Goal: Task Accomplishment & Management: Manage account settings

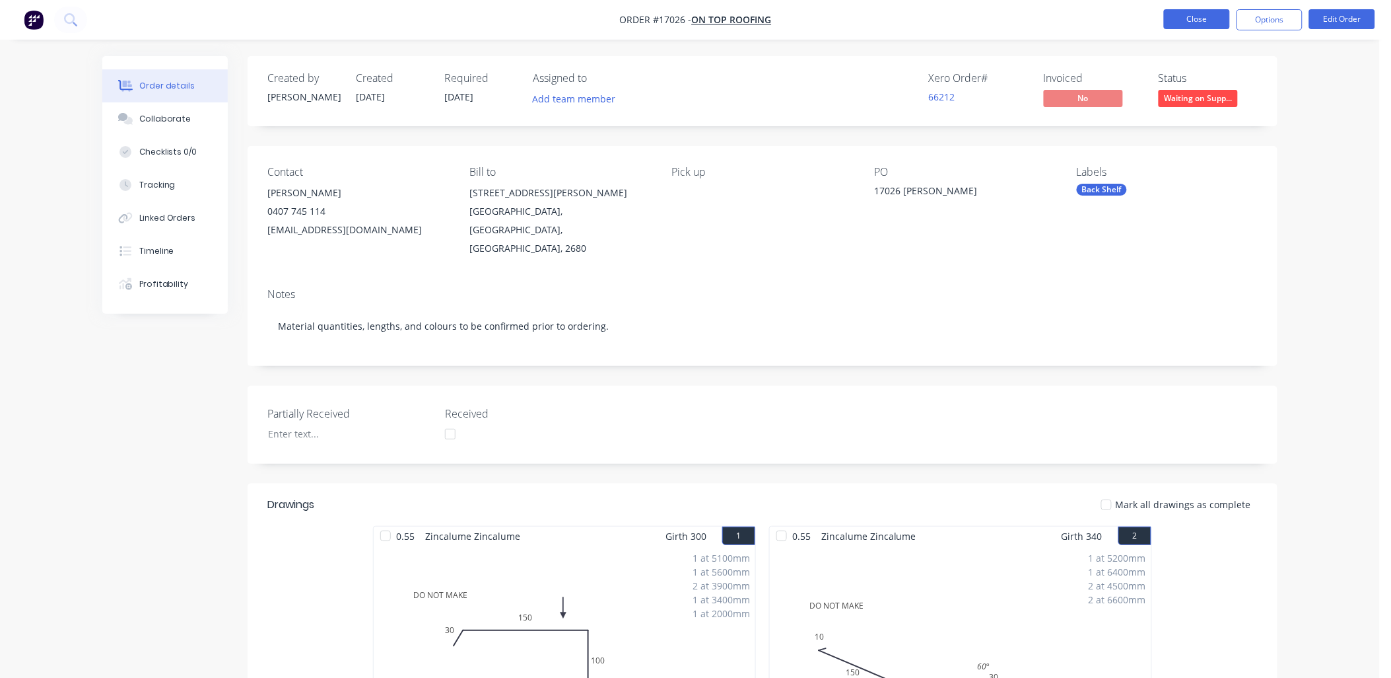
click at [1185, 23] on button "Close" at bounding box center [1197, 19] width 66 height 20
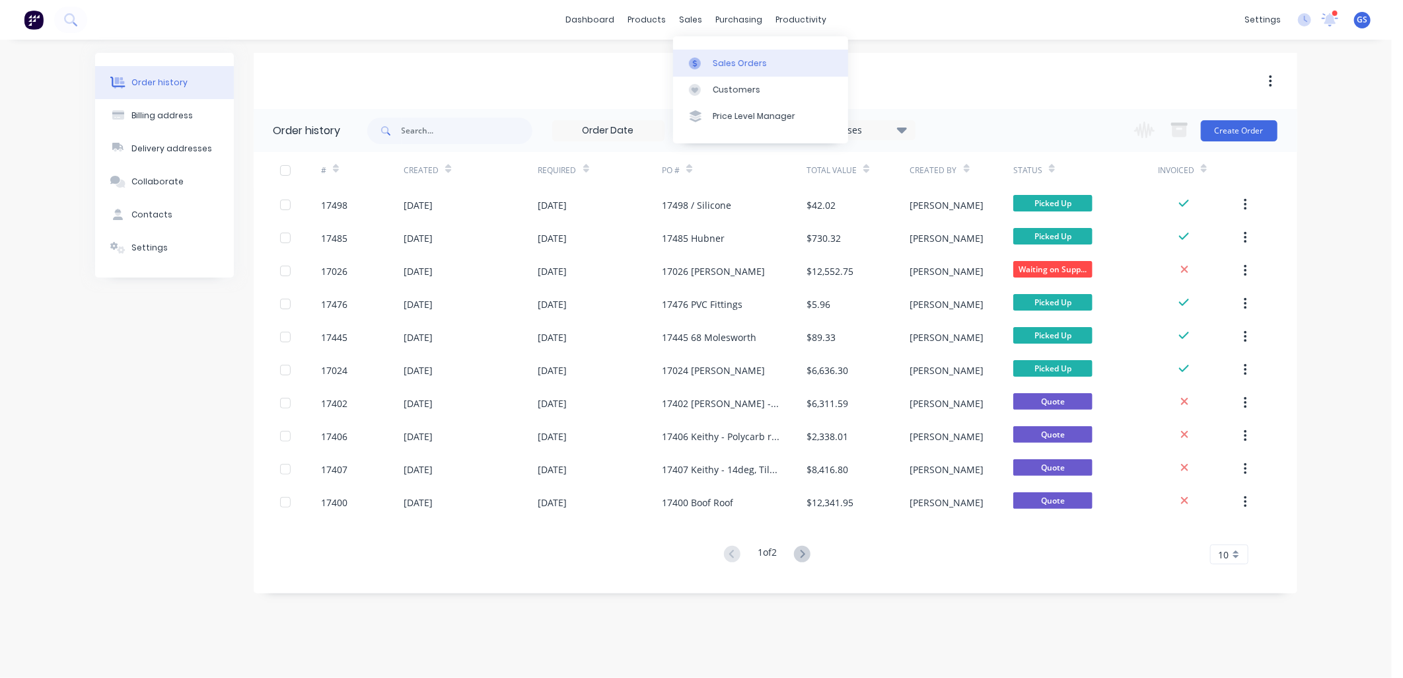
click at [732, 64] on div "Sales Orders" at bounding box center [740, 63] width 54 height 12
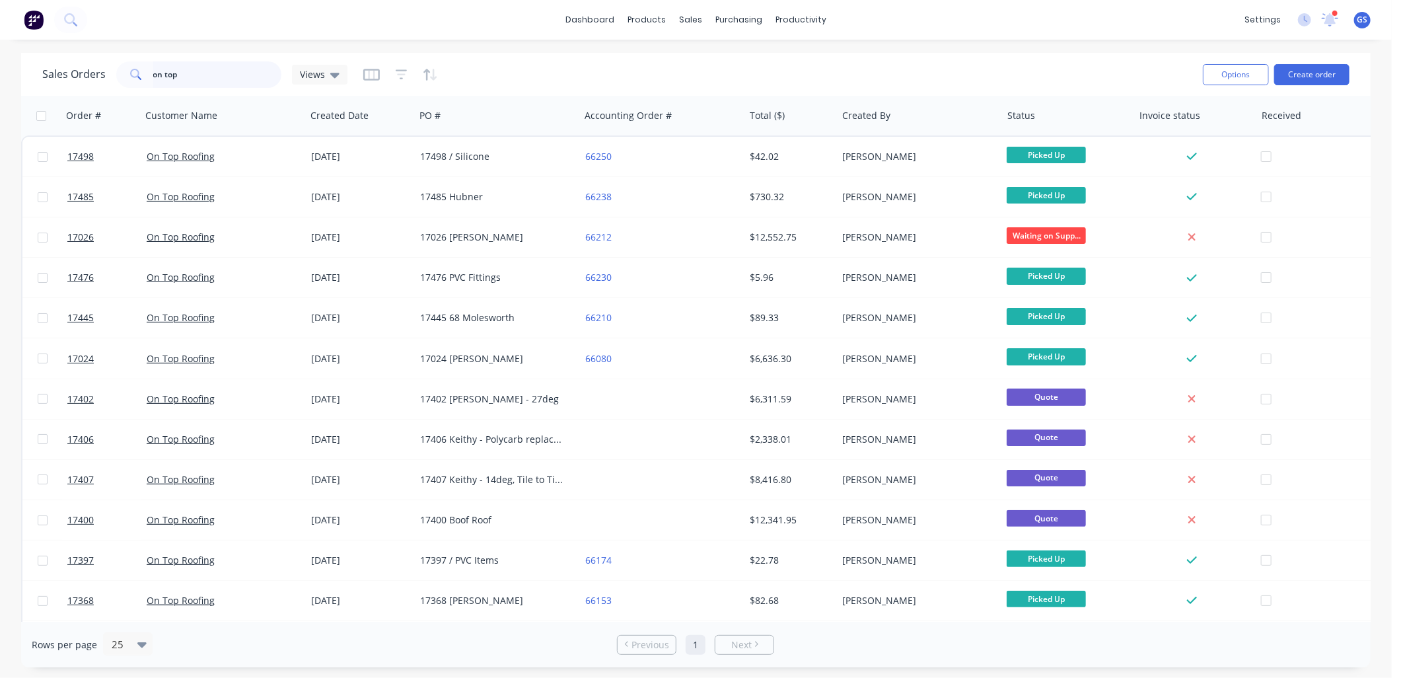
click at [239, 71] on input "on top" at bounding box center [217, 74] width 129 height 26
drag, startPoint x: 239, startPoint y: 71, endPoint x: -3, endPoint y: 82, distance: 242.6
click at [0, 82] on html "dashboard products sales purchasing productivity dashboard products Product Cat…" at bounding box center [701, 339] width 1403 height 678
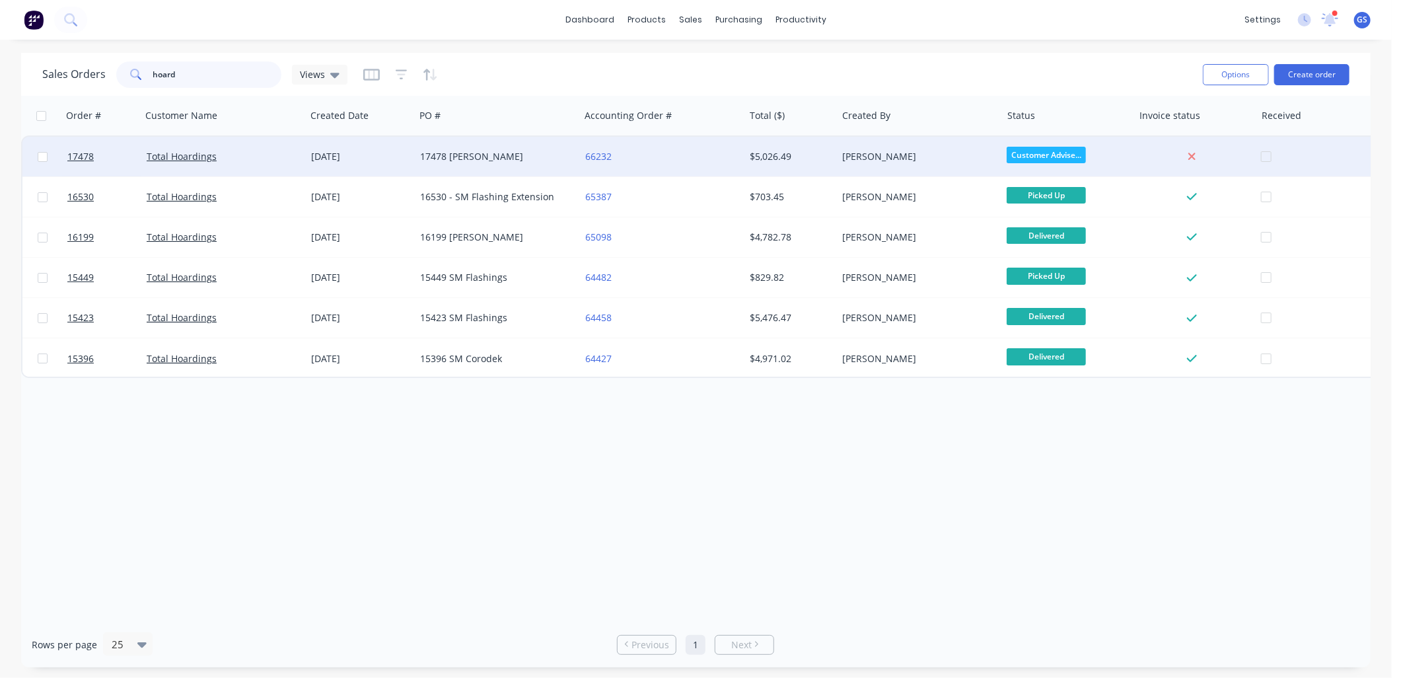
type input "hoard"
click at [443, 164] on div "17478 [PERSON_NAME]" at bounding box center [497, 157] width 164 height 40
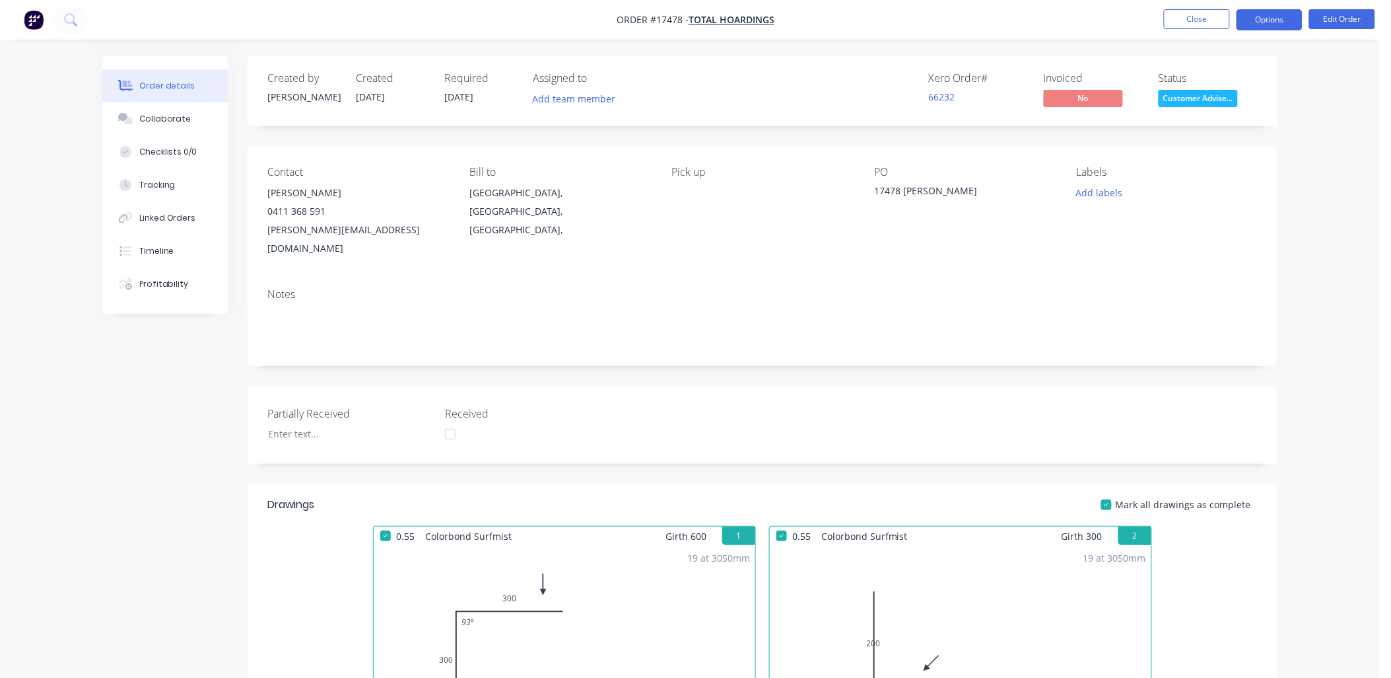
click at [1277, 20] on button "Options" at bounding box center [1270, 19] width 66 height 21
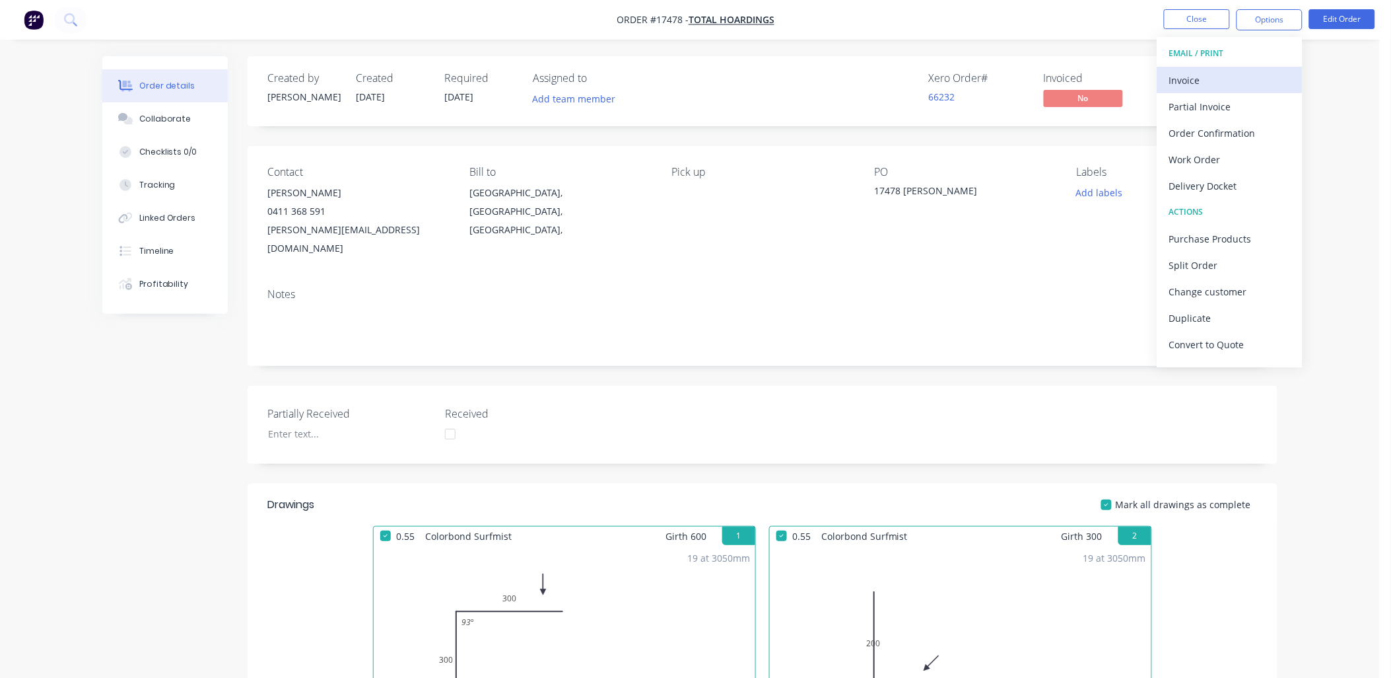
click at [1224, 87] on div "Invoice" at bounding box center [1230, 80] width 122 height 19
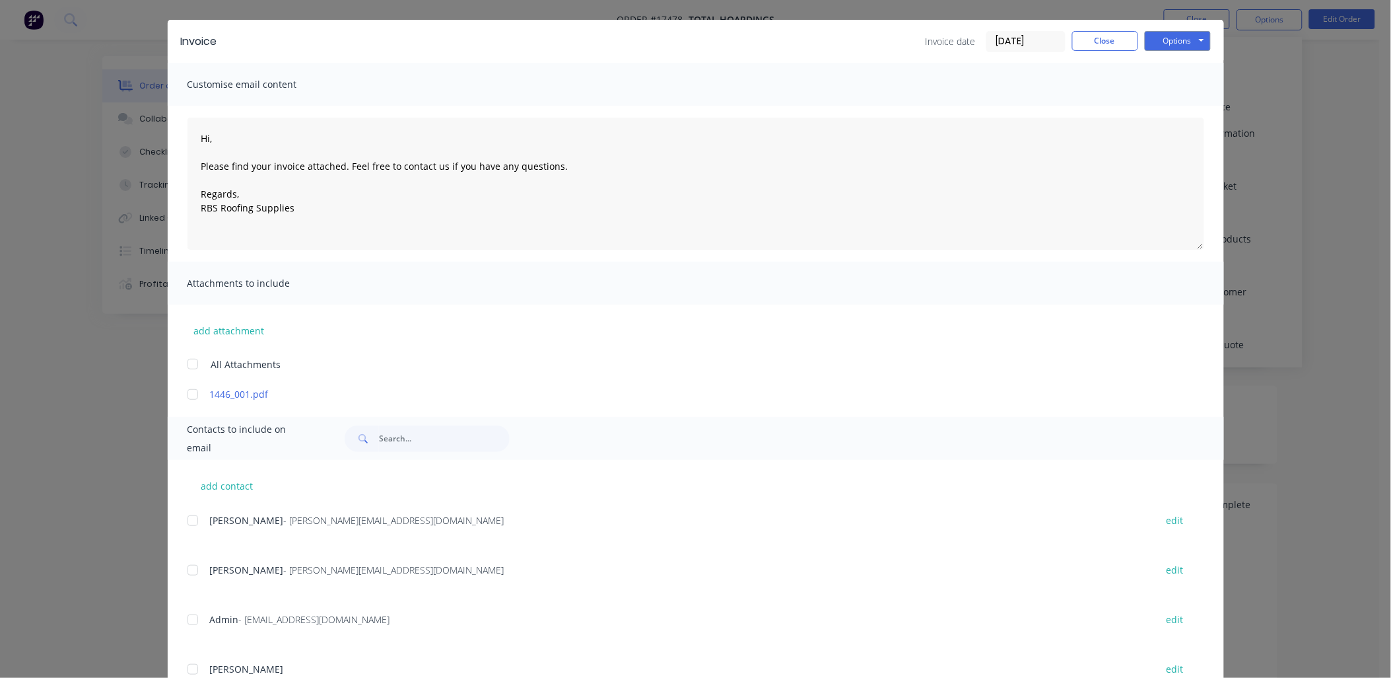
scroll to position [83, 0]
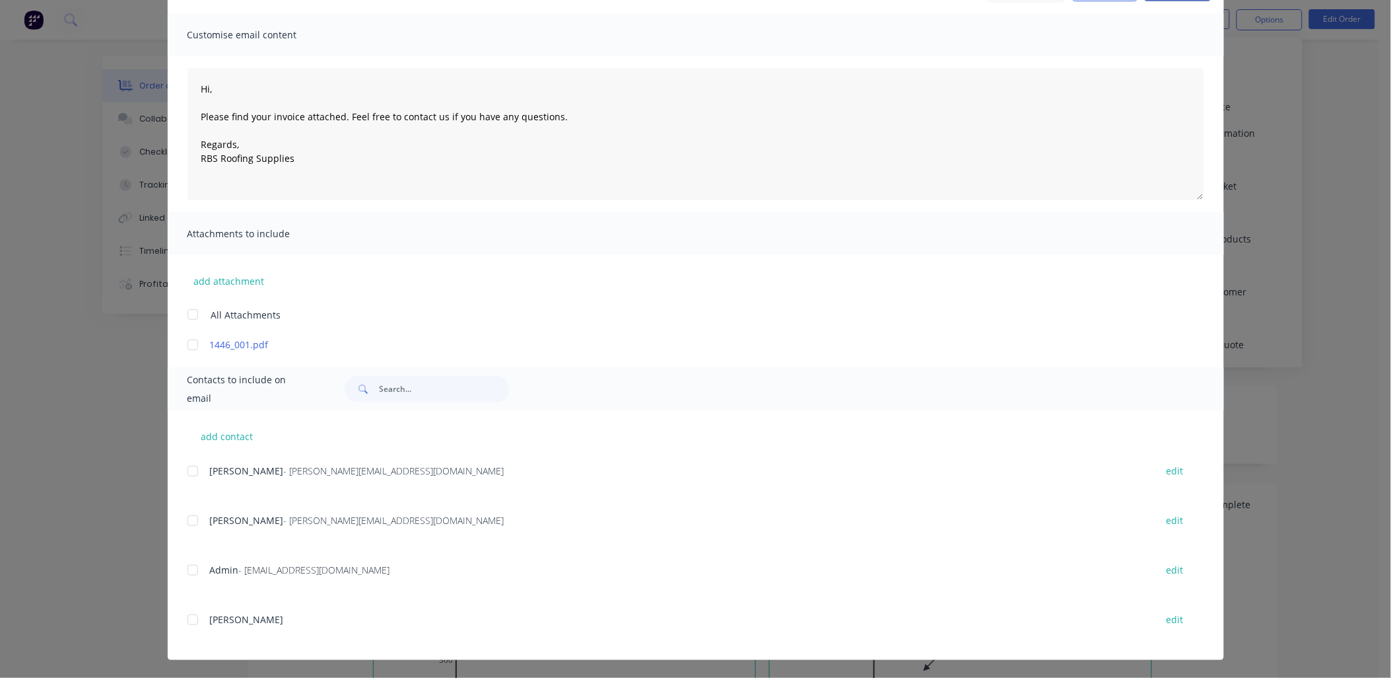
click at [185, 566] on div at bounding box center [193, 570] width 26 height 26
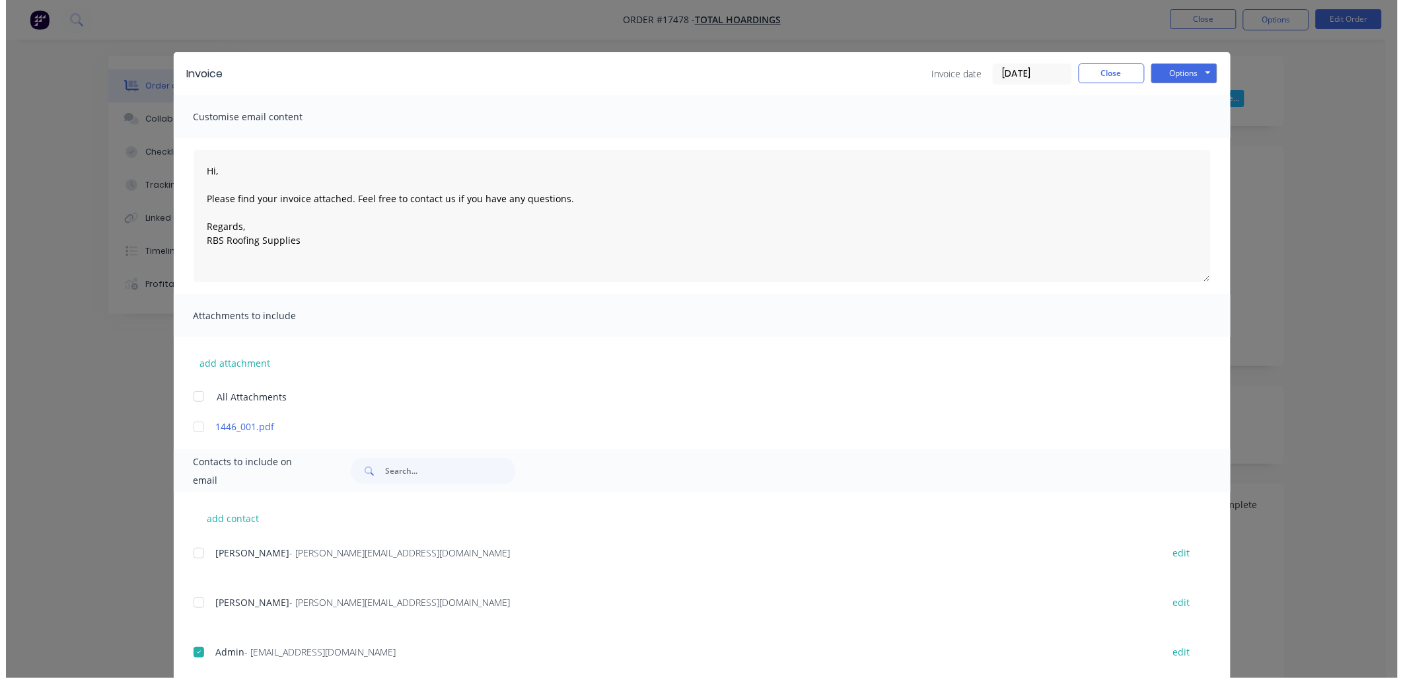
scroll to position [0, 0]
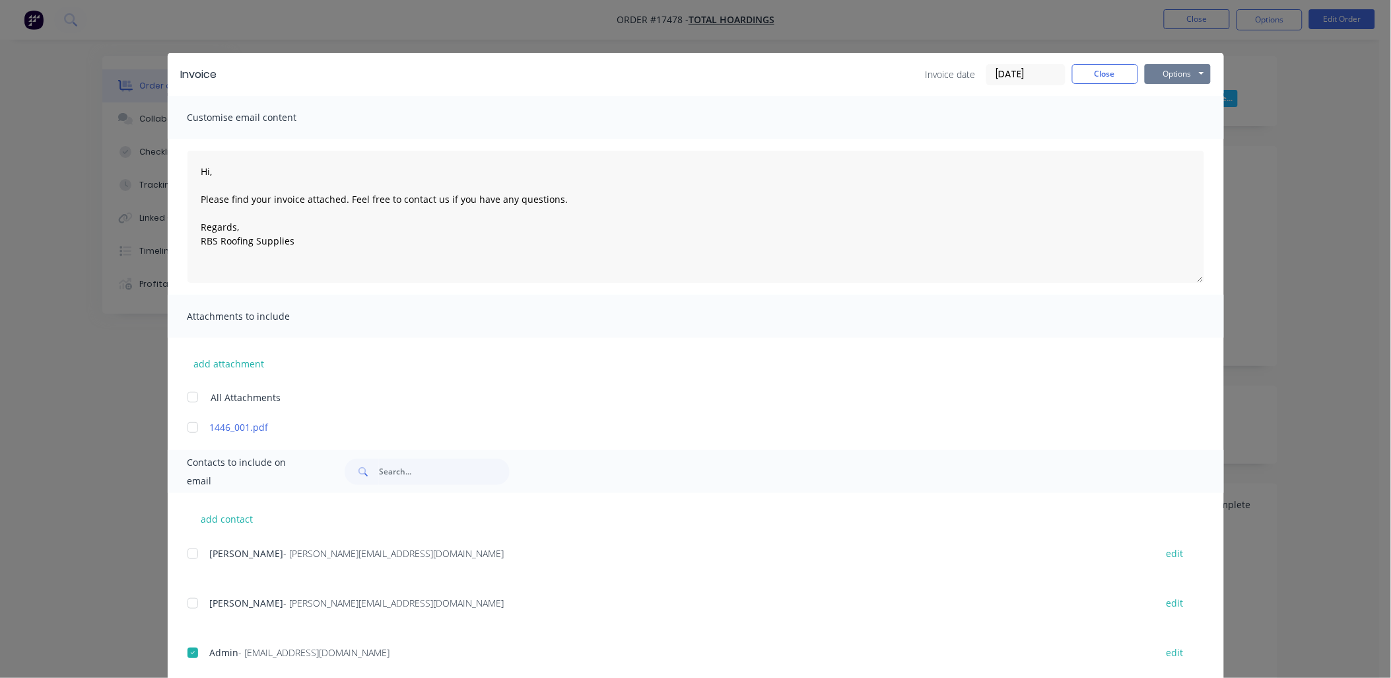
click at [1199, 74] on button "Options" at bounding box center [1178, 74] width 66 height 20
click at [1174, 135] on button "Email" at bounding box center [1187, 141] width 85 height 22
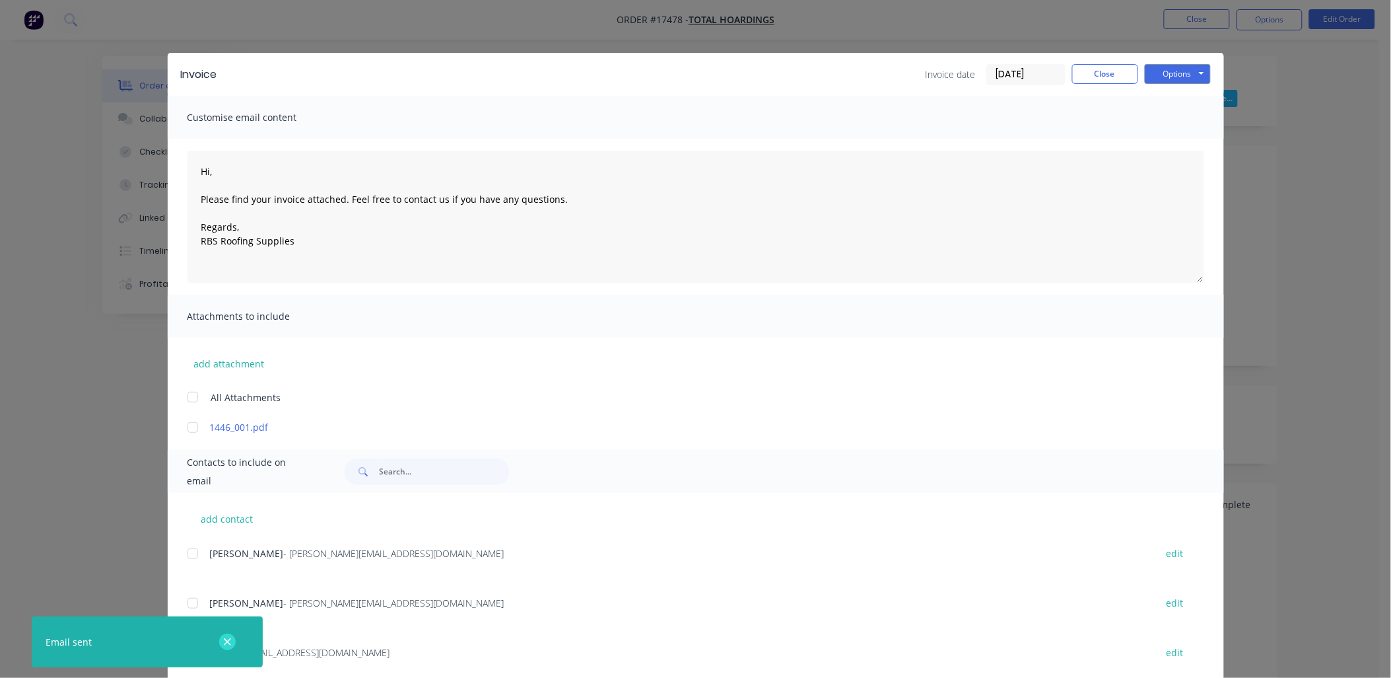
click at [223, 639] on icon "button" at bounding box center [227, 642] width 9 height 12
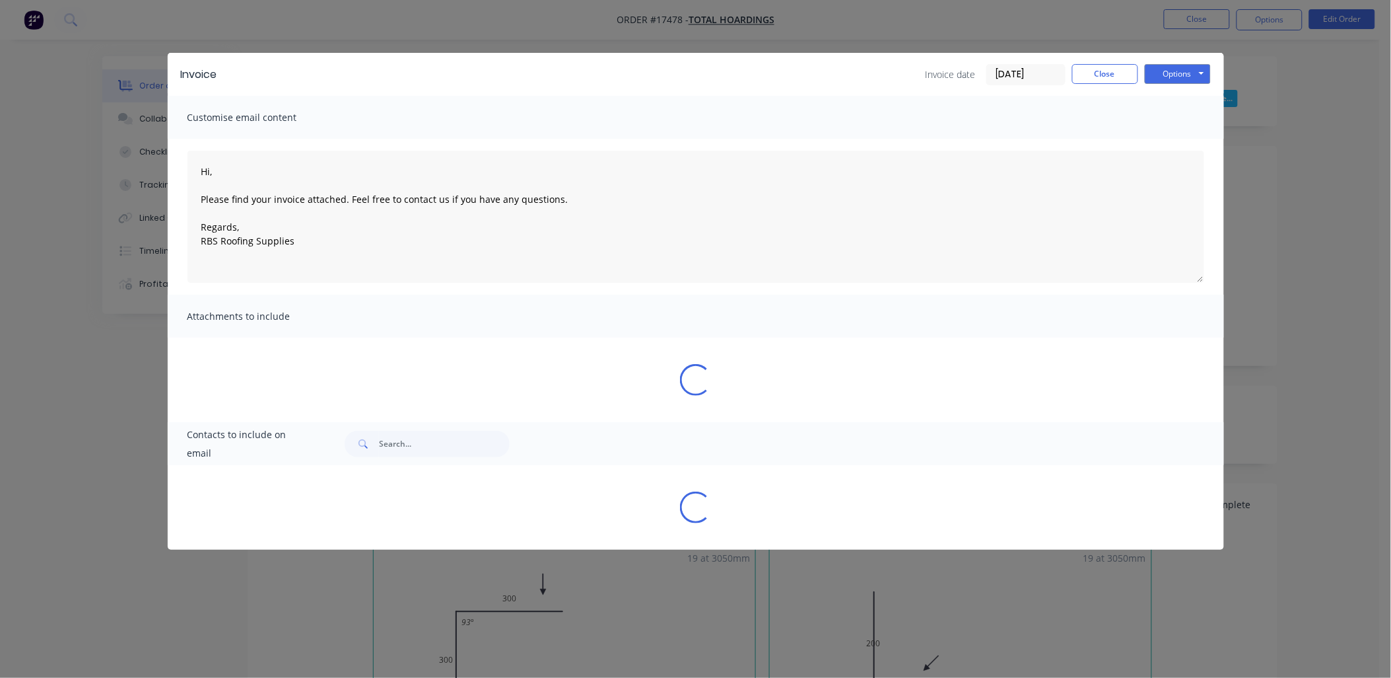
type textarea "Hi, Please find your invoice attached. Feel free to contact us if you have any …"
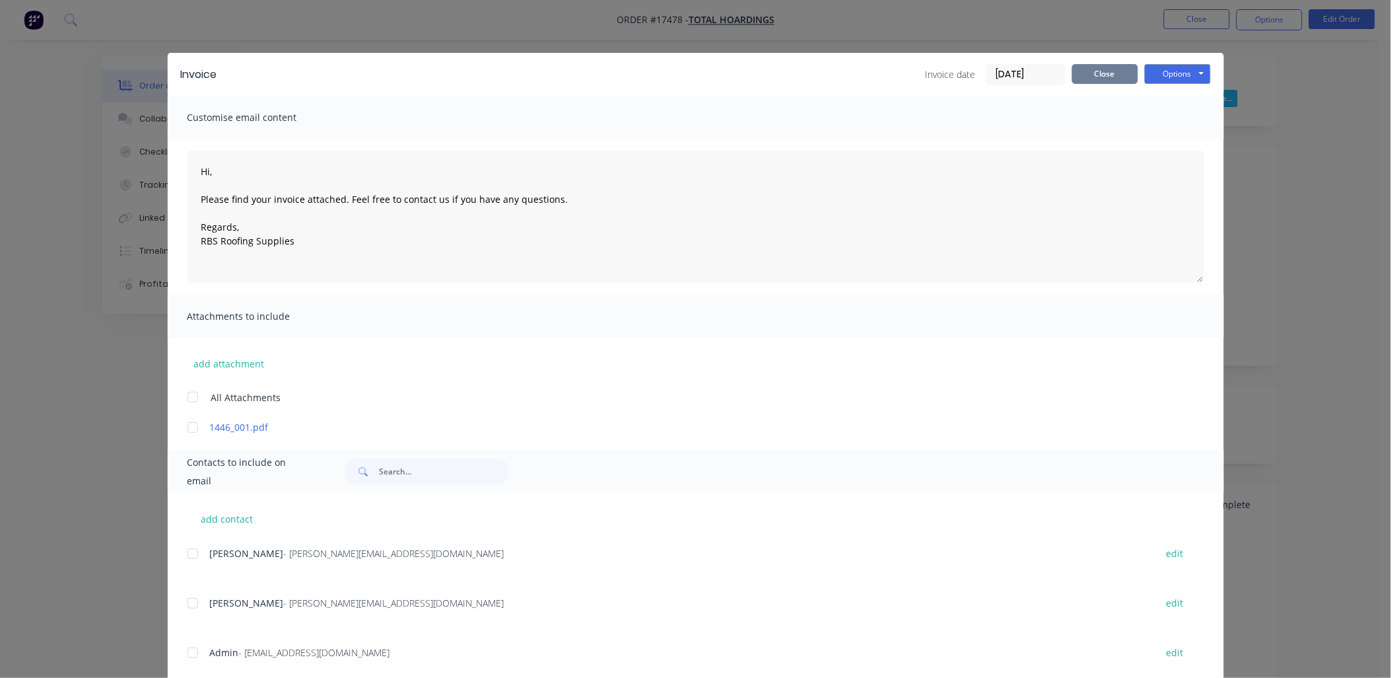
drag, startPoint x: 1115, startPoint y: 77, endPoint x: 1210, endPoint y: 16, distance: 112.8
click at [1115, 76] on button "Close" at bounding box center [1105, 74] width 66 height 20
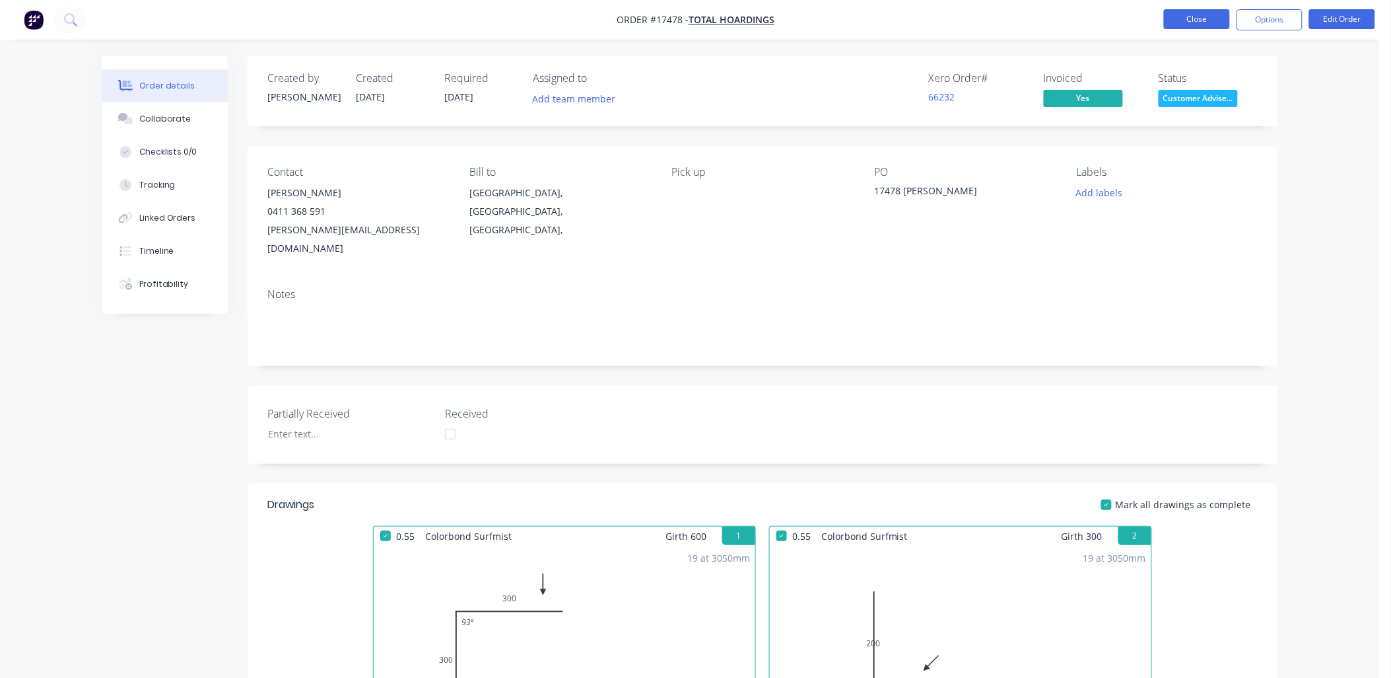
click at [1211, 15] on button "Close" at bounding box center [1197, 19] width 66 height 20
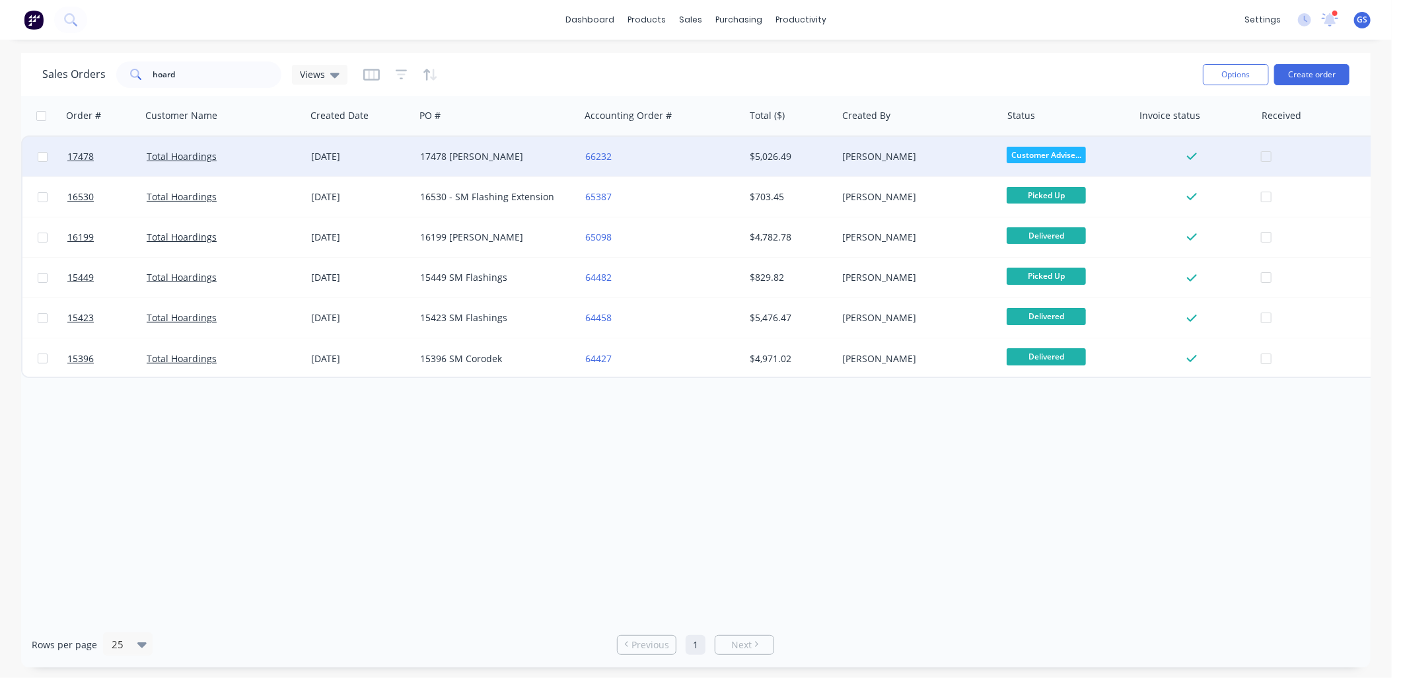
click at [481, 155] on div "17478 [PERSON_NAME]" at bounding box center [493, 156] width 147 height 13
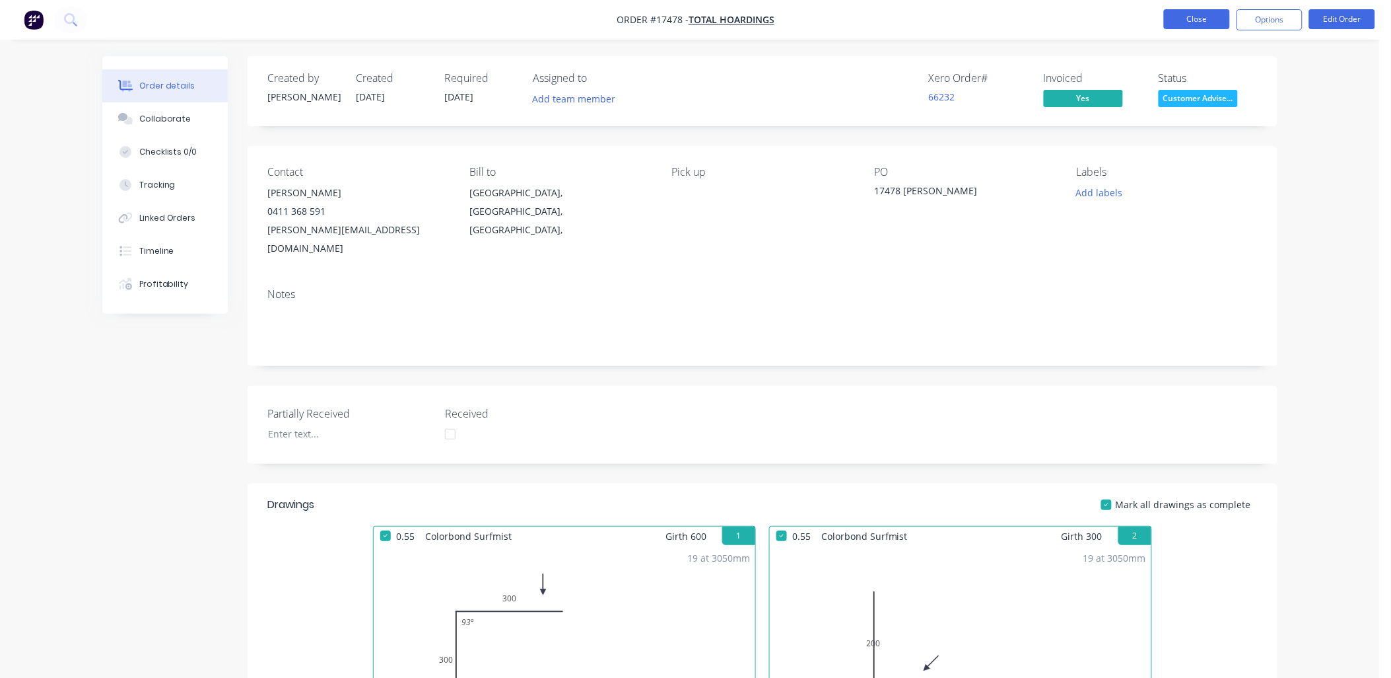
click at [1198, 15] on button "Close" at bounding box center [1197, 19] width 66 height 20
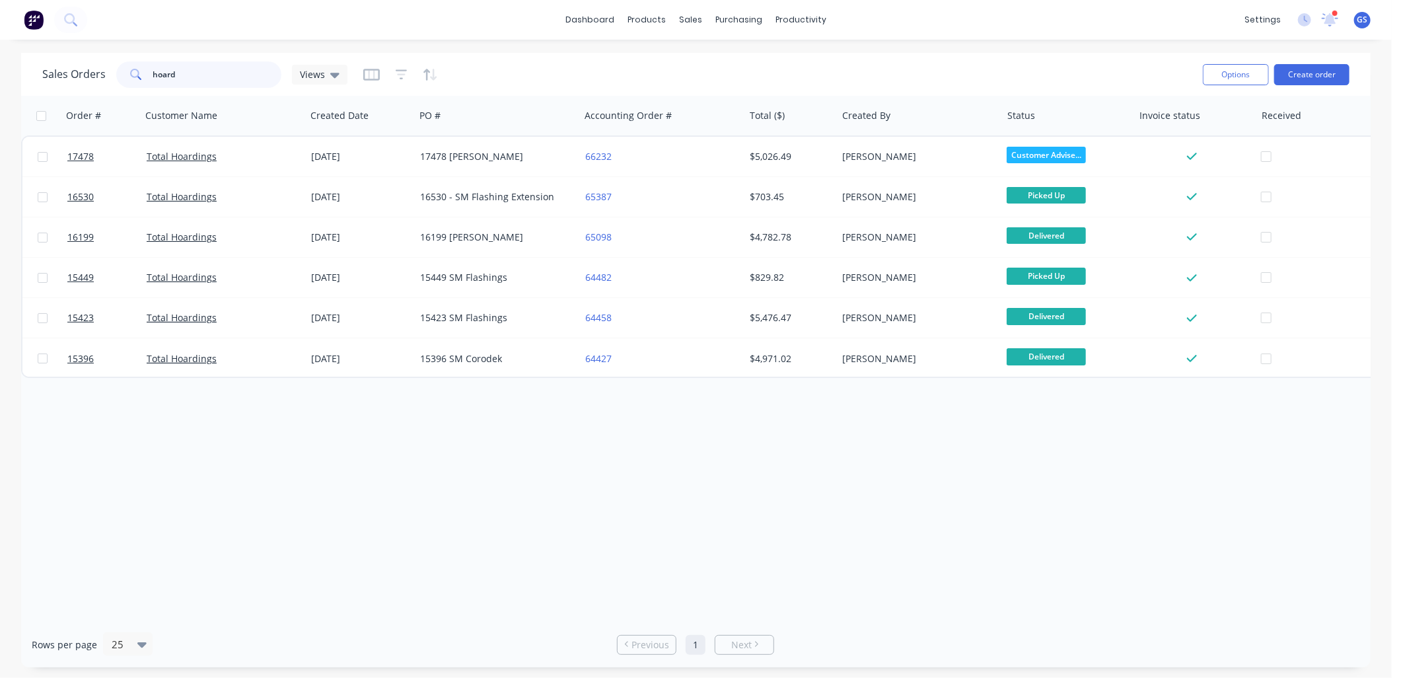
drag, startPoint x: 185, startPoint y: 74, endPoint x: 67, endPoint y: 67, distance: 118.4
click at [67, 67] on div "Sales Orders hoard Views" at bounding box center [194, 74] width 305 height 26
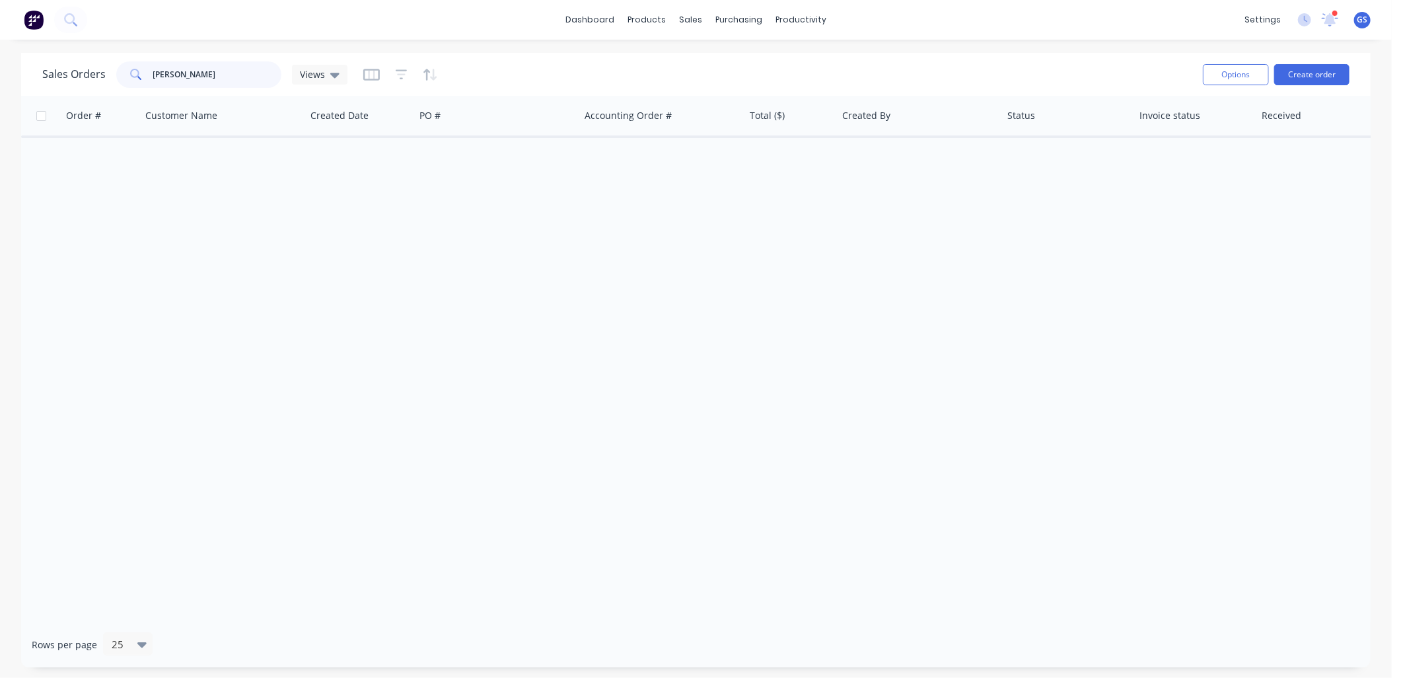
drag, startPoint x: 227, startPoint y: 78, endPoint x: 88, endPoint y: 76, distance: 138.7
click at [88, 76] on div "Sales Orders gaston Views" at bounding box center [194, 74] width 305 height 26
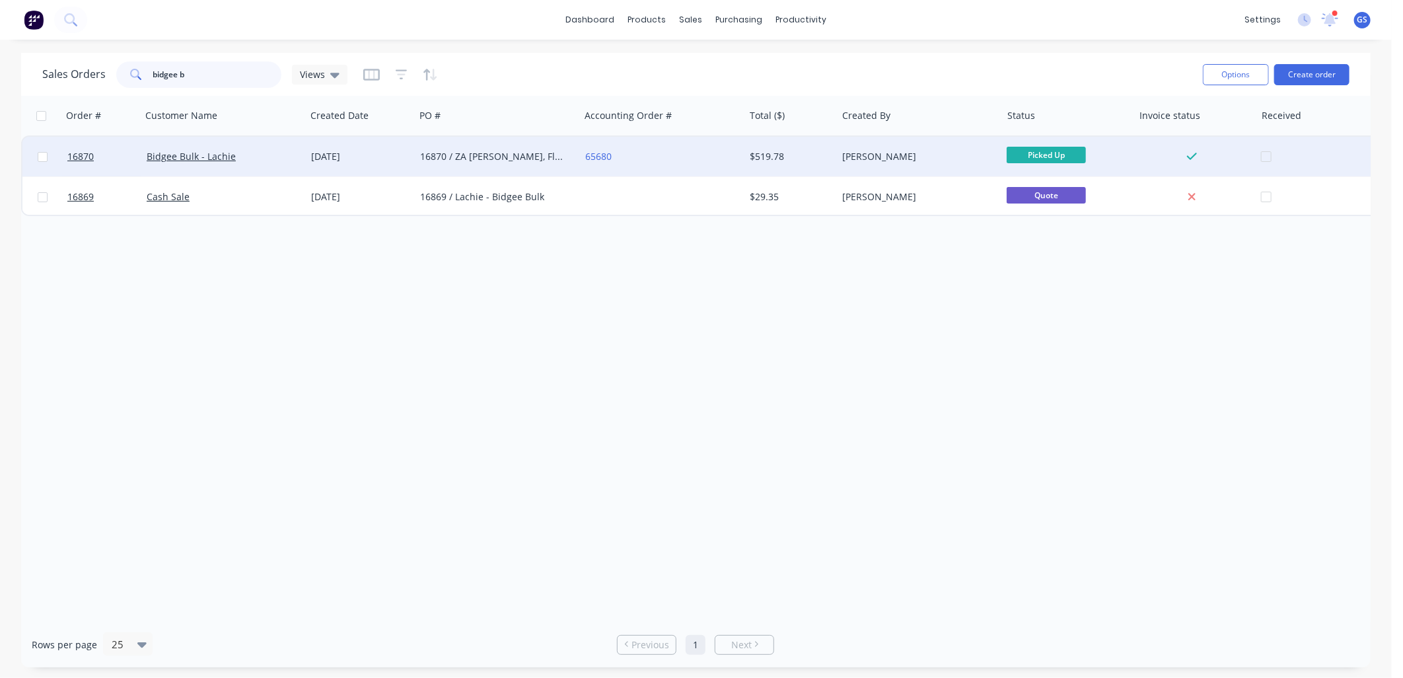
type input "bidgee b"
click at [532, 159] on div "16870 / ZA Corro, Flashings" at bounding box center [493, 156] width 147 height 13
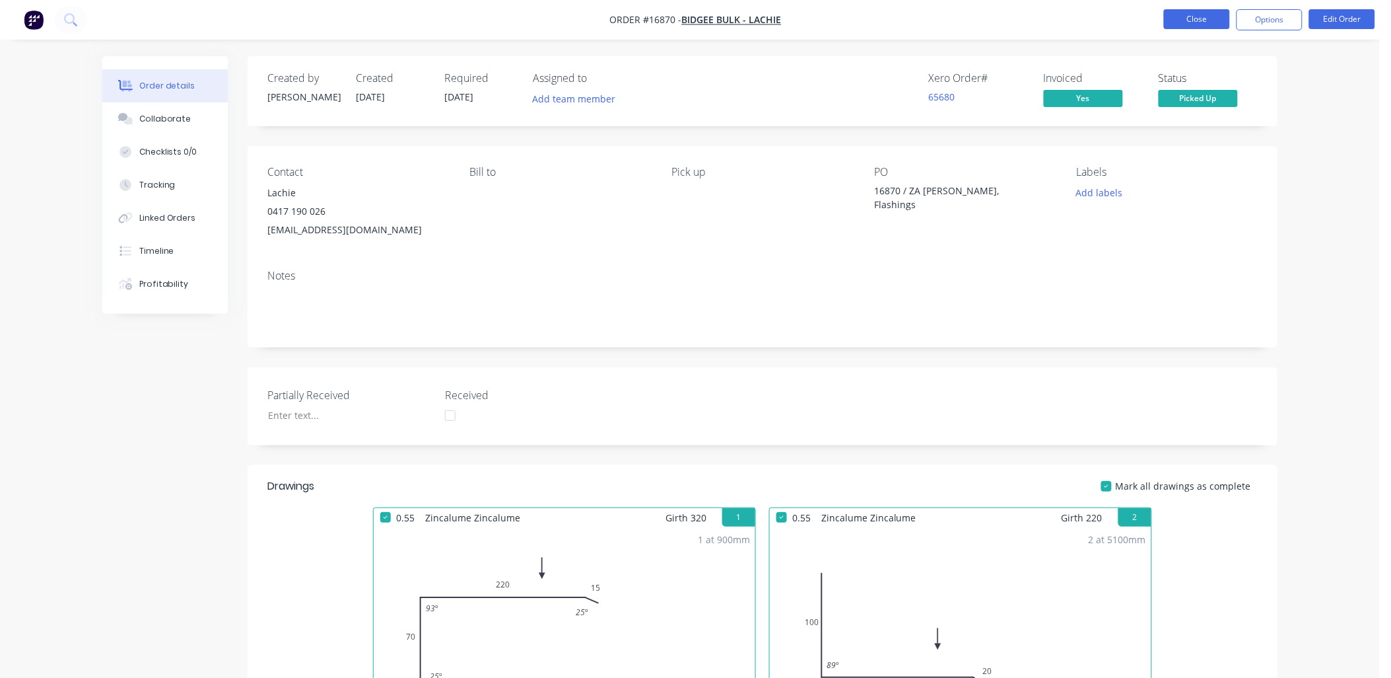
click at [1224, 10] on button "Close" at bounding box center [1197, 19] width 66 height 20
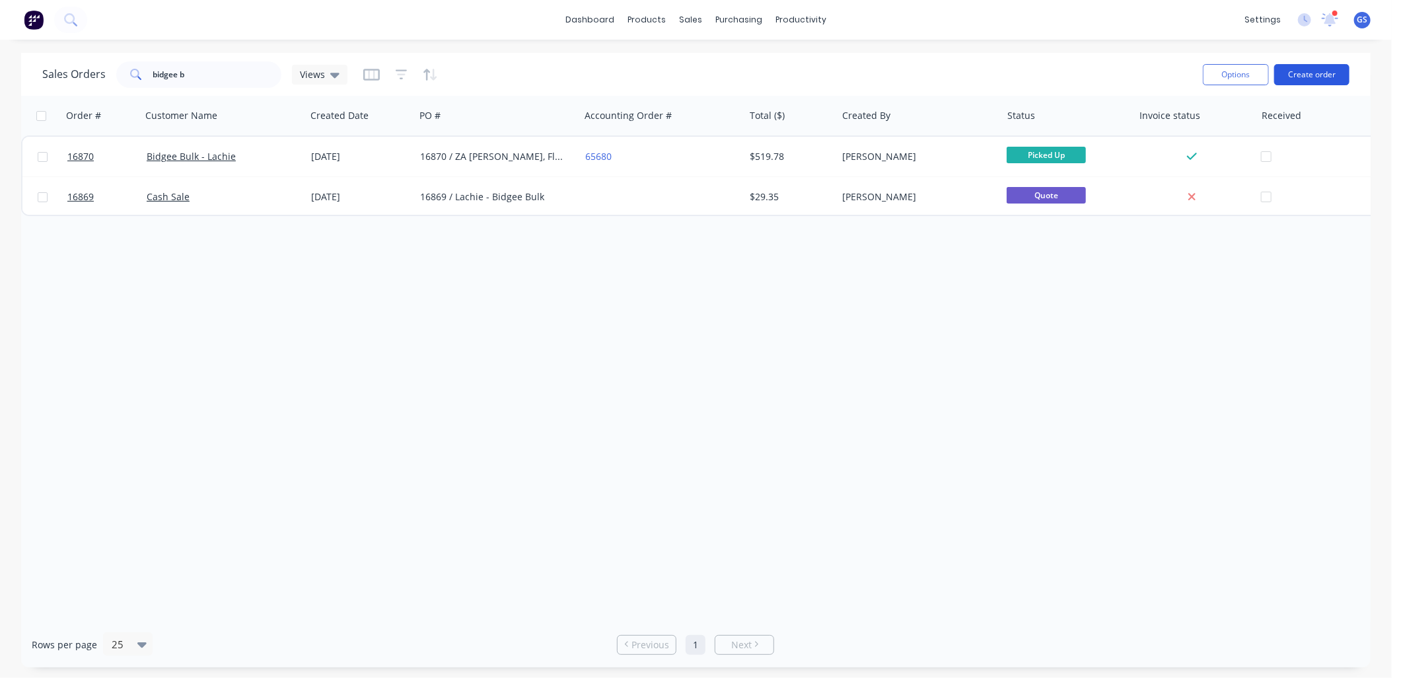
click at [1304, 71] on button "Create order" at bounding box center [1311, 74] width 75 height 21
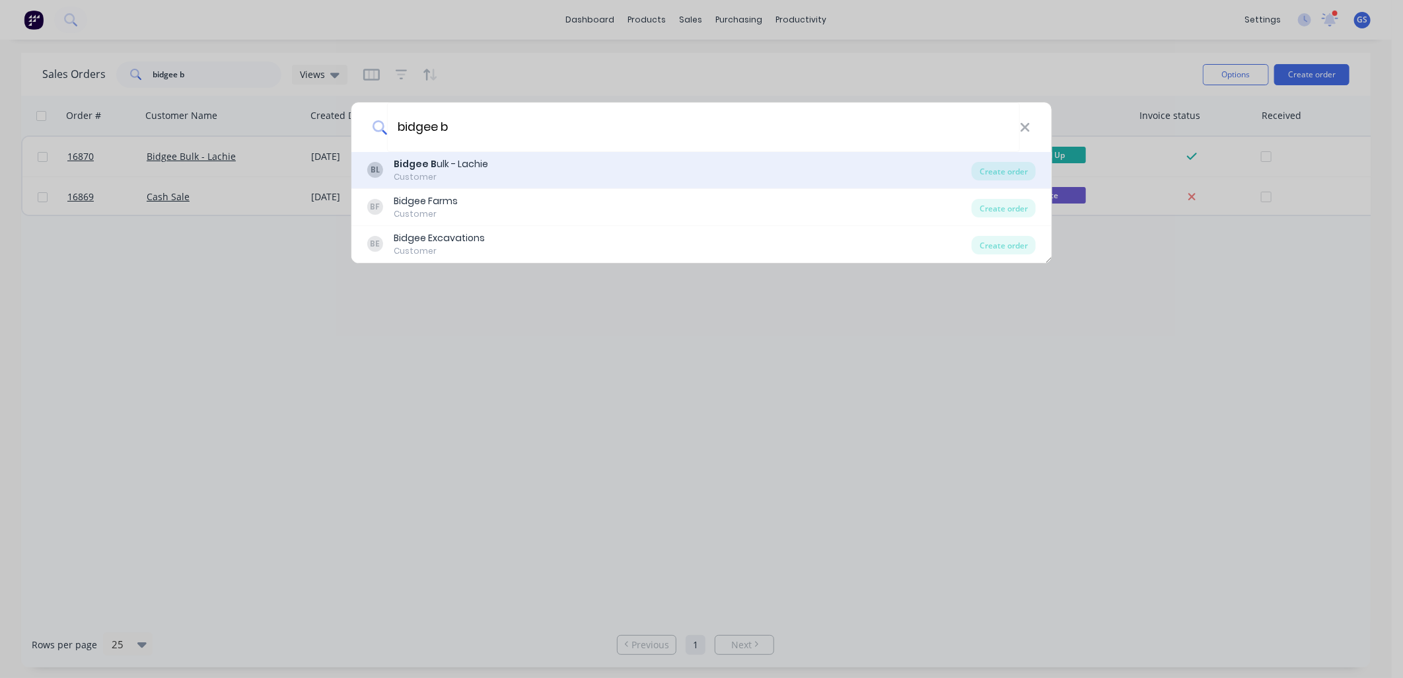
type input "bidgee b"
click at [498, 169] on div "BL Bidgee B ulk - Lachie Customer" at bounding box center [669, 170] width 604 height 26
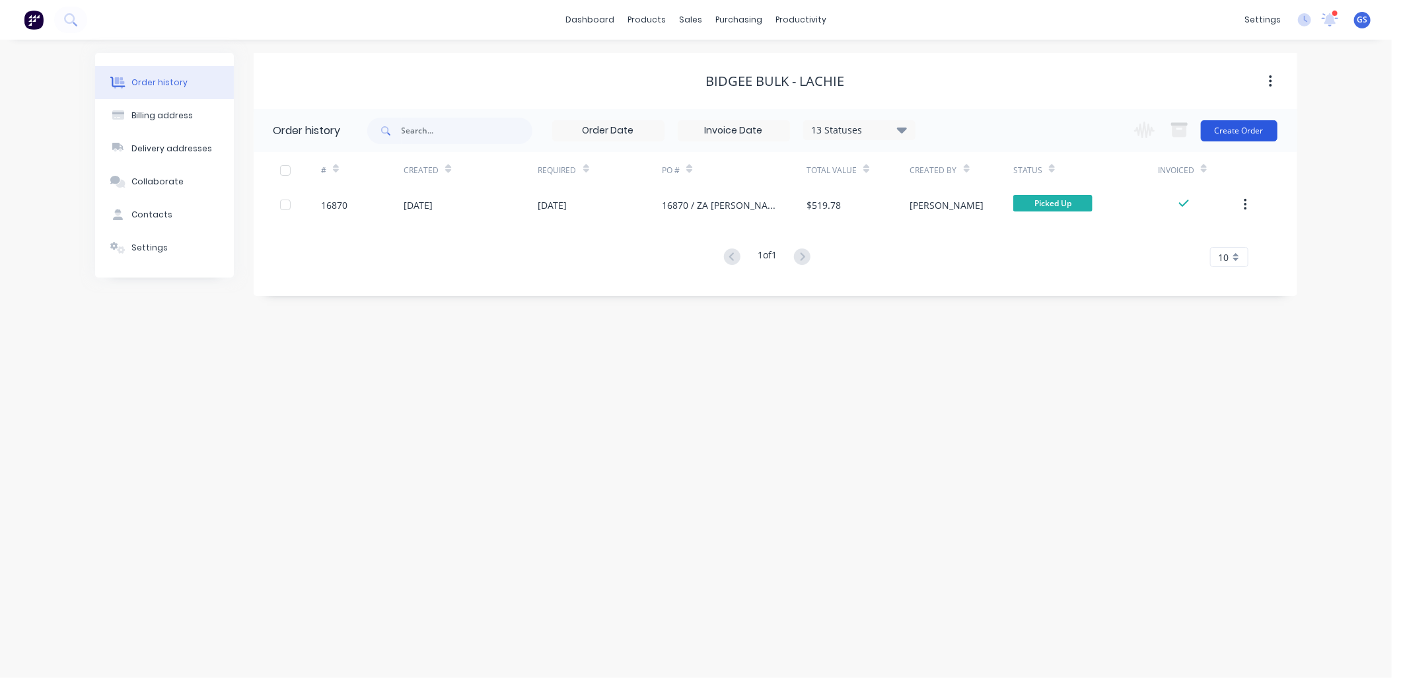
click at [1226, 123] on button "Create Order" at bounding box center [1239, 130] width 77 height 21
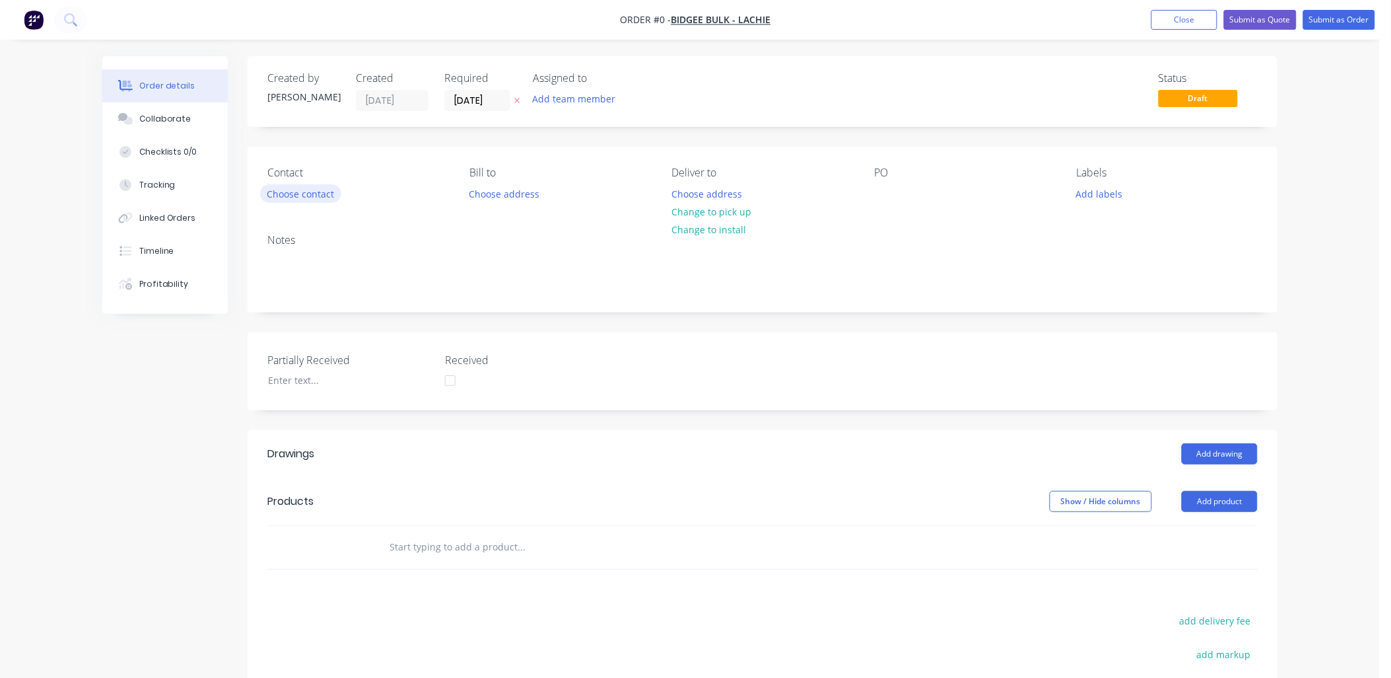
click at [332, 194] on button "Choose contact" at bounding box center [300, 193] width 81 height 18
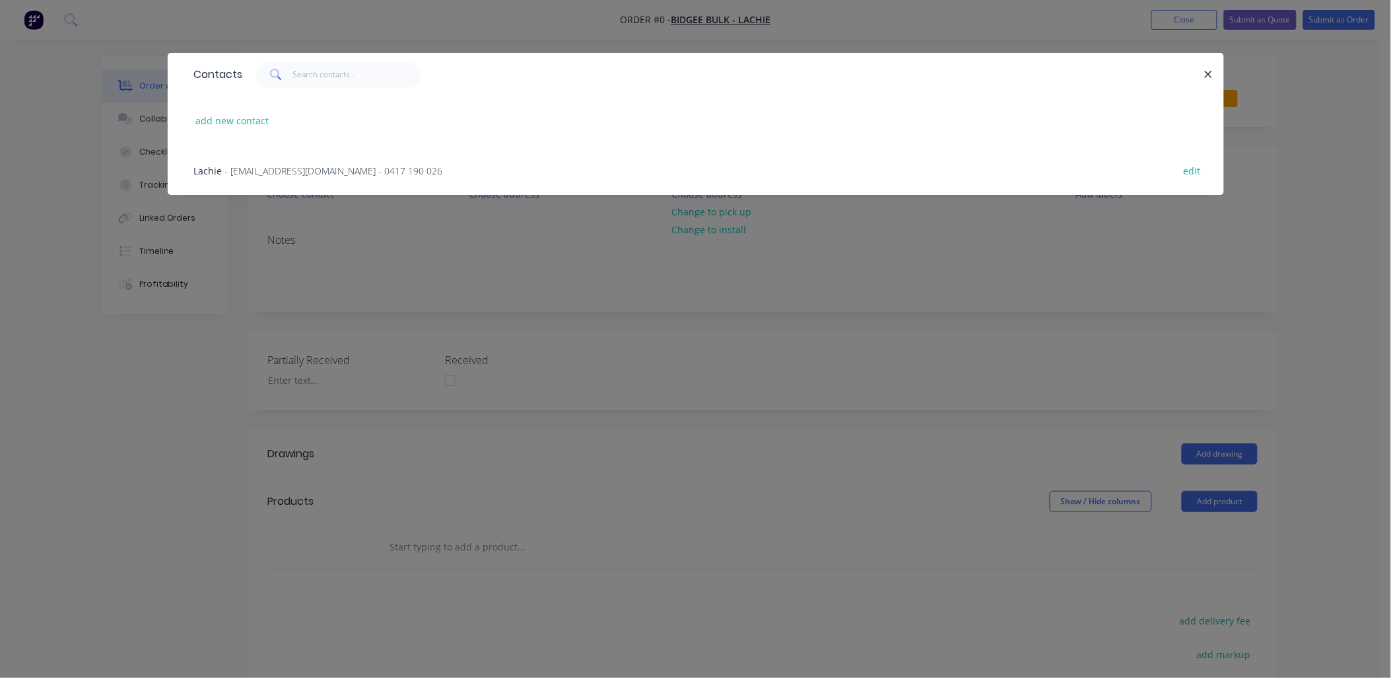
click at [355, 165] on span "- lachie@bidgeebulk.com.au - 0417 190 026" at bounding box center [334, 170] width 218 height 13
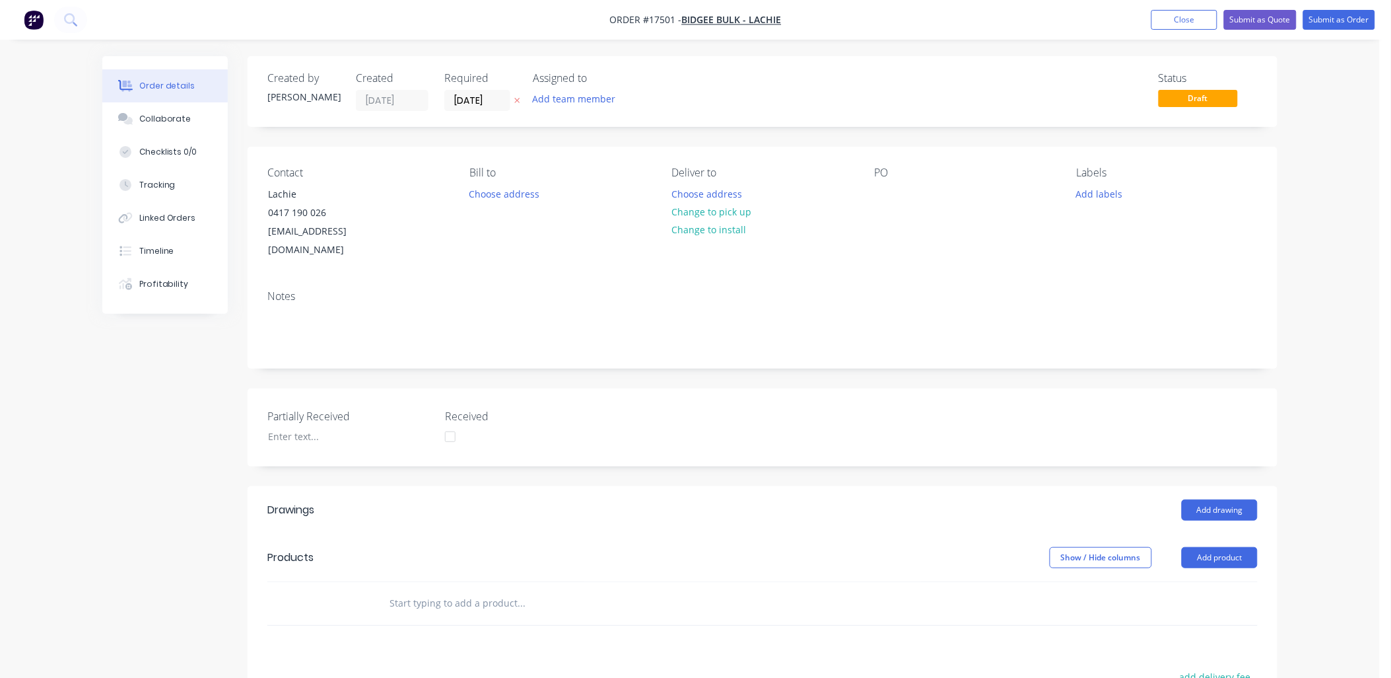
click at [896, 190] on div "PO" at bounding box center [964, 212] width 181 height 93
click at [882, 195] on div at bounding box center [884, 193] width 21 height 19
click at [728, 212] on button "Change to pick up" at bounding box center [712, 212] width 94 height 18
click at [877, 190] on div at bounding box center [884, 193] width 21 height 19
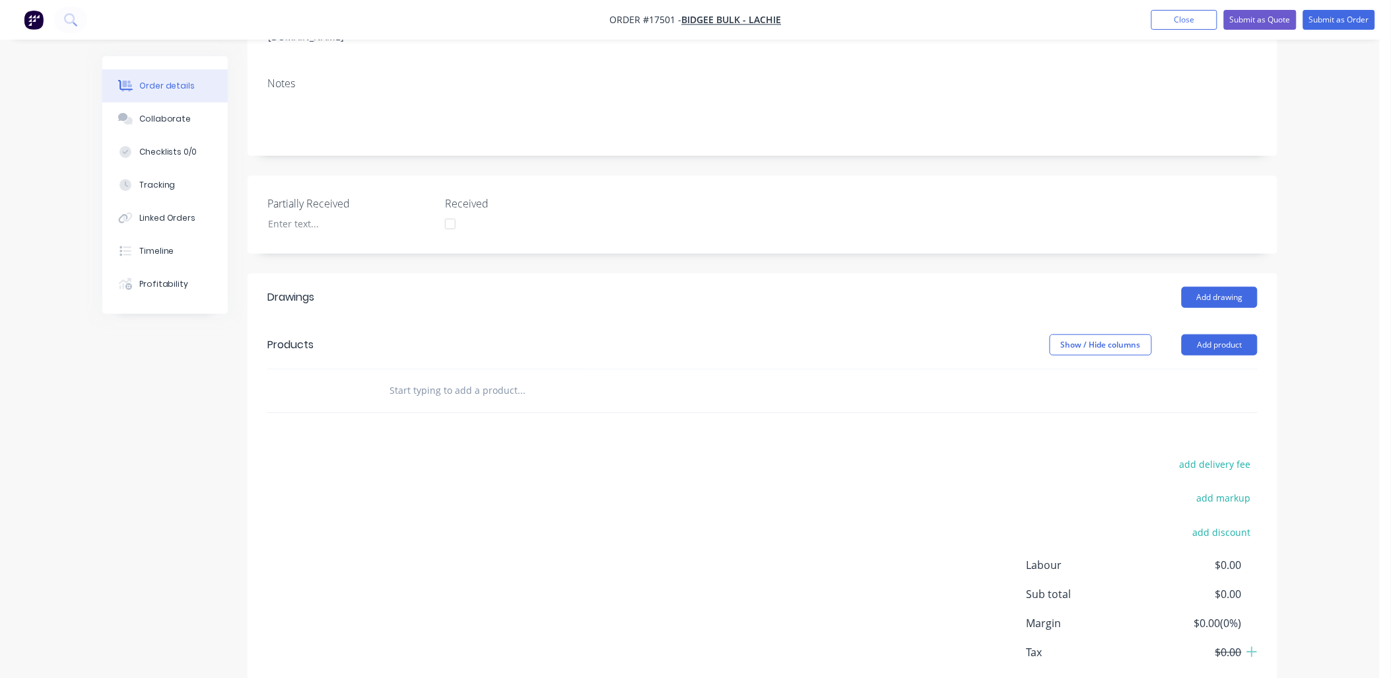
scroll to position [220, 0]
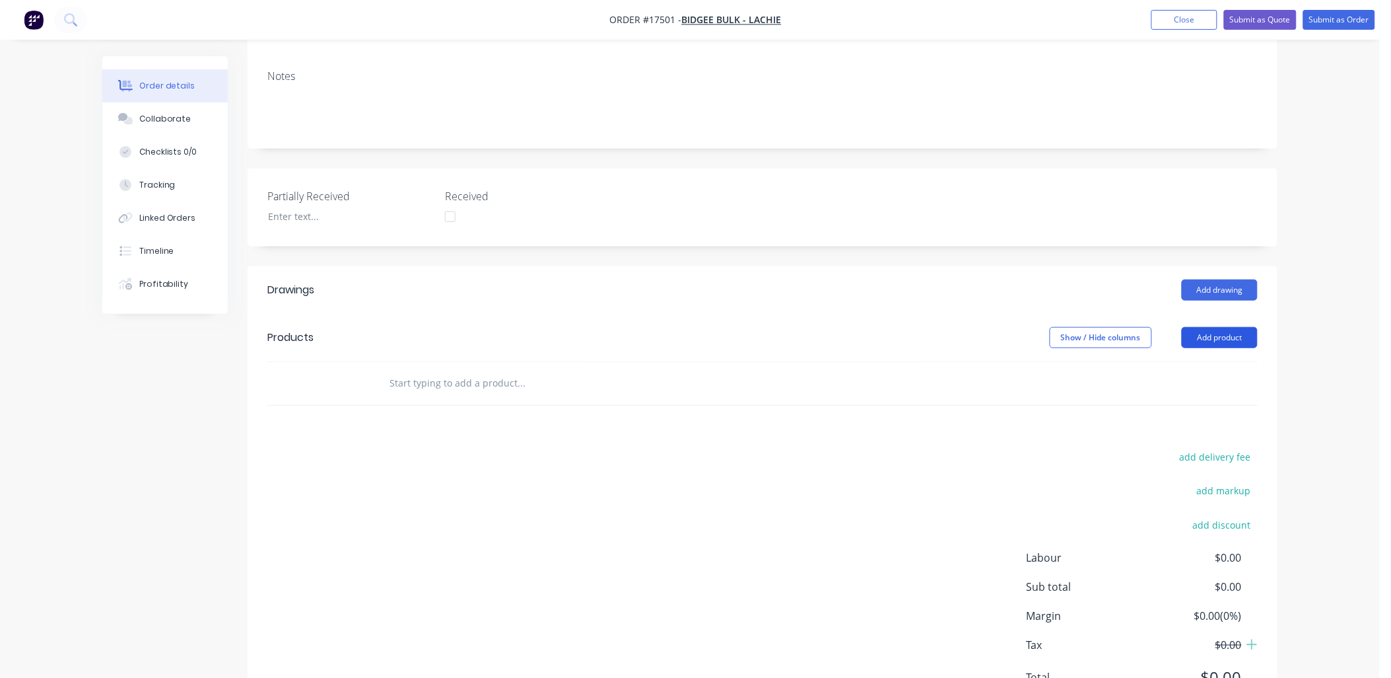
click at [1235, 327] on button "Add product" at bounding box center [1220, 337] width 76 height 21
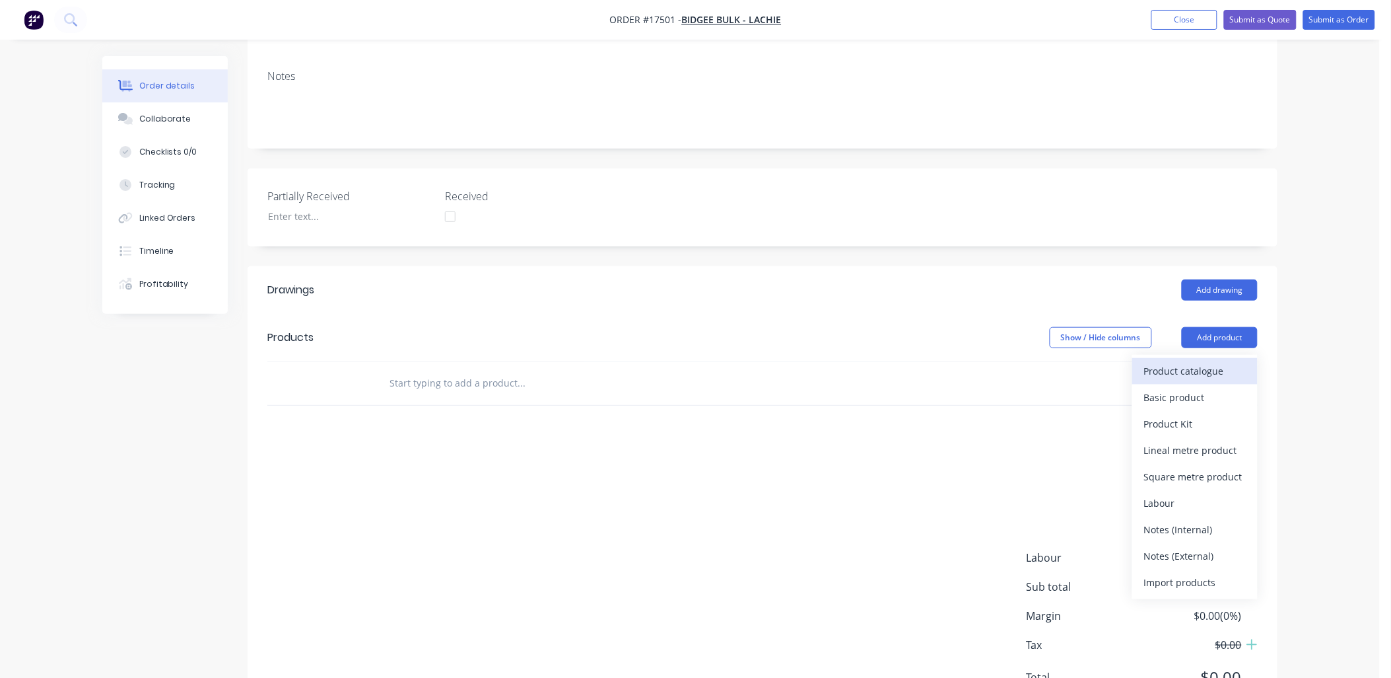
click at [1207, 361] on div "Product catalogue" at bounding box center [1195, 370] width 102 height 19
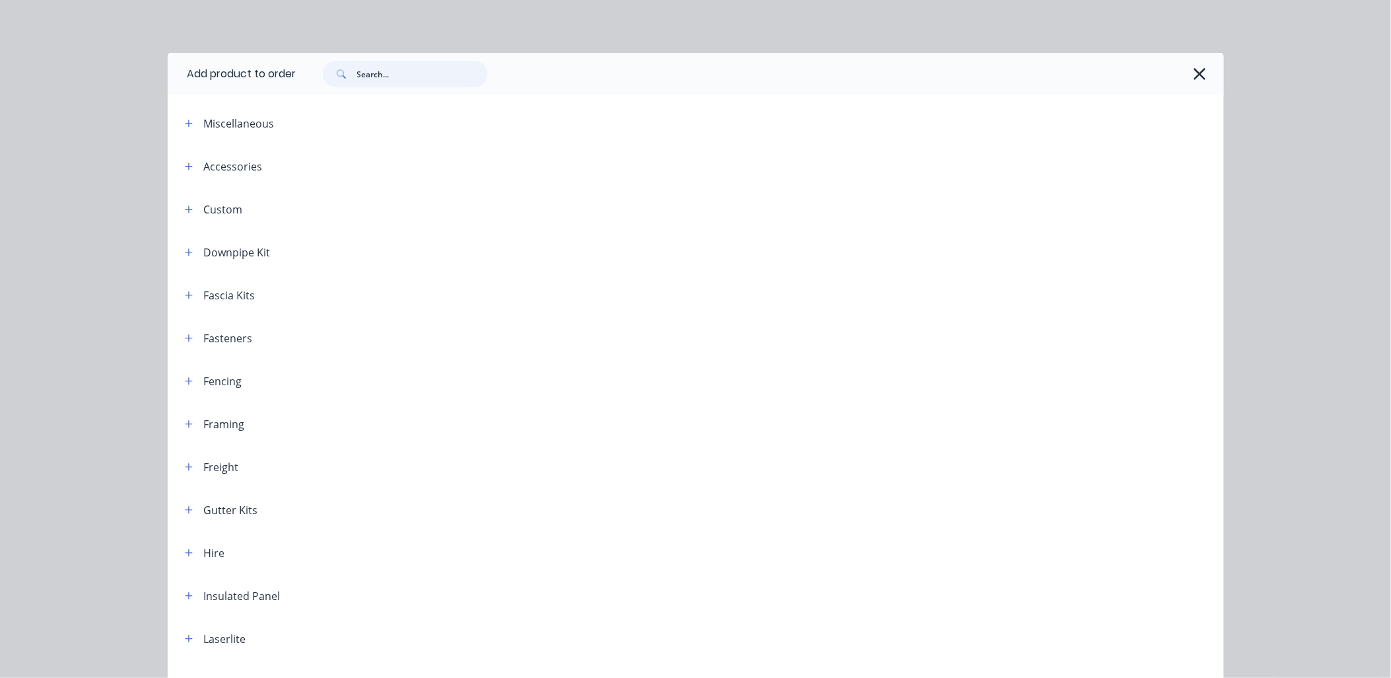
click at [380, 73] on input "text" at bounding box center [422, 74] width 131 height 26
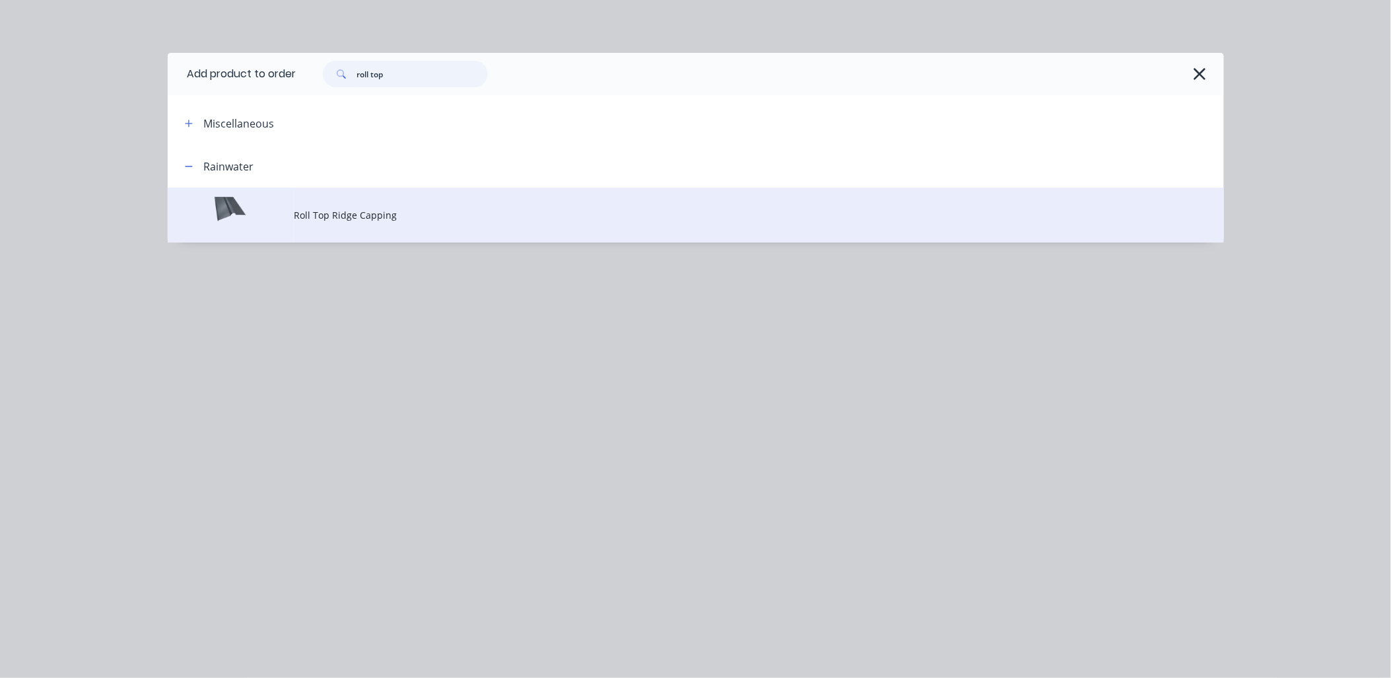
type input "roll top"
click at [345, 213] on span "Roll Top Ridge Capping" at bounding box center [667, 215] width 744 height 14
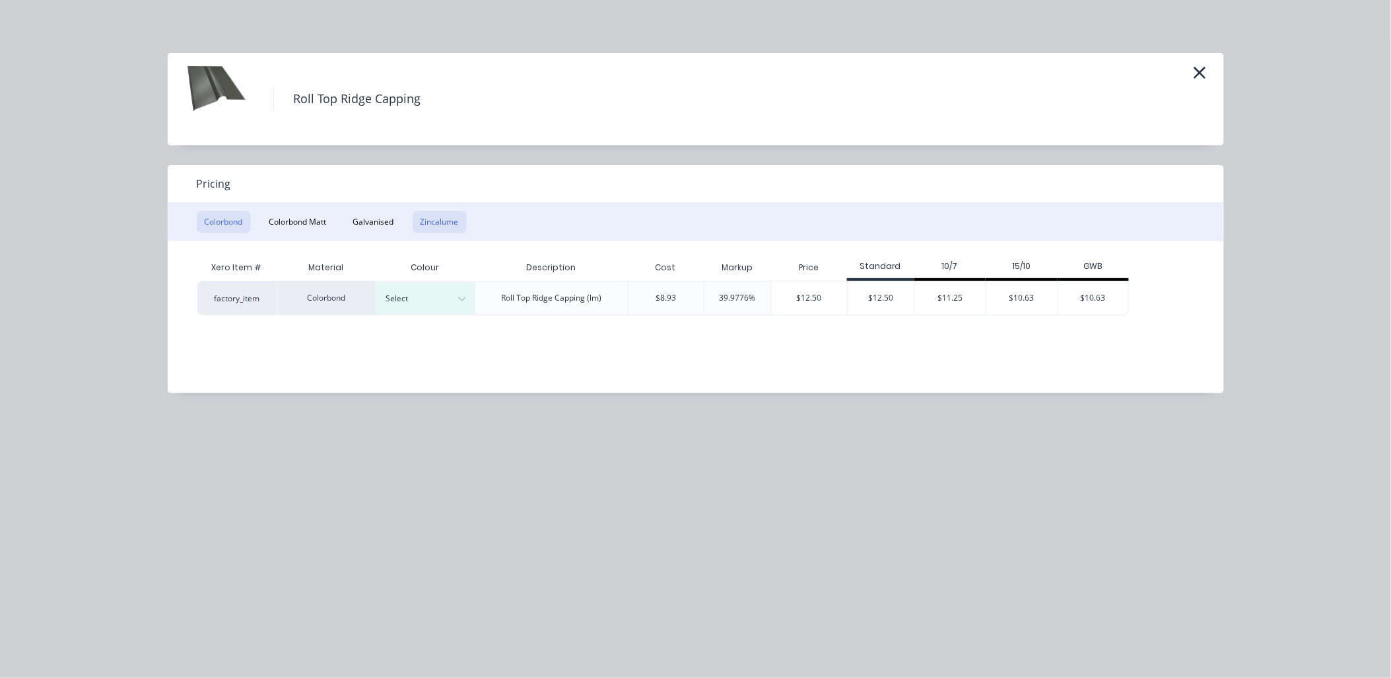
click at [458, 212] on button "Zincalume" at bounding box center [440, 222] width 54 height 22
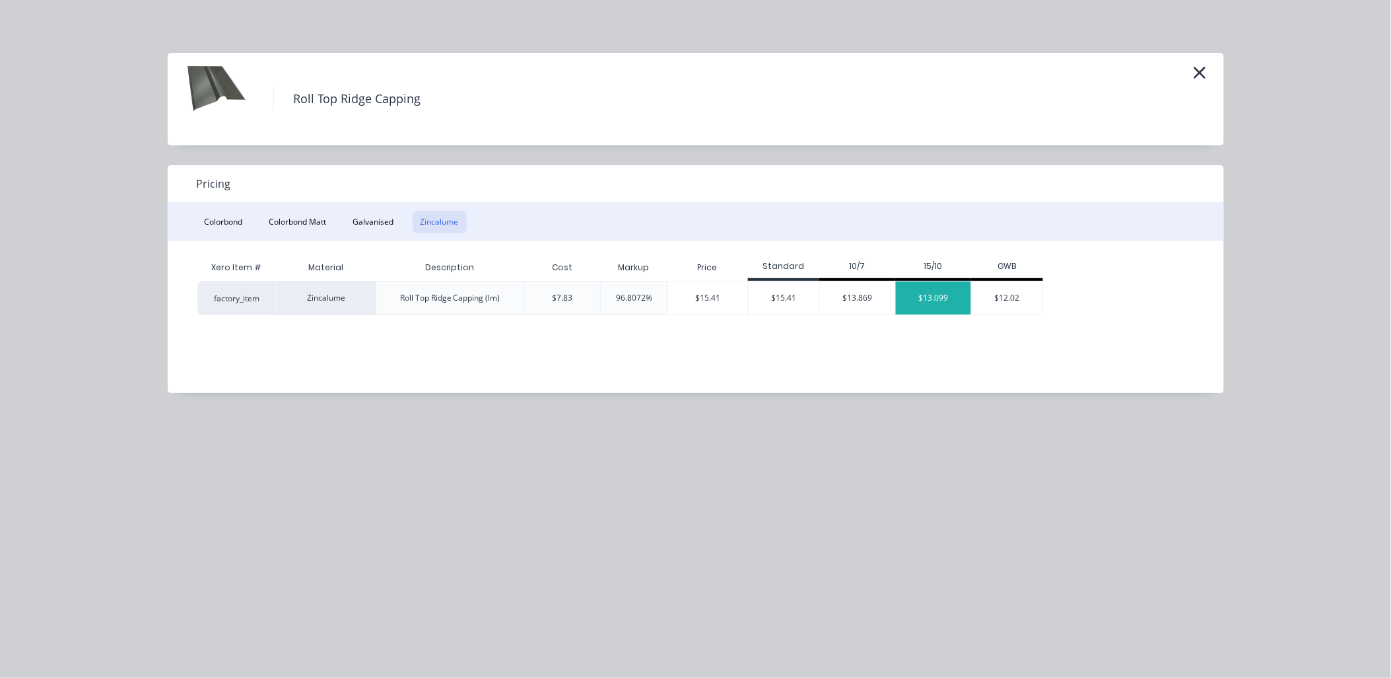
click at [935, 289] on div "$13.099" at bounding box center [933, 297] width 75 height 33
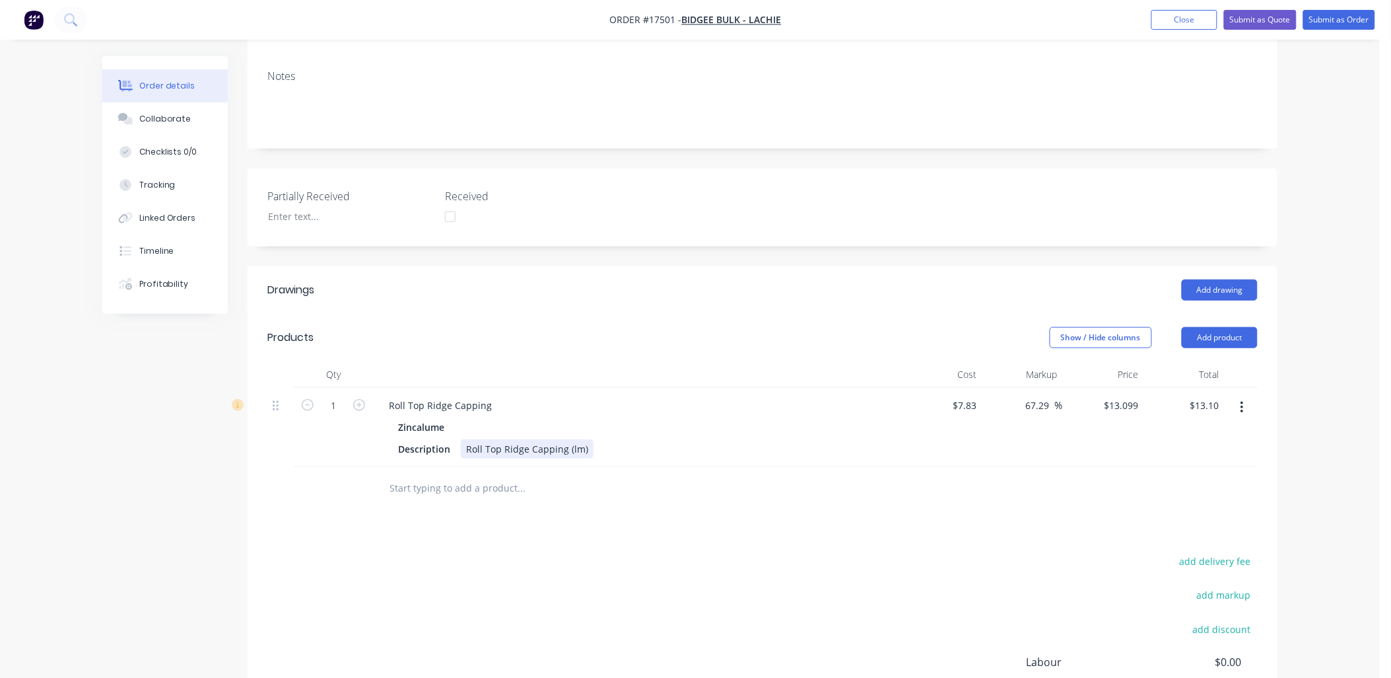
click at [585, 439] on div "Roll Top Ridge Capping (lm)" at bounding box center [527, 448] width 133 height 19
type input "26"
type input "$340.57"
click at [512, 475] on input "text" at bounding box center [521, 488] width 264 height 26
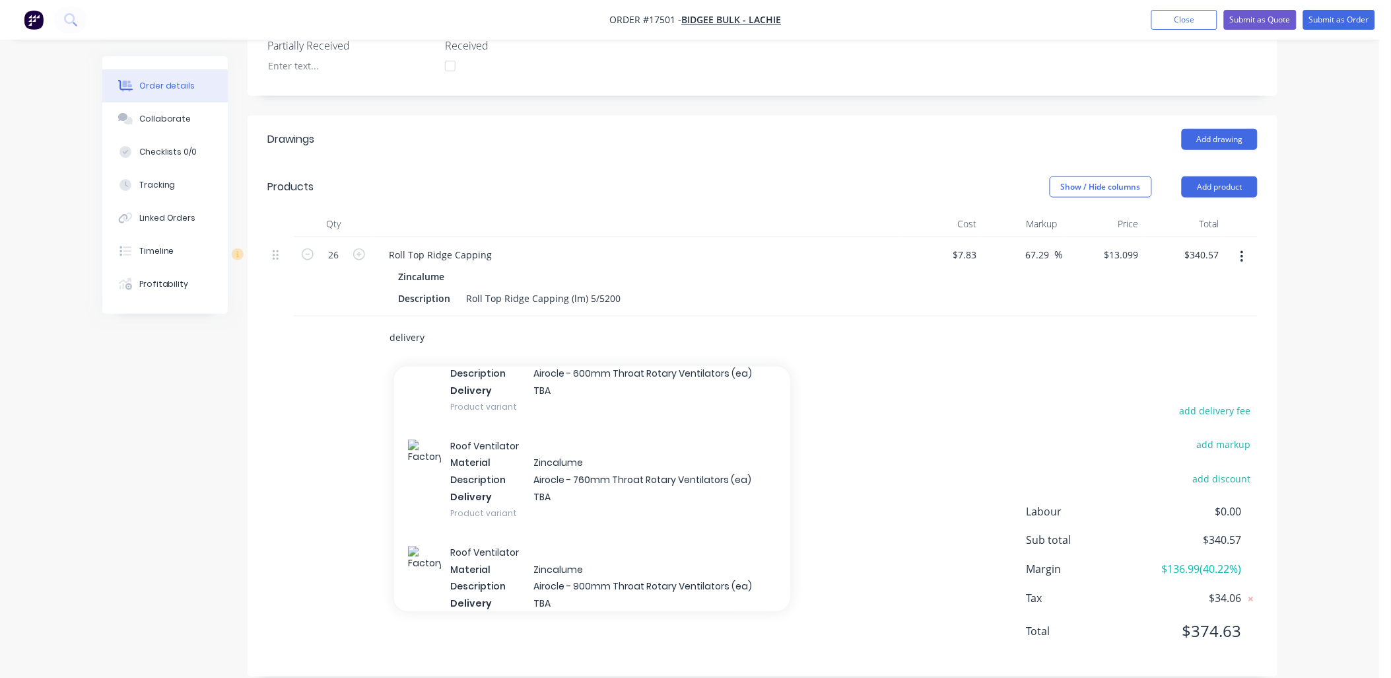
scroll to position [4794, 0]
type input "delivery"
click at [1228, 176] on button "Add product" at bounding box center [1220, 186] width 76 height 21
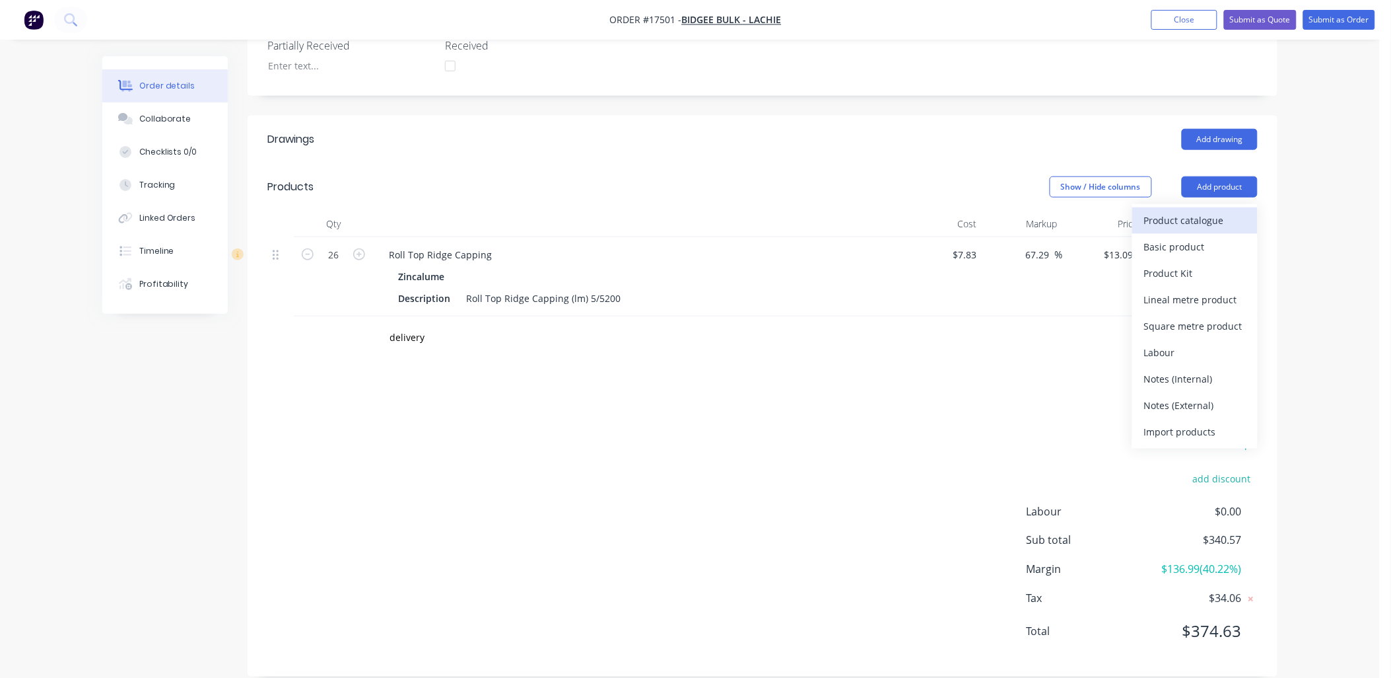
click at [1202, 211] on div "Product catalogue" at bounding box center [1195, 220] width 102 height 19
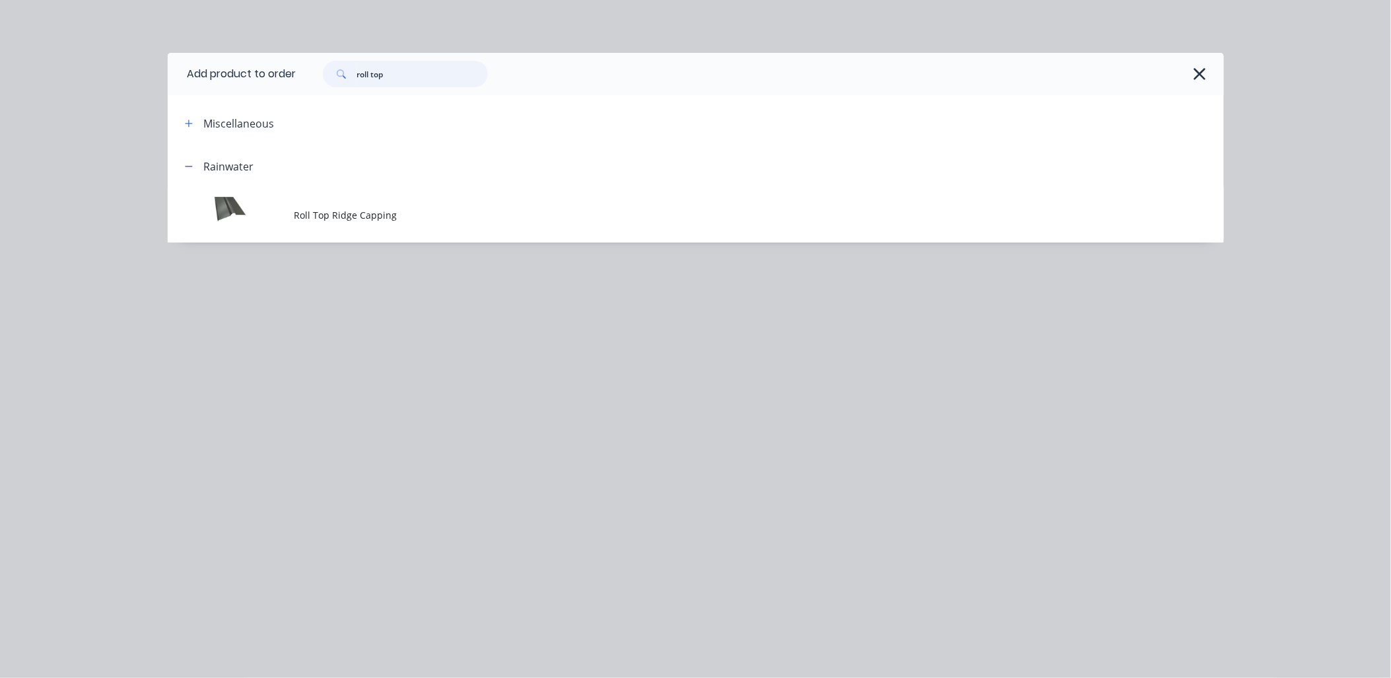
drag, startPoint x: 382, startPoint y: 68, endPoint x: 304, endPoint y: 79, distance: 78.7
click at [304, 79] on div "roll top" at bounding box center [753, 74] width 915 height 26
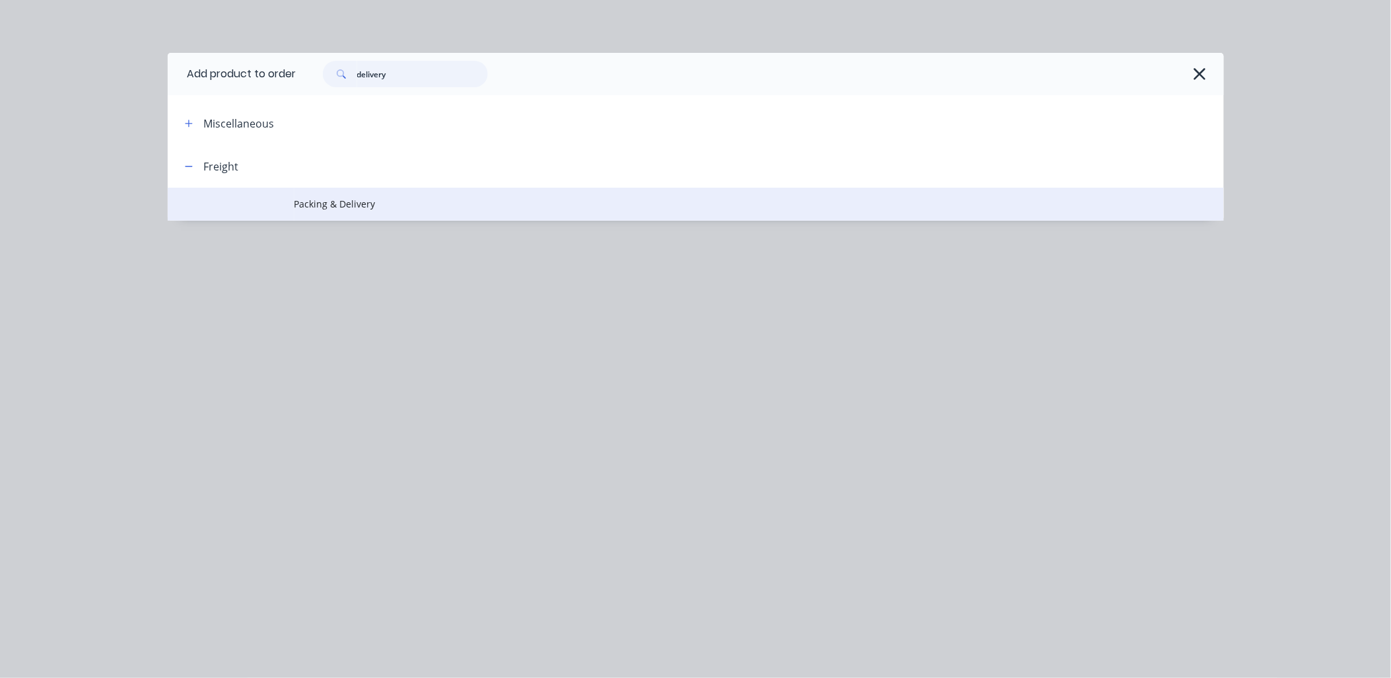
type input "delivery"
click at [361, 203] on span "Packing & Delivery" at bounding box center [667, 204] width 744 height 14
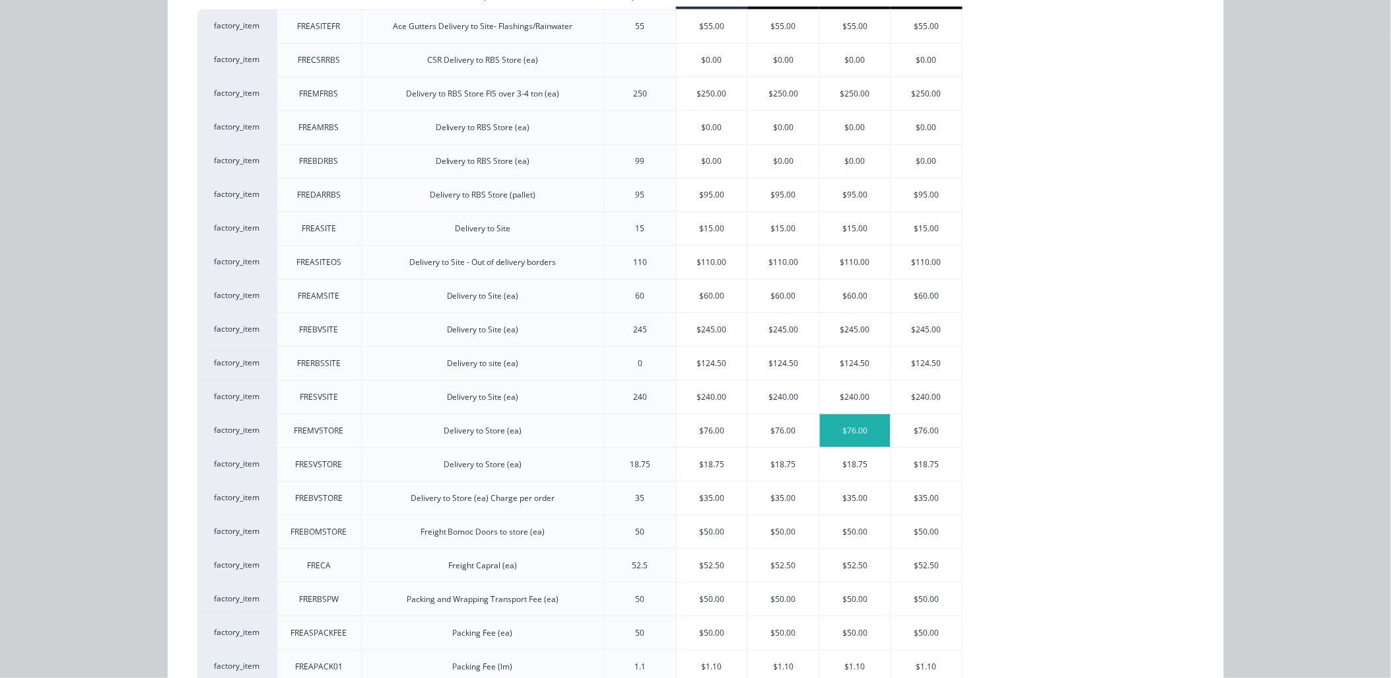
scroll to position [220, 0]
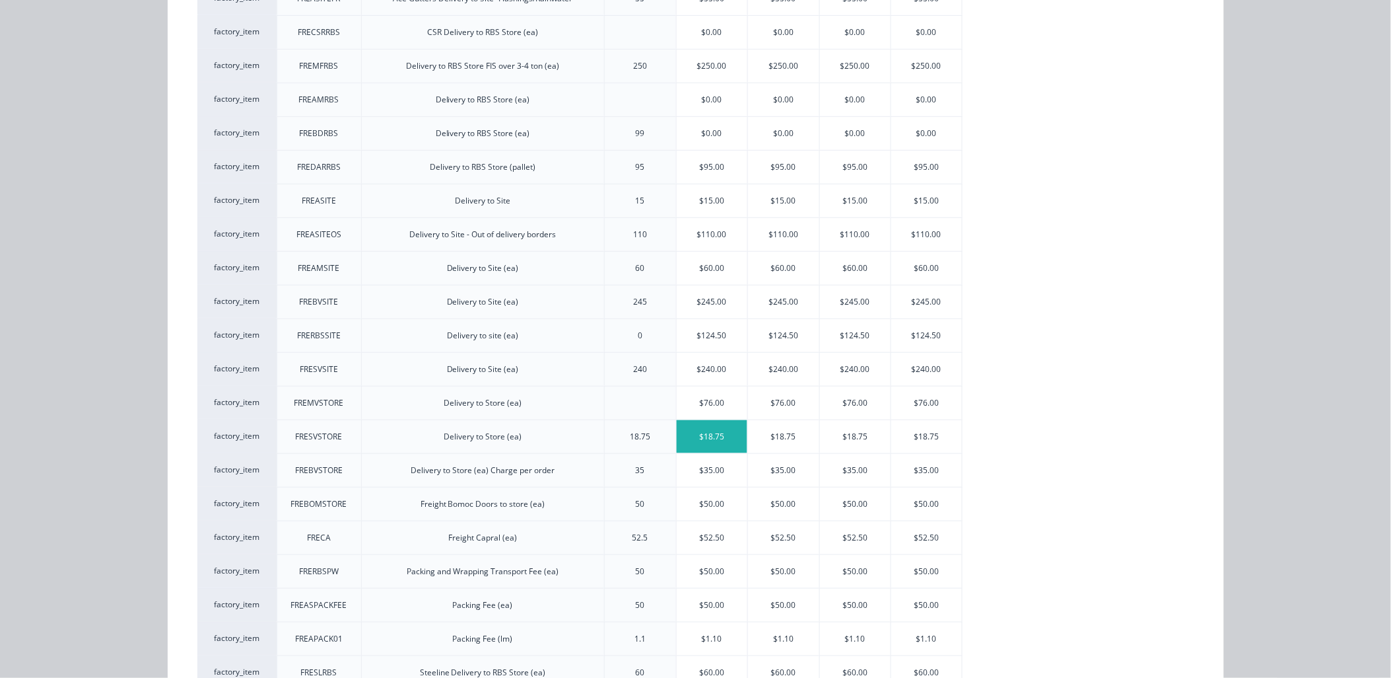
click at [704, 433] on div "$18.75" at bounding box center [712, 436] width 71 height 33
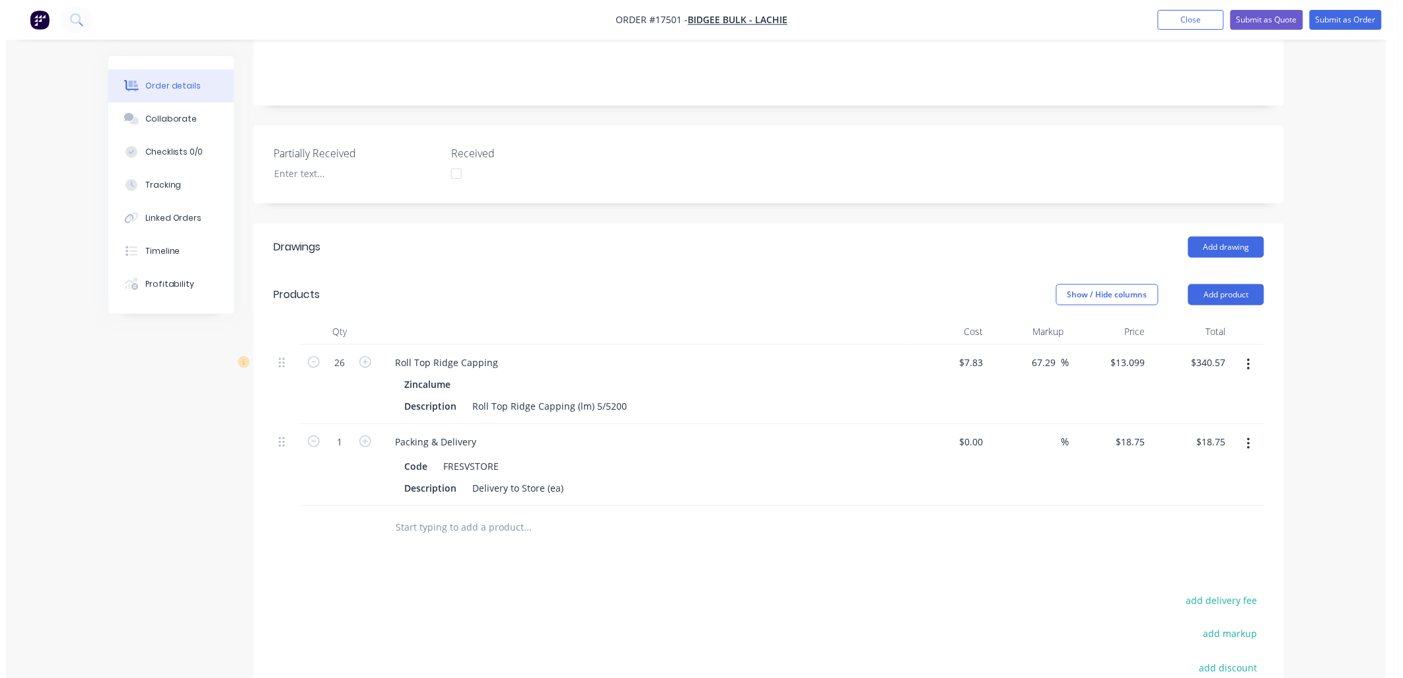
scroll to position [0, 0]
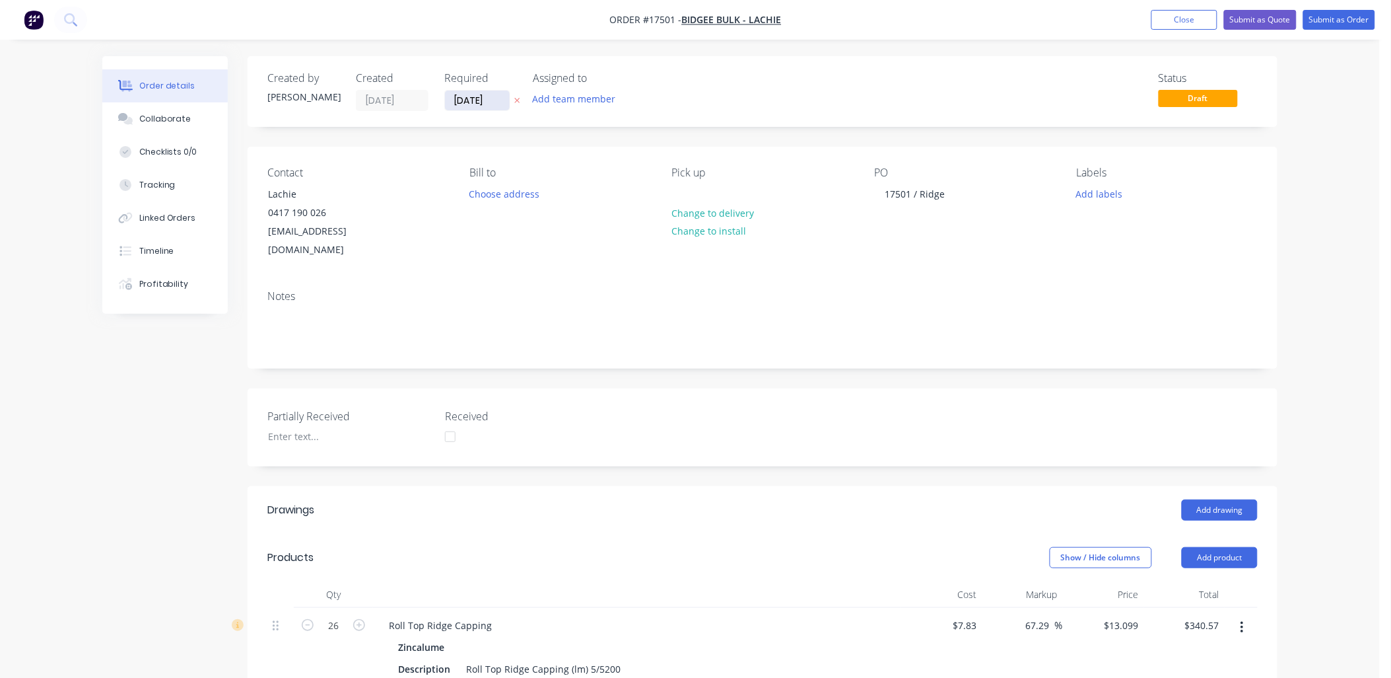
click at [491, 99] on input "[DATE]" at bounding box center [477, 100] width 65 height 20
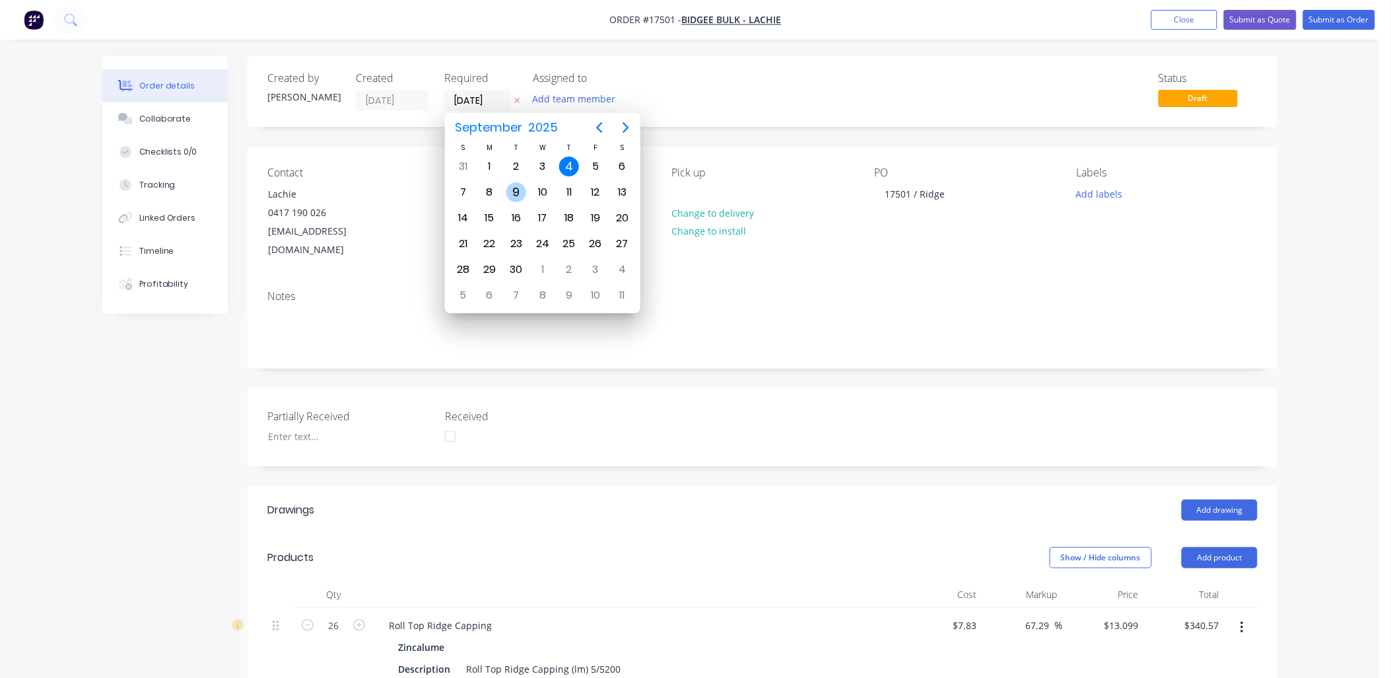
click at [513, 186] on div "9" at bounding box center [516, 192] width 20 height 20
type input "[DATE]"
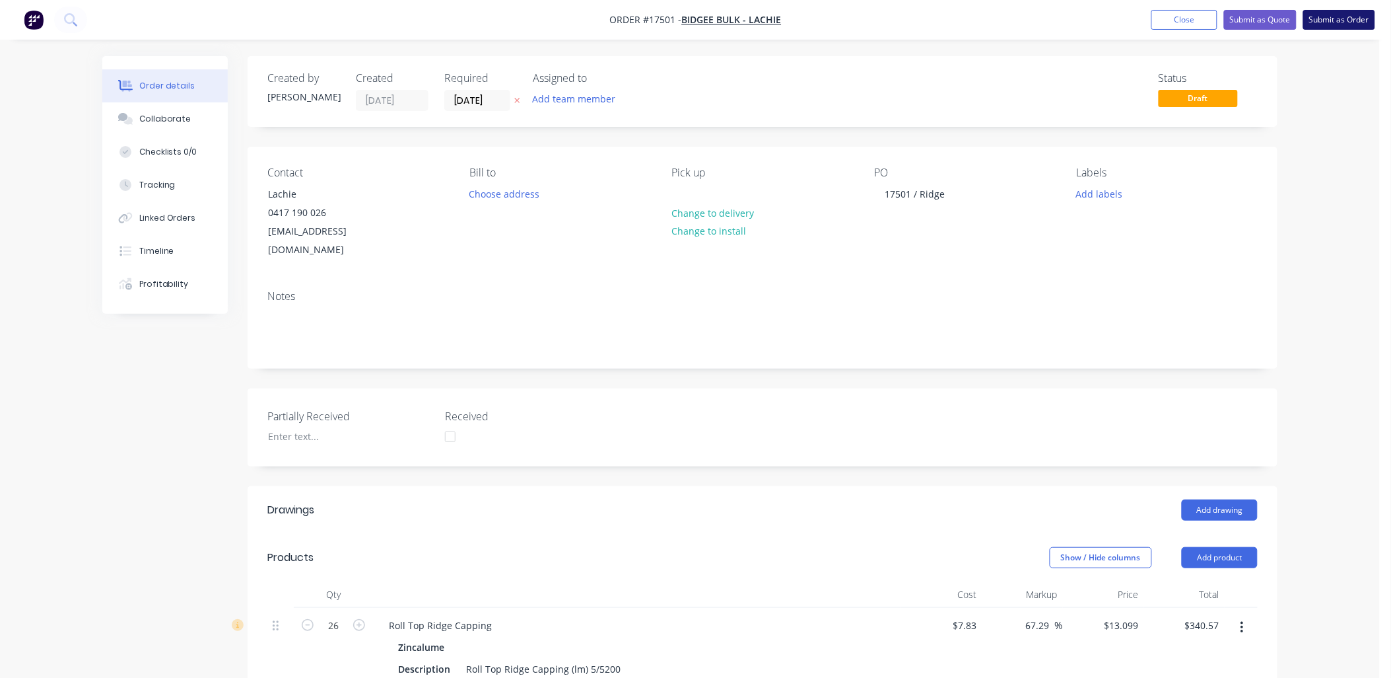
click at [1339, 15] on button "Submit as Order" at bounding box center [1340, 20] width 72 height 20
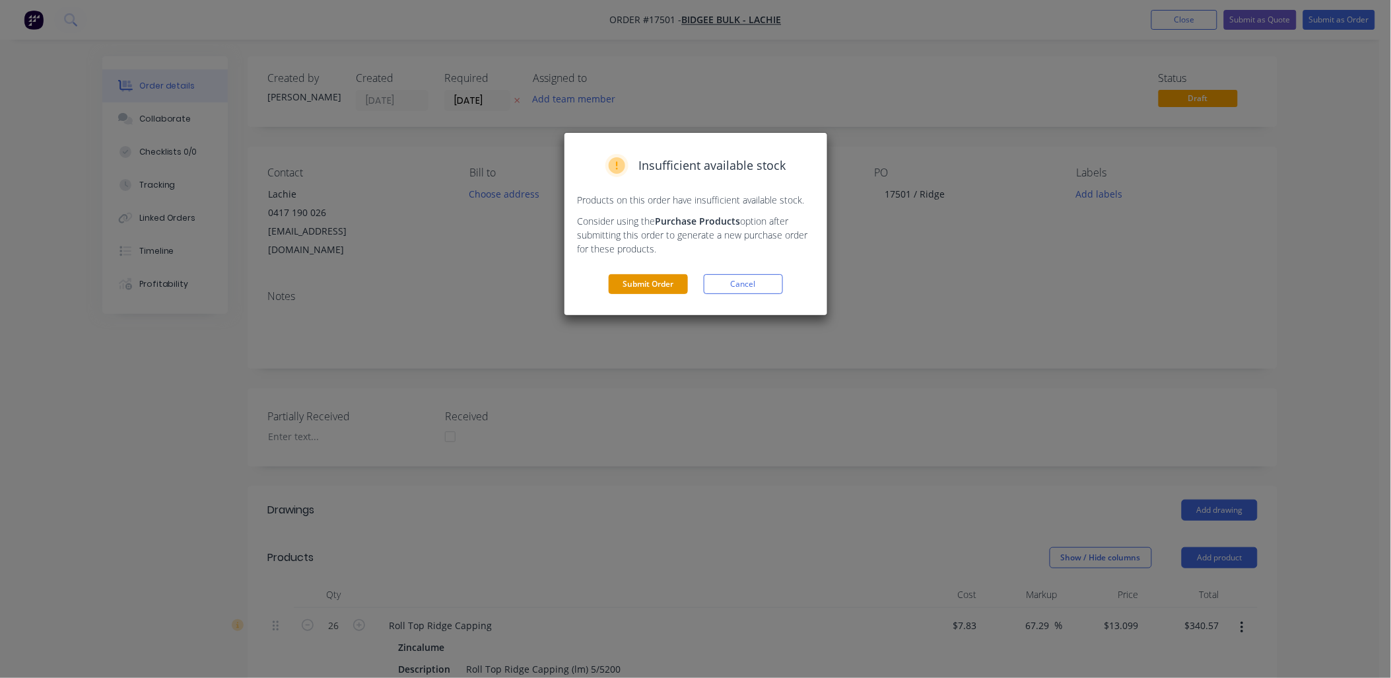
click at [662, 278] on button "Submit Order" at bounding box center [648, 284] width 79 height 20
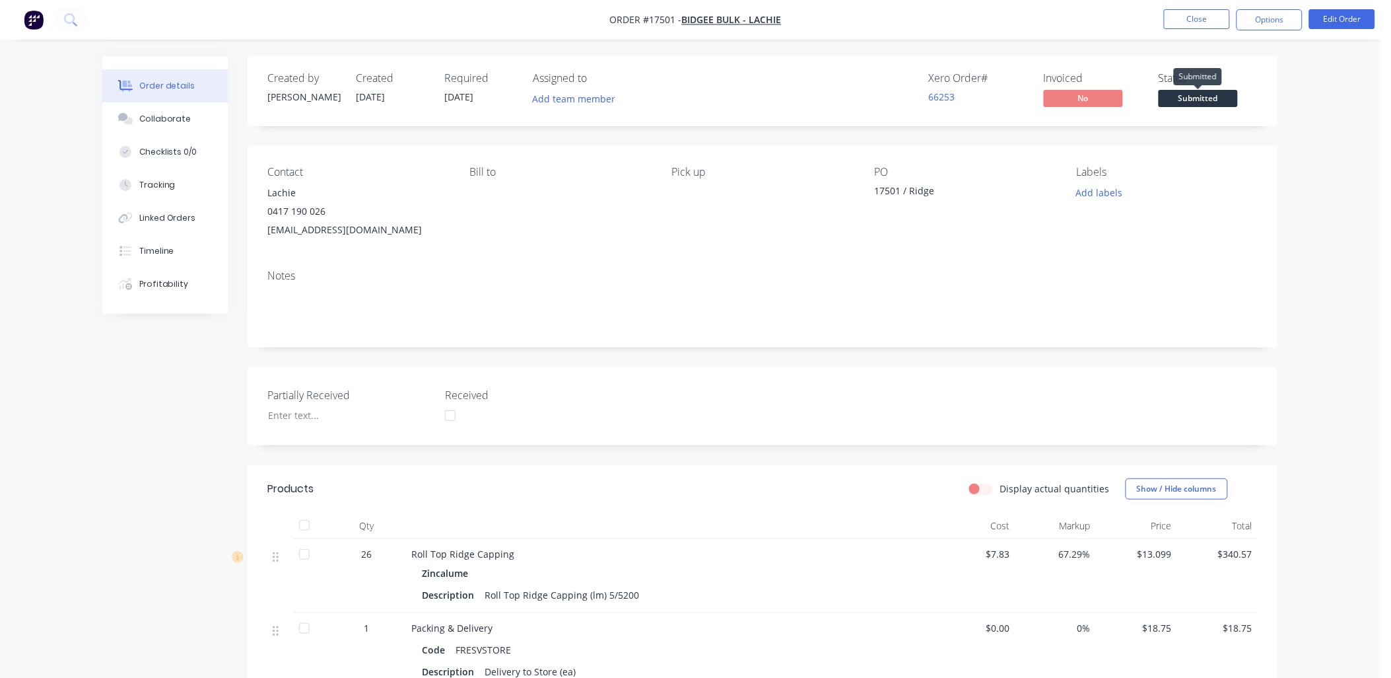
click at [1224, 102] on span "Submitted" at bounding box center [1198, 98] width 79 height 17
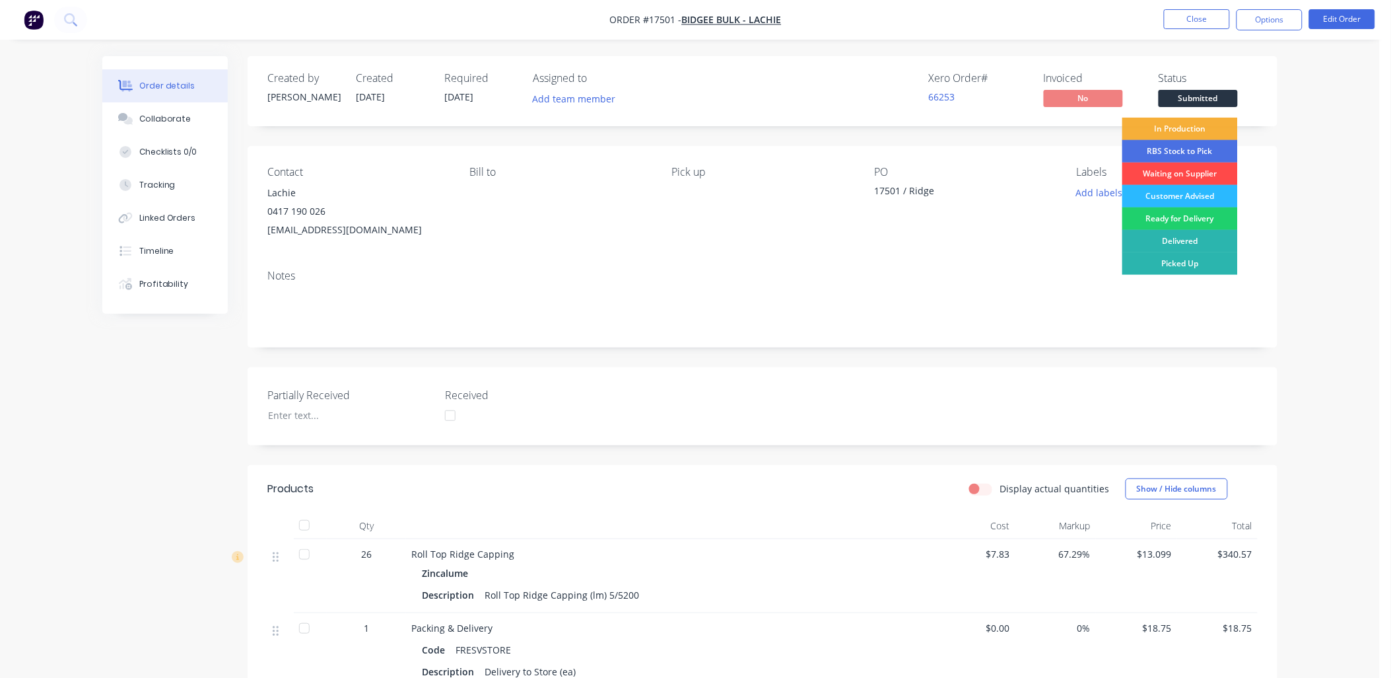
click at [1204, 167] on div "Waiting on Supplier" at bounding box center [1181, 173] width 116 height 22
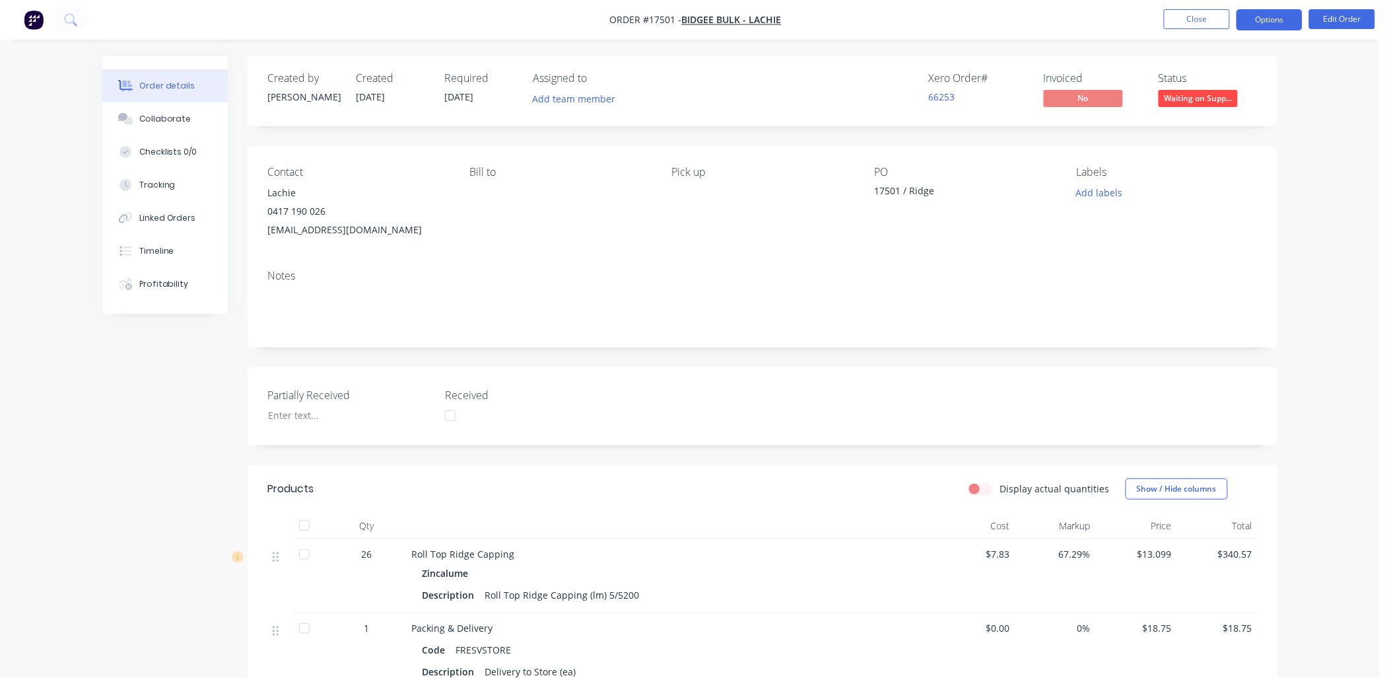
click at [1262, 17] on button "Options" at bounding box center [1270, 19] width 66 height 21
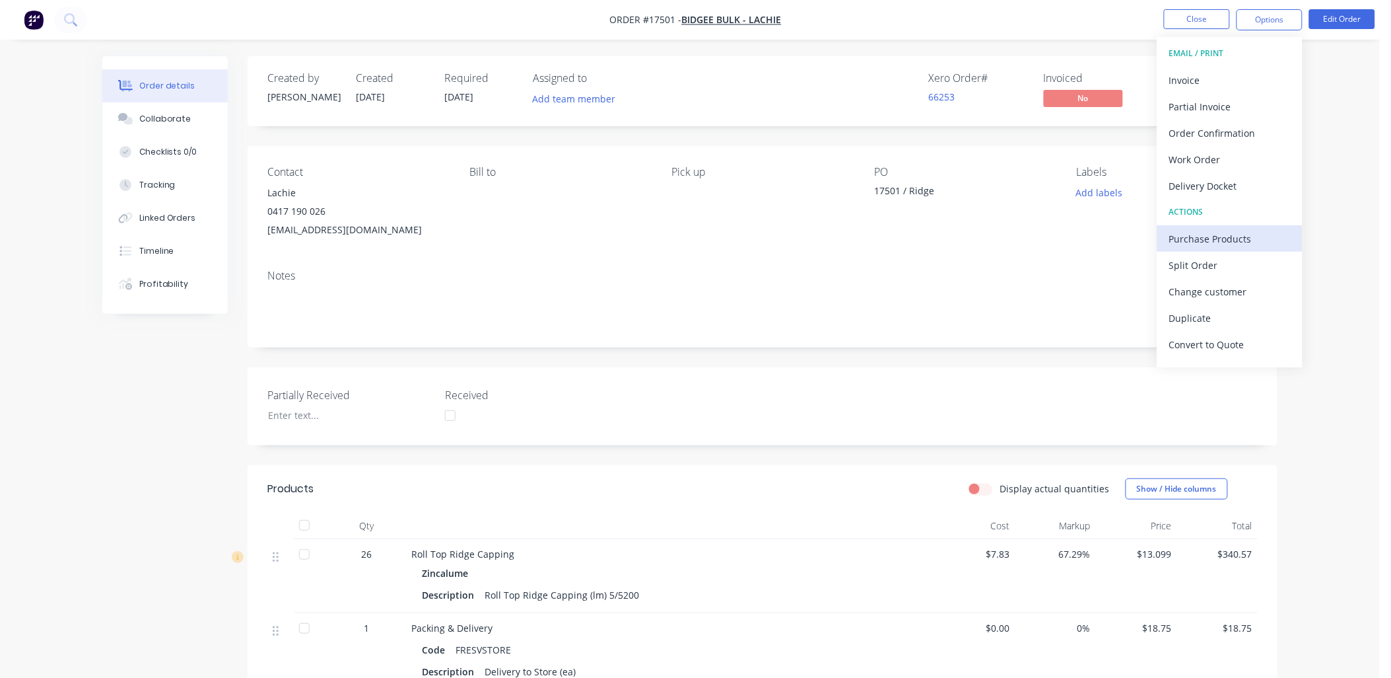
click at [1223, 238] on div "Purchase Products" at bounding box center [1230, 238] width 122 height 19
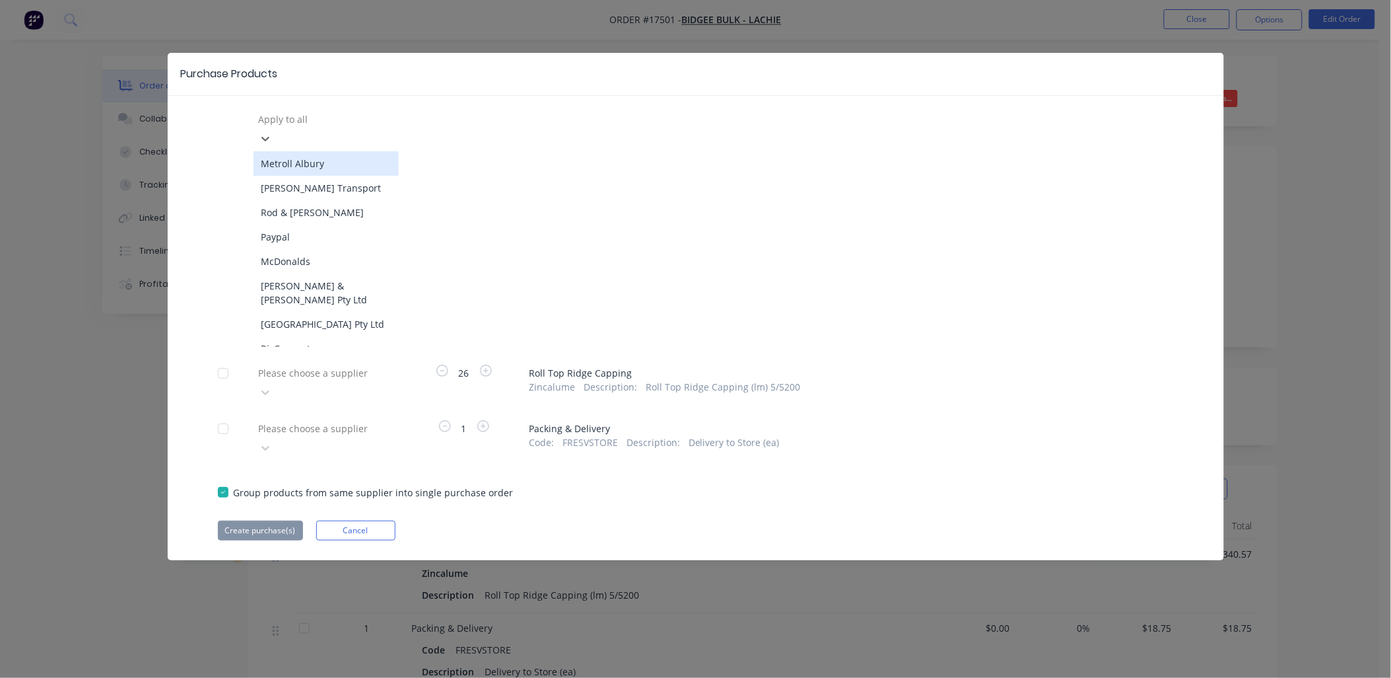
click at [306, 120] on div at bounding box center [353, 119] width 190 height 17
type input "stram"
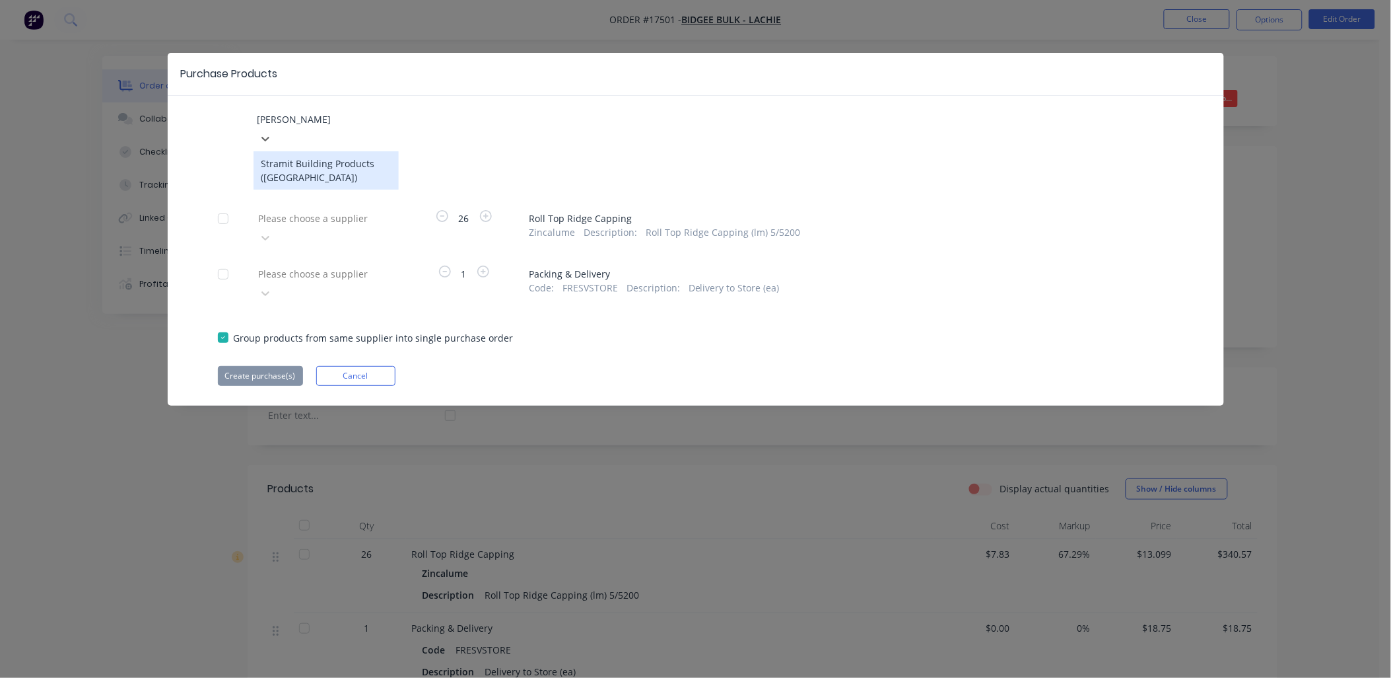
click at [364, 159] on div "Stramit Building Products (VIC)" at bounding box center [326, 170] width 145 height 38
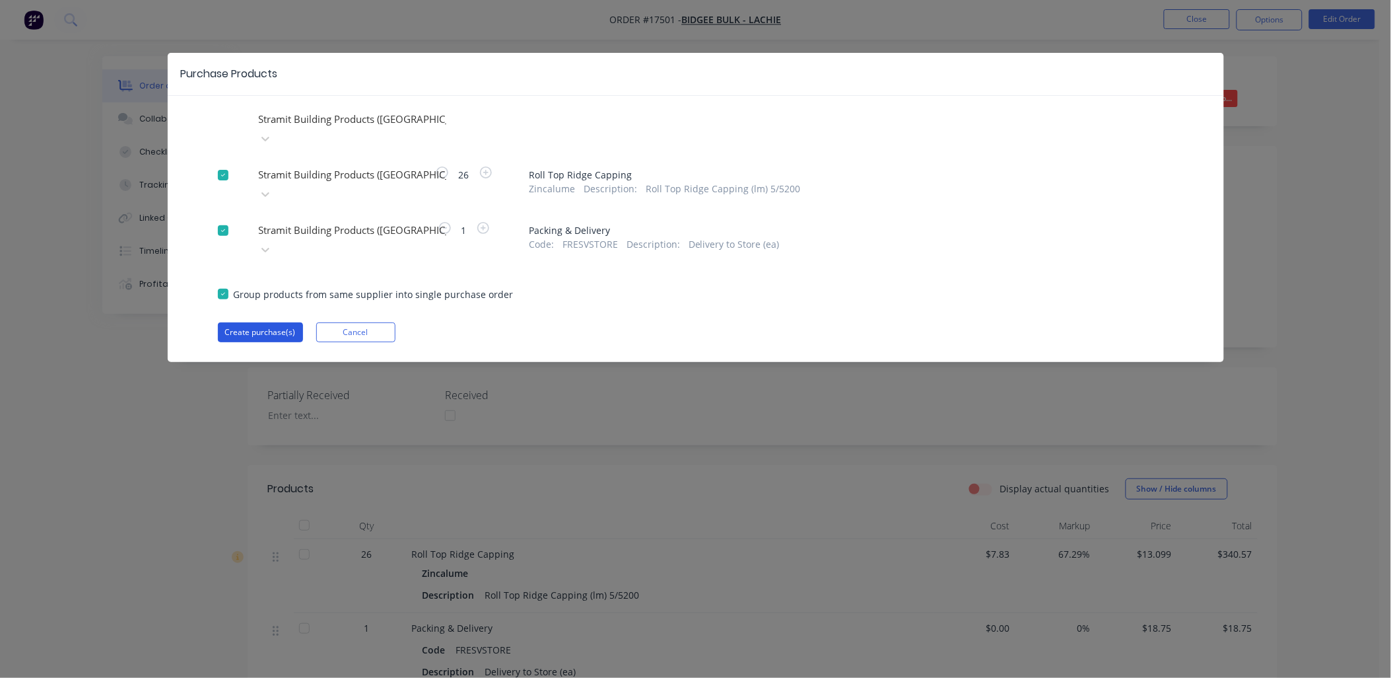
click at [278, 322] on button "Create purchase(s)" at bounding box center [260, 332] width 85 height 20
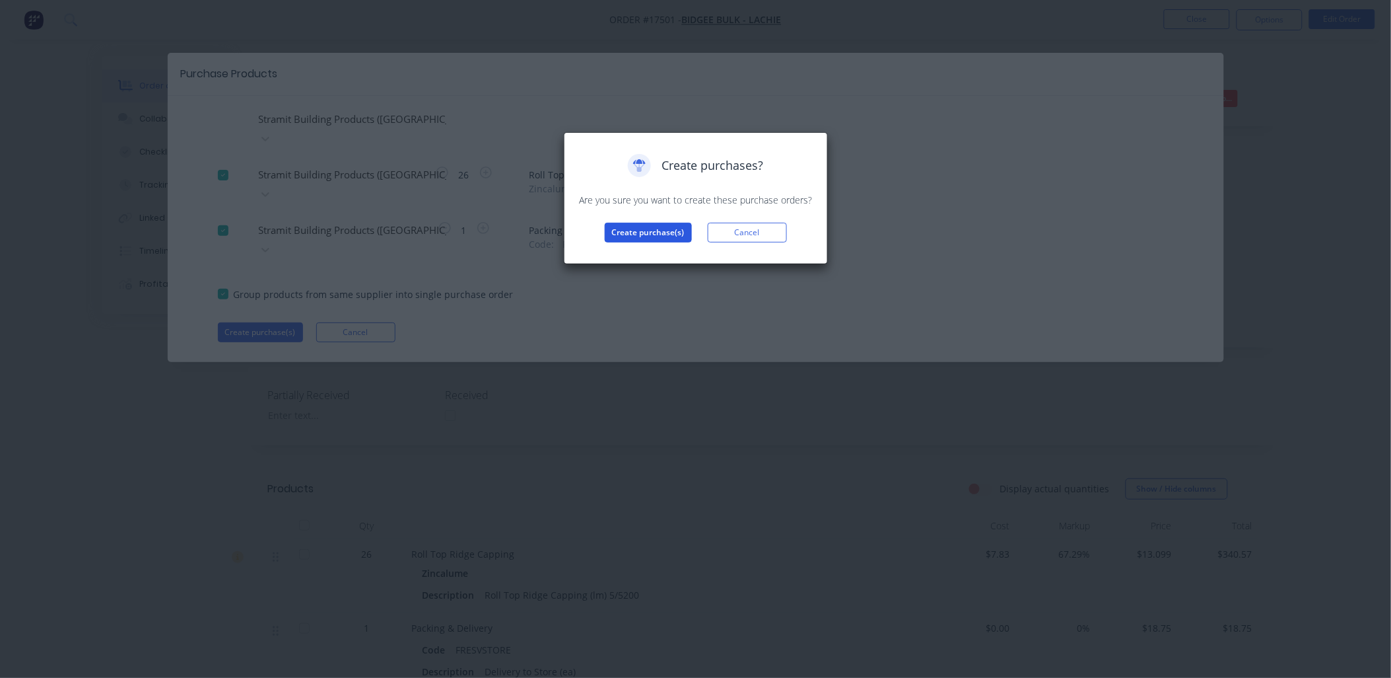
click at [666, 228] on button "Create purchase(s)" at bounding box center [648, 233] width 87 height 20
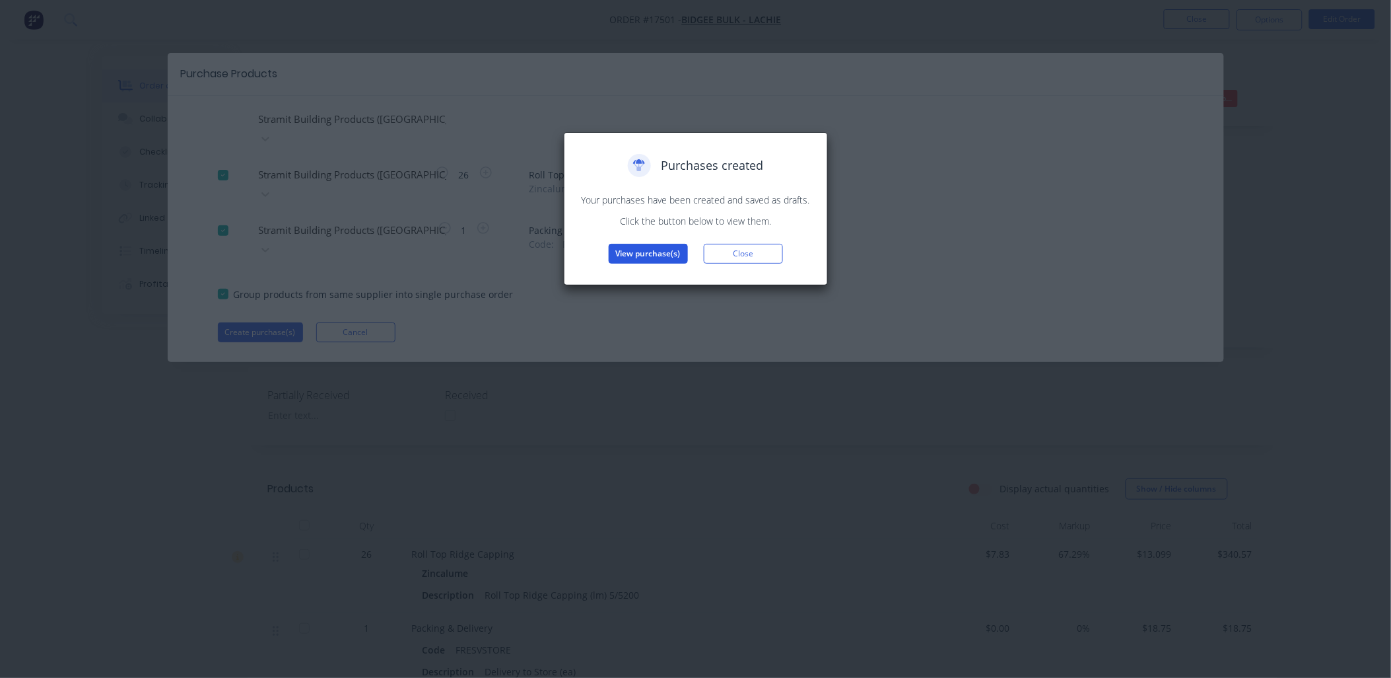
click at [637, 258] on button "View purchase(s)" at bounding box center [648, 254] width 79 height 20
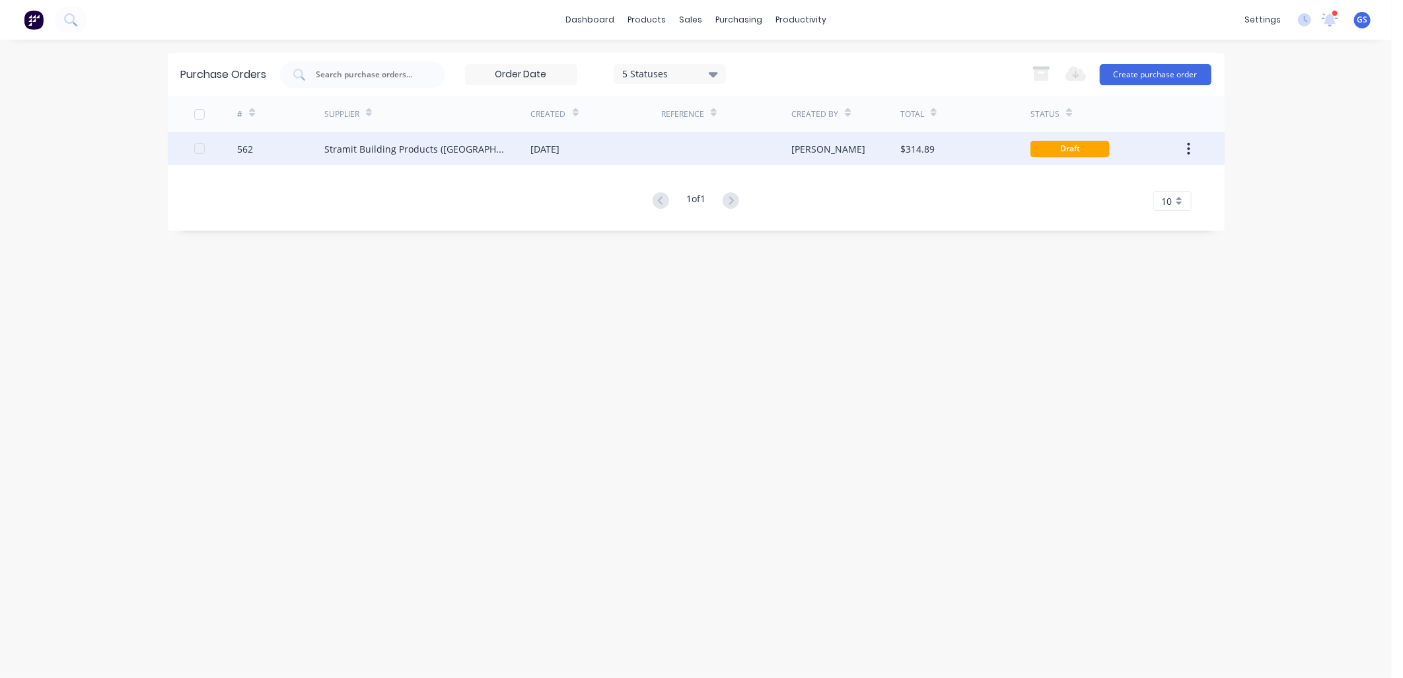
click at [560, 147] on div "[DATE]" at bounding box center [545, 149] width 29 height 14
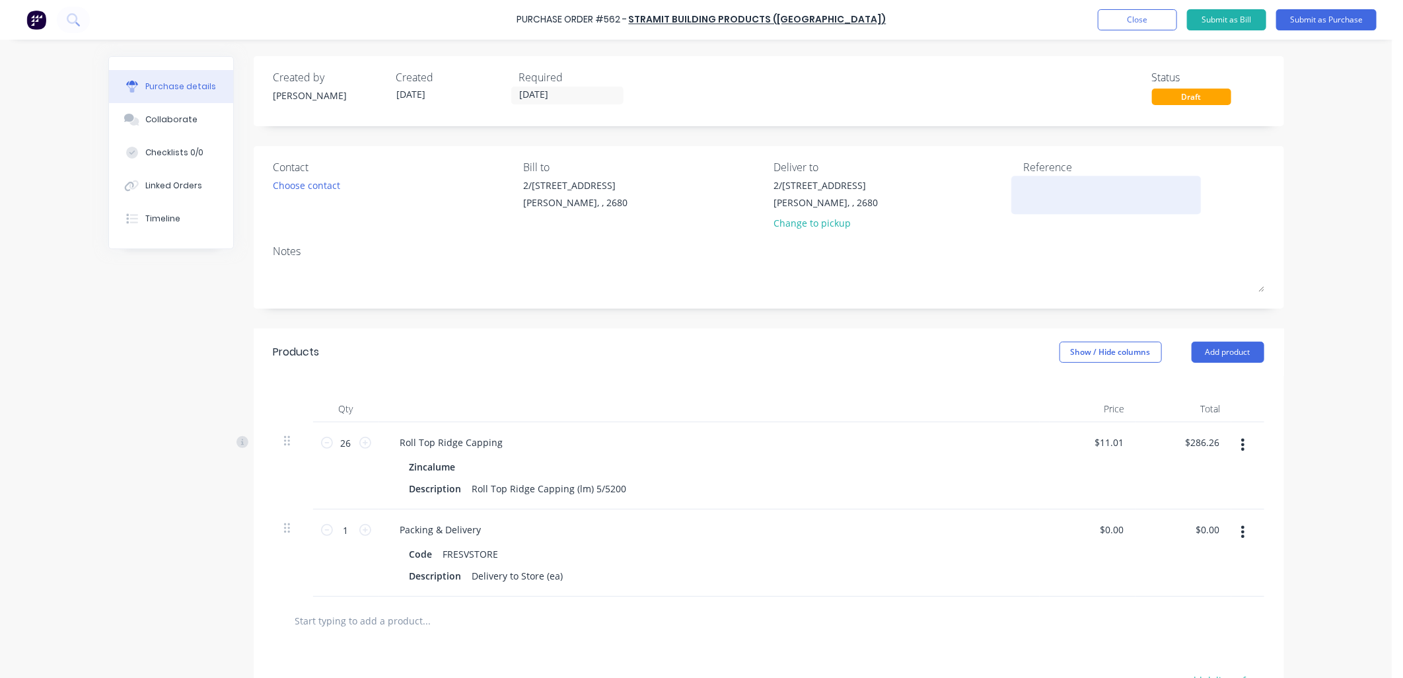
click at [1043, 188] on textarea at bounding box center [1106, 193] width 165 height 30
type textarea "562 /"
type textarea "x"
type textarea "562 /"
click at [177, 186] on div "Linked Orders" at bounding box center [173, 186] width 57 height 12
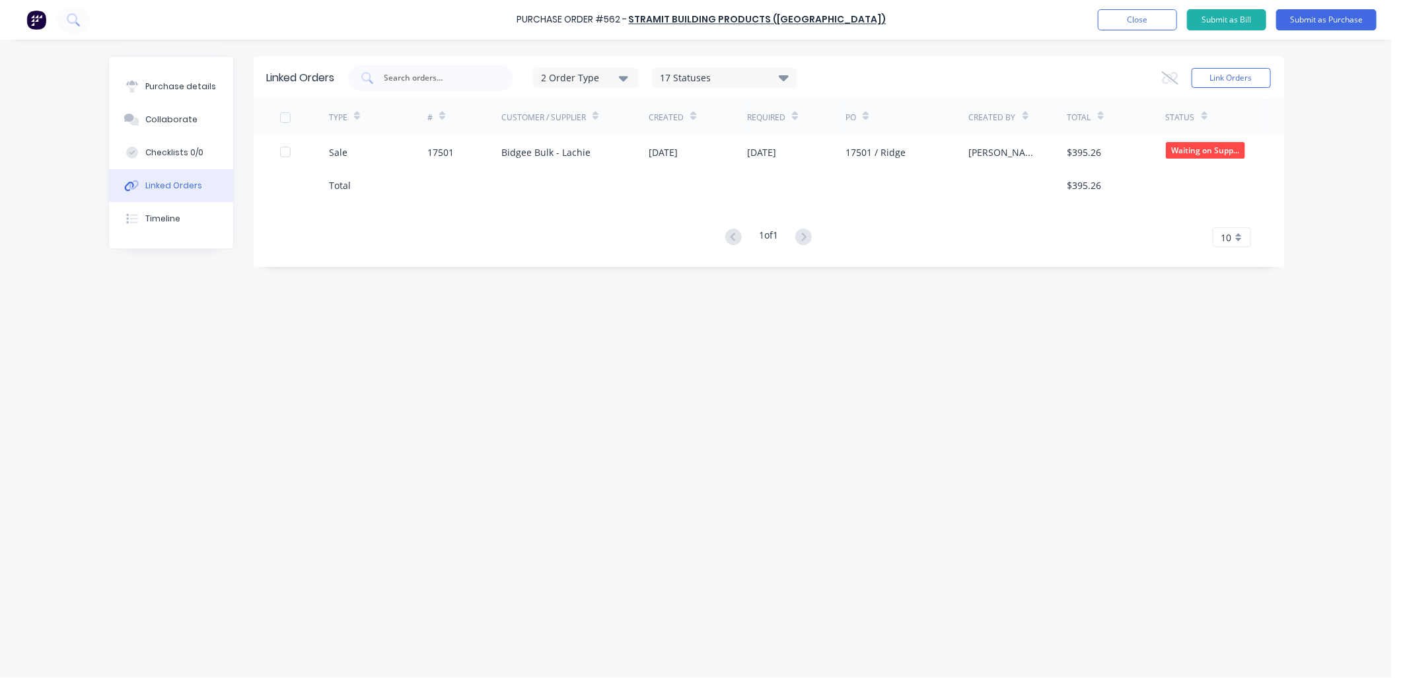
drag, startPoint x: 190, startPoint y: 88, endPoint x: 243, endPoint y: 98, distance: 53.7
click at [198, 90] on div "Purchase details" at bounding box center [180, 87] width 71 height 12
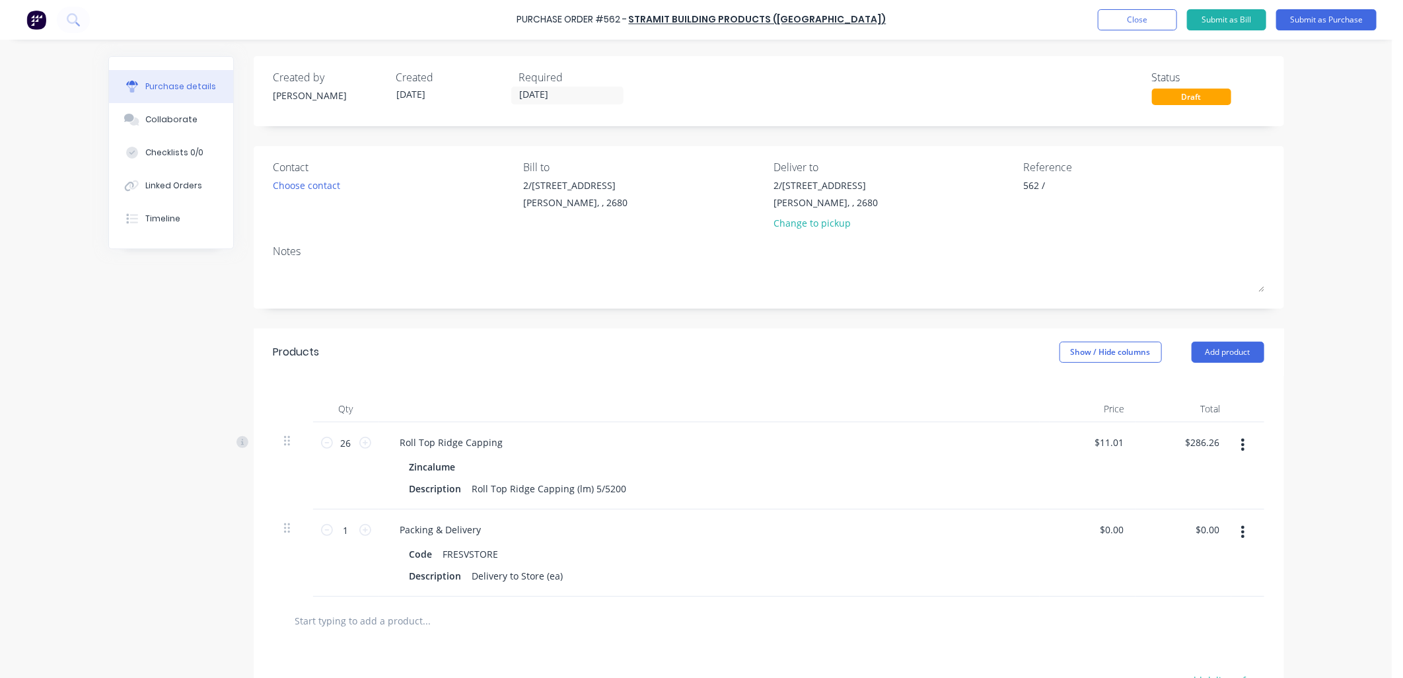
type textarea "x"
click at [1073, 170] on div "Reference" at bounding box center [1144, 167] width 240 height 16
click at [1063, 189] on textarea "562 /" at bounding box center [1106, 193] width 165 height 30
type textarea "562 / 17501 BidgeeBulk"
type textarea "x"
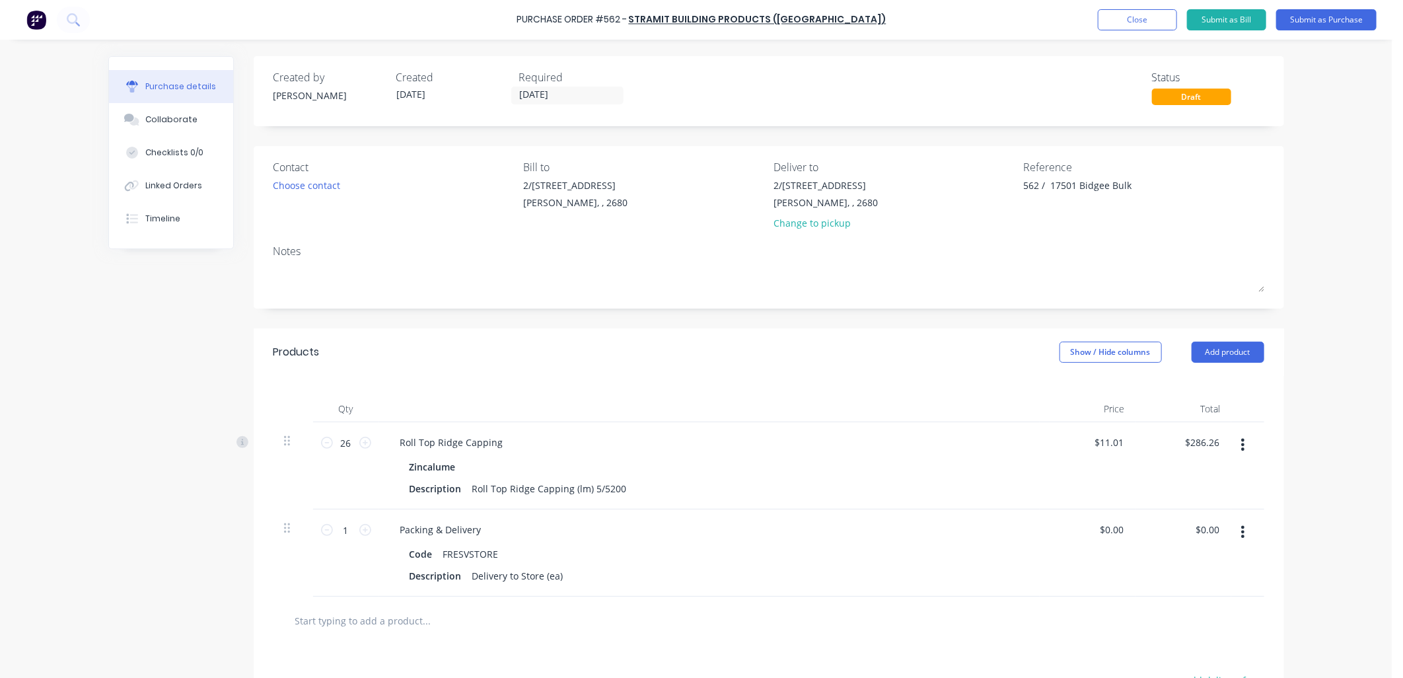
type textarea "562 / 17501 Bidgee Bulk"
type textarea "x"
type textarea "562 / 17501 Bidgee Bulk"
click at [1325, 15] on button "Submit as Purchase" at bounding box center [1326, 19] width 100 height 21
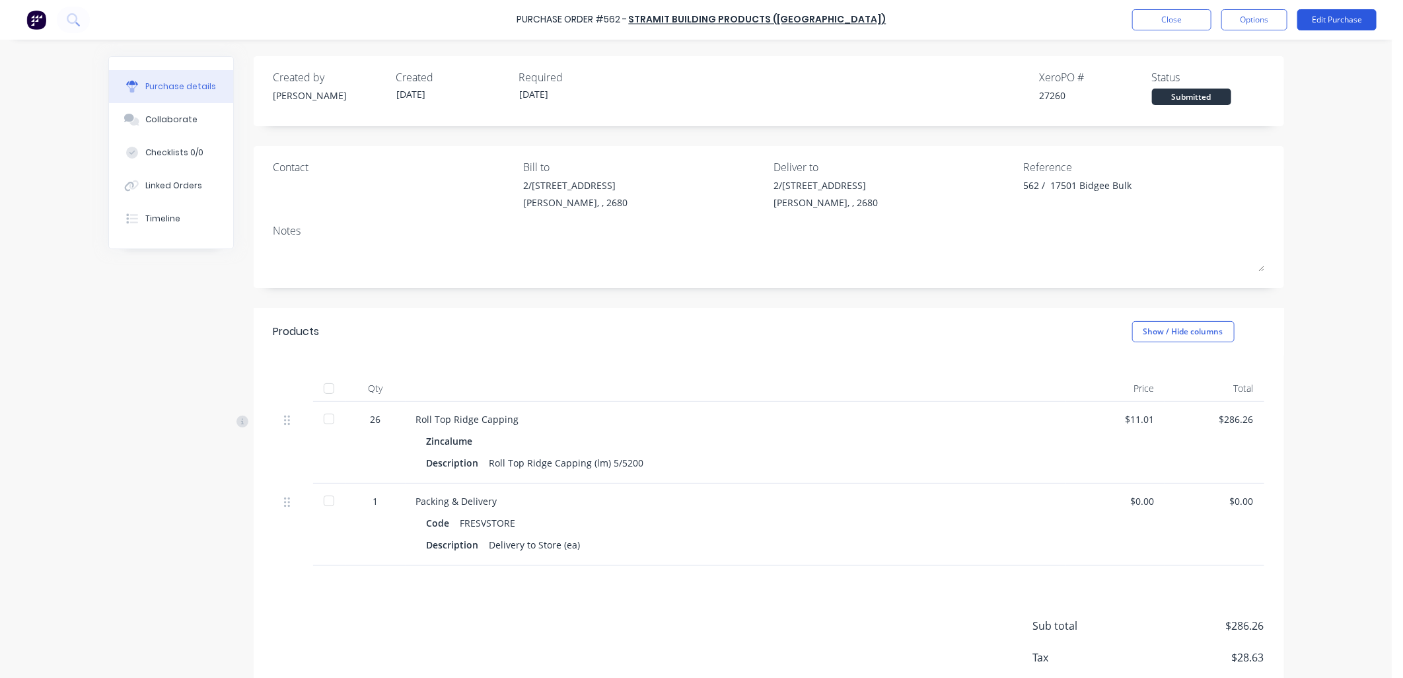
click at [1345, 20] on button "Edit Purchase" at bounding box center [1336, 19] width 79 height 21
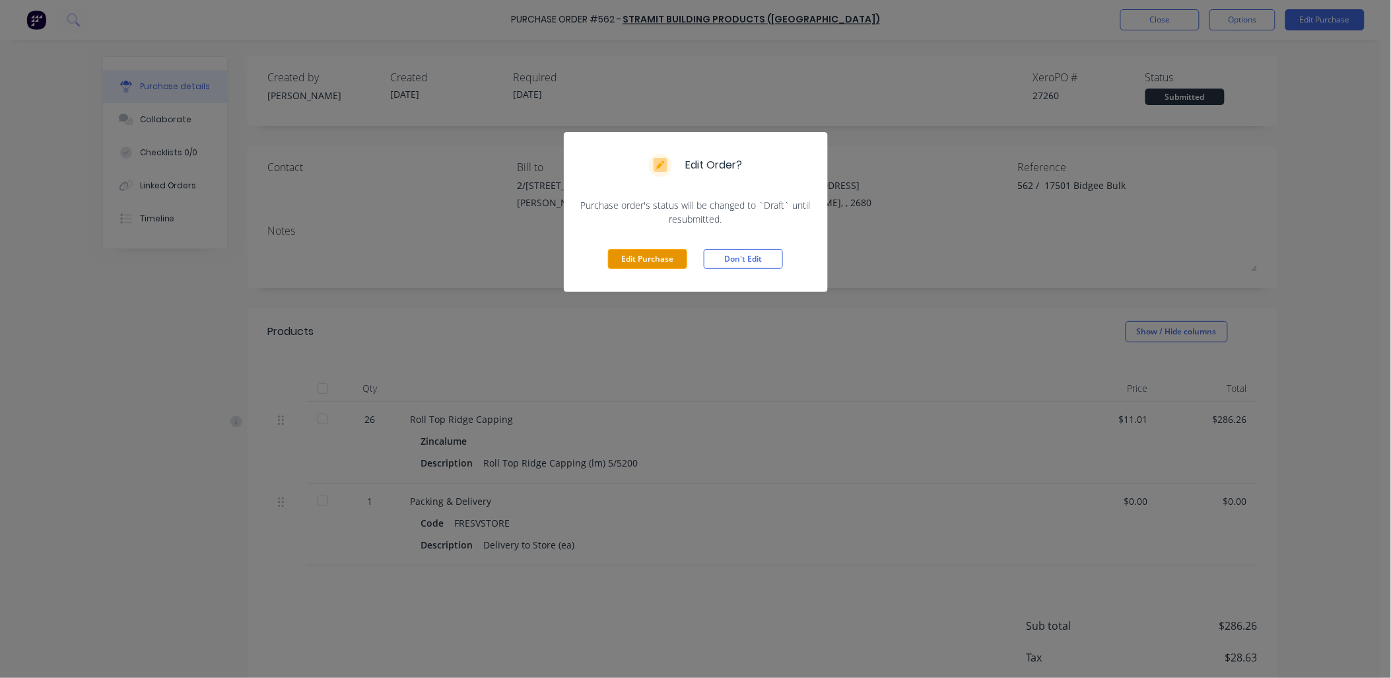
click at [637, 260] on button "Edit Purchase" at bounding box center [647, 259] width 79 height 20
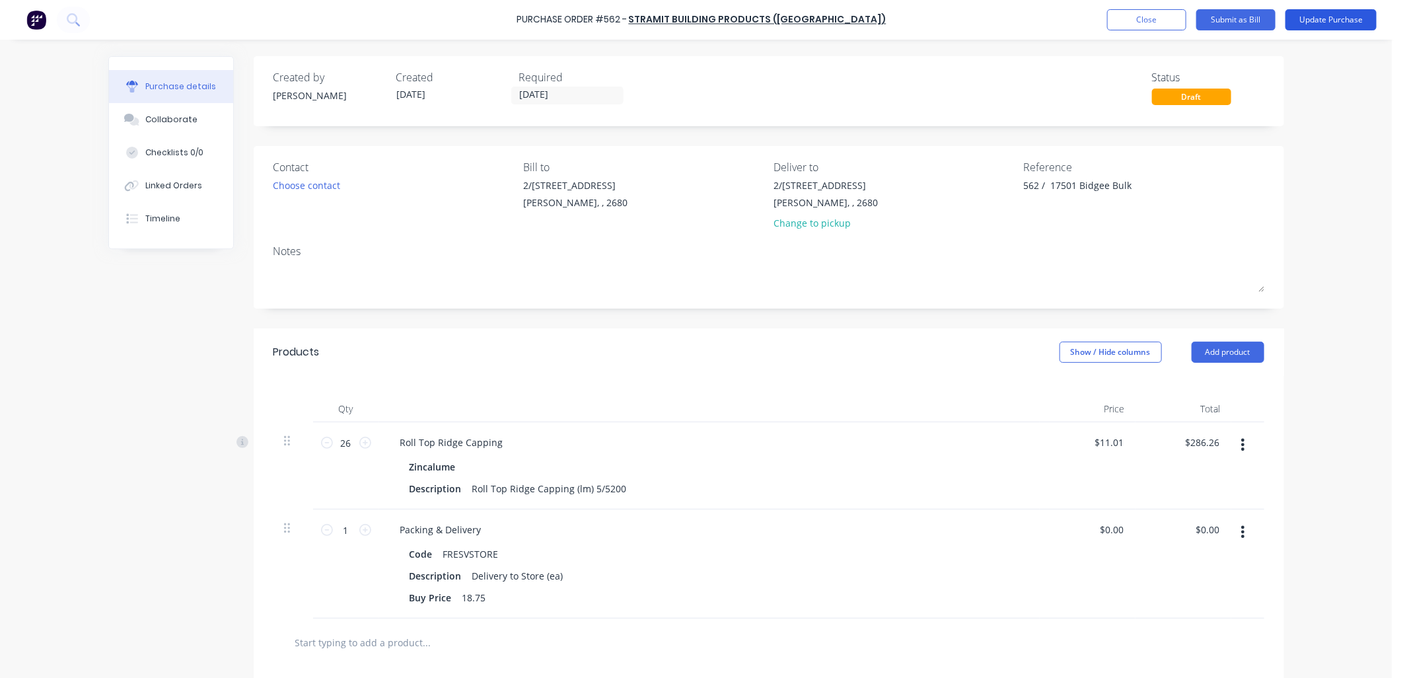
click at [1329, 18] on button "Update Purchase" at bounding box center [1330, 19] width 91 height 21
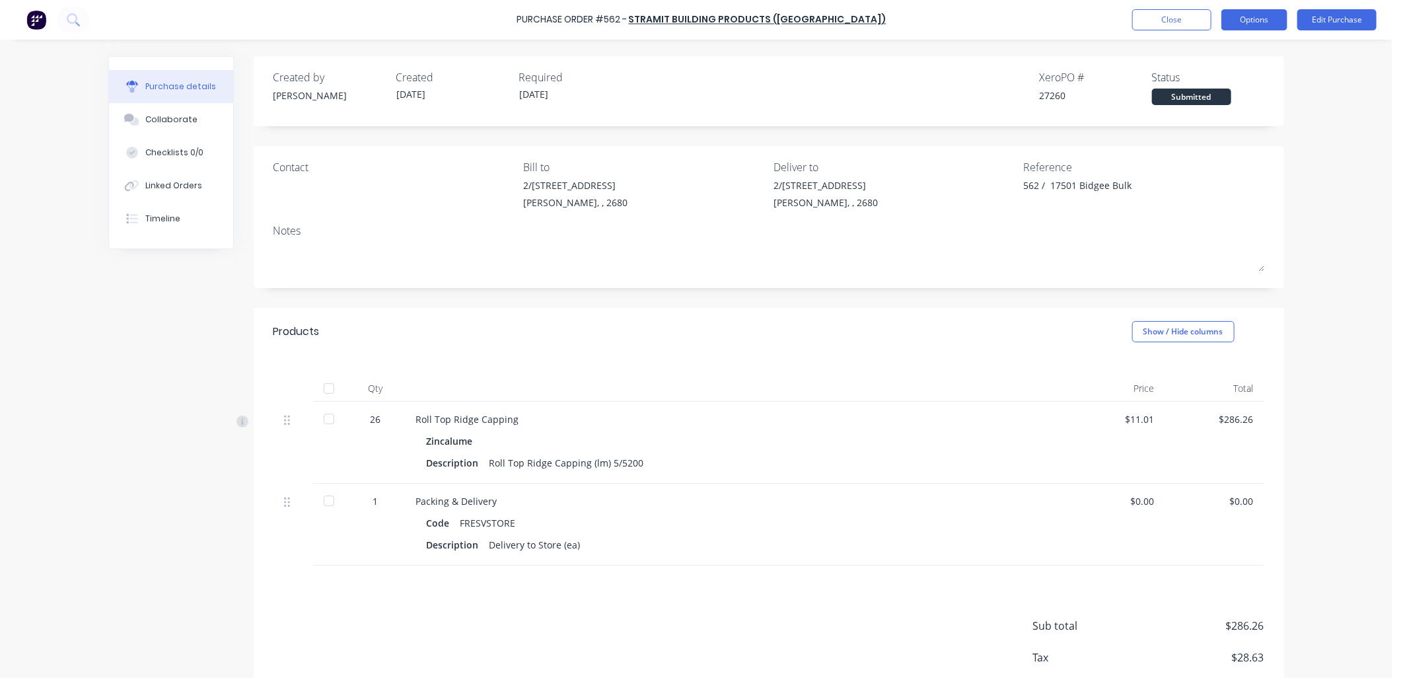
click at [1237, 20] on button "Options" at bounding box center [1254, 19] width 66 height 21
click at [1206, 165] on div "Change supplier" at bounding box center [1224, 159] width 102 height 19
type textarea "x"
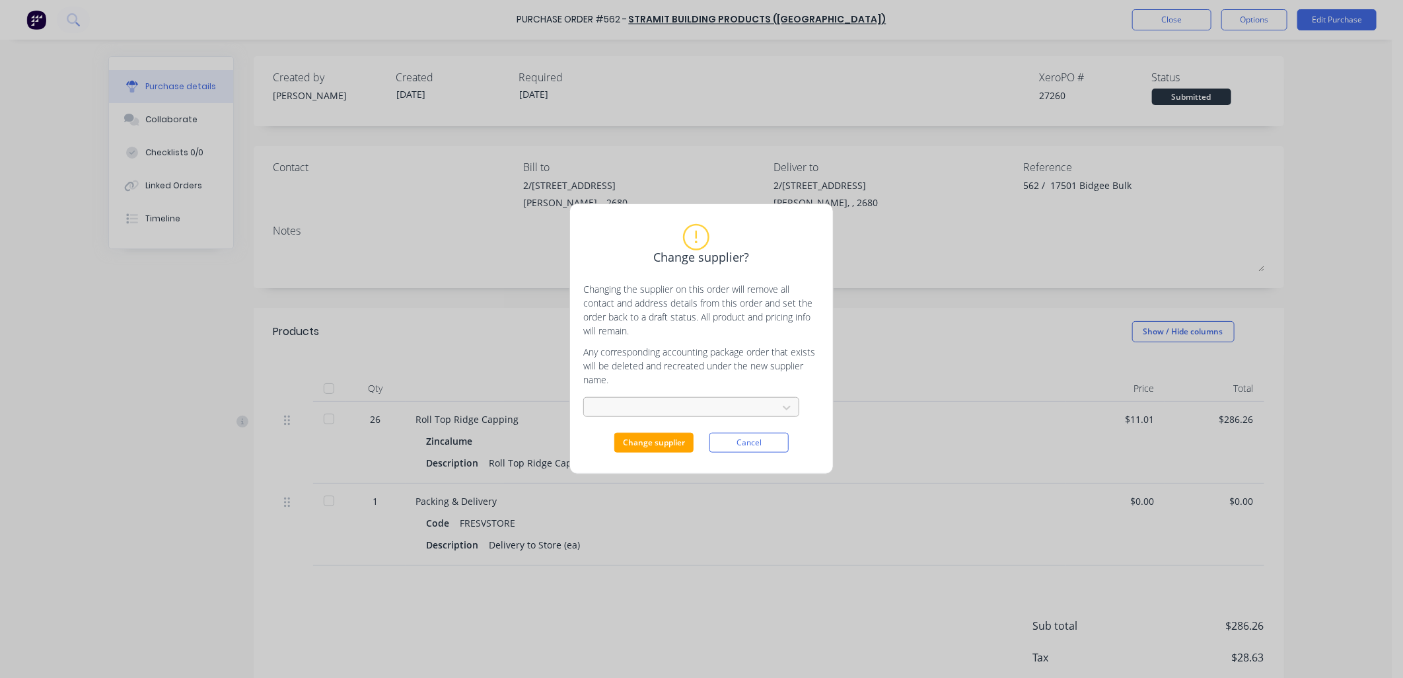
click at [684, 401] on div at bounding box center [682, 408] width 176 height 14
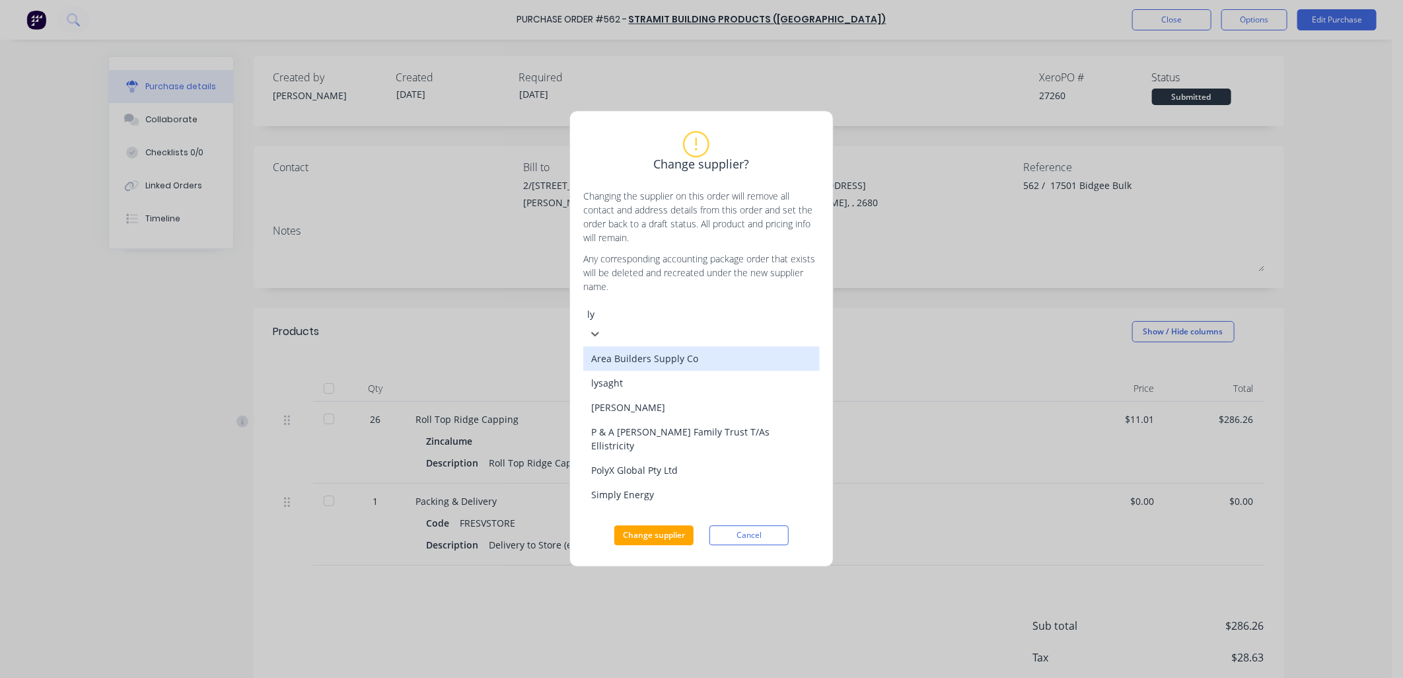
type input "lys"
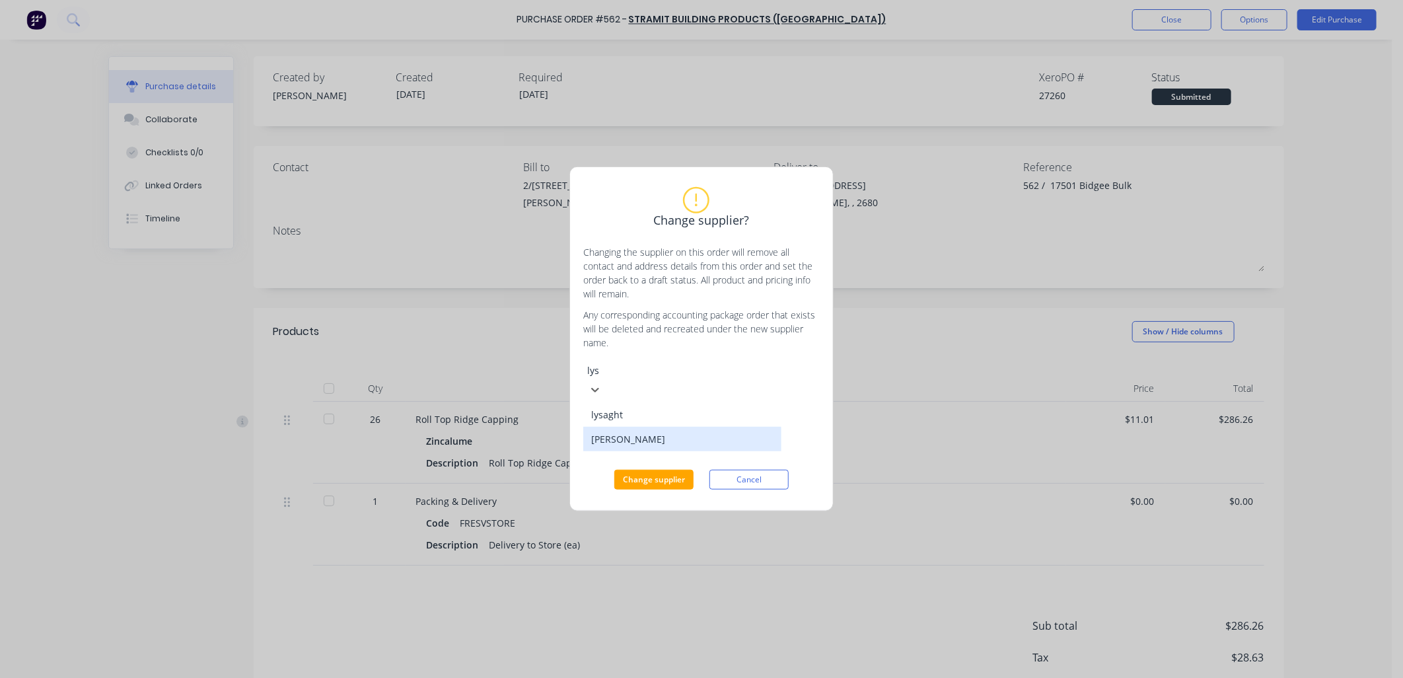
click at [689, 451] on div "[PERSON_NAME]" at bounding box center [682, 439] width 198 height 24
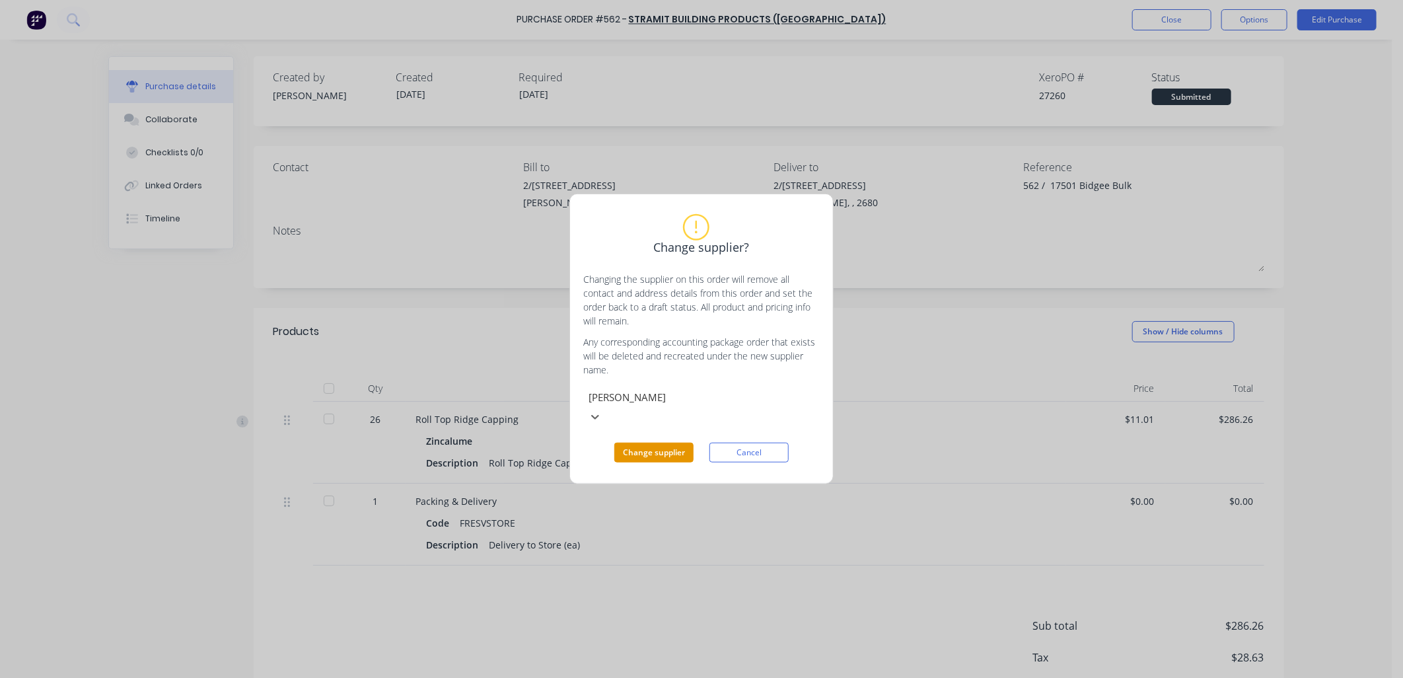
click at [675, 444] on button "Change supplier" at bounding box center [653, 452] width 79 height 20
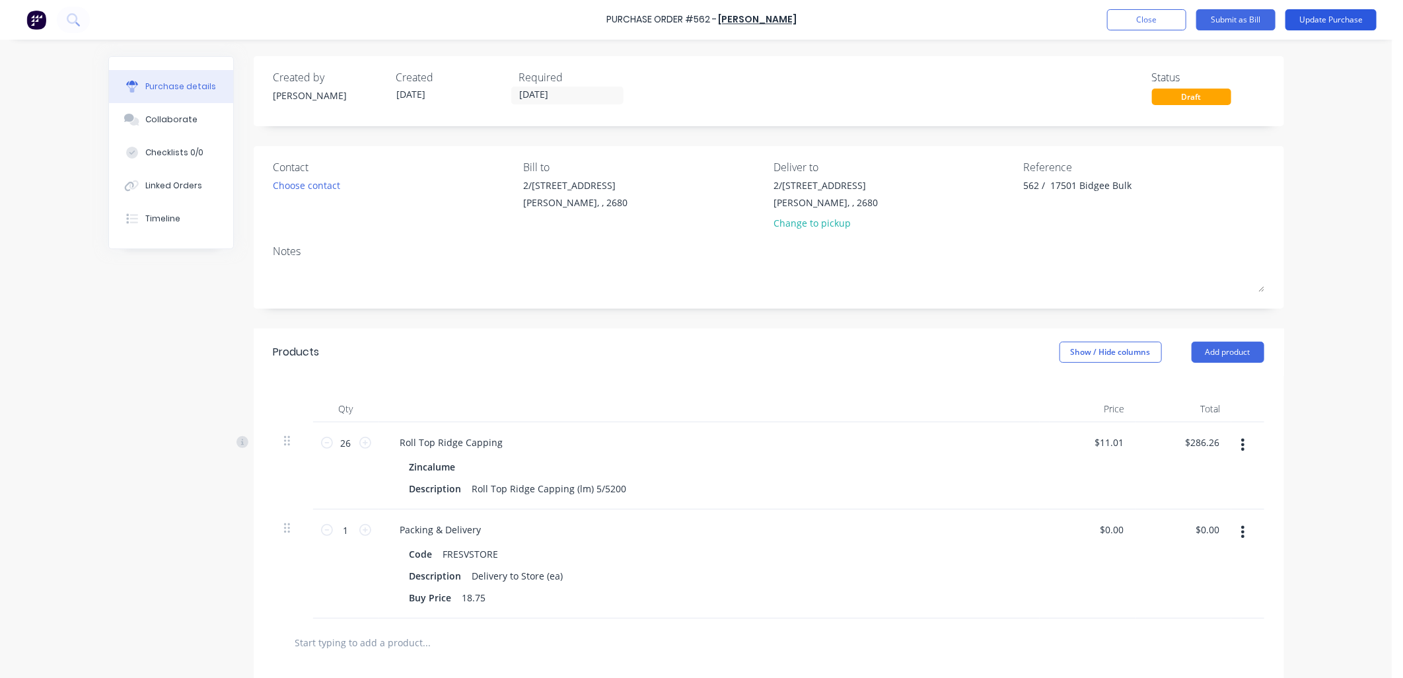
click at [1344, 17] on button "Update Purchase" at bounding box center [1330, 19] width 91 height 21
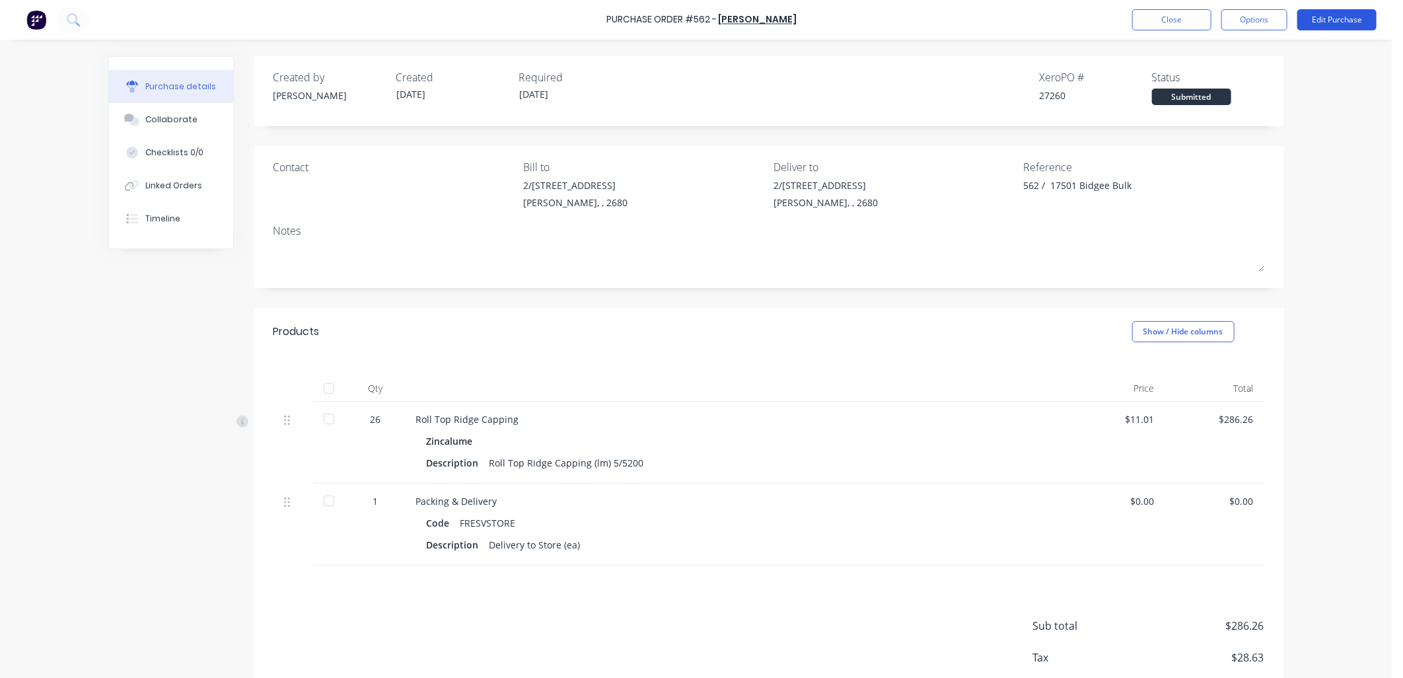
click at [1342, 15] on button "Edit Purchase" at bounding box center [1336, 19] width 79 height 21
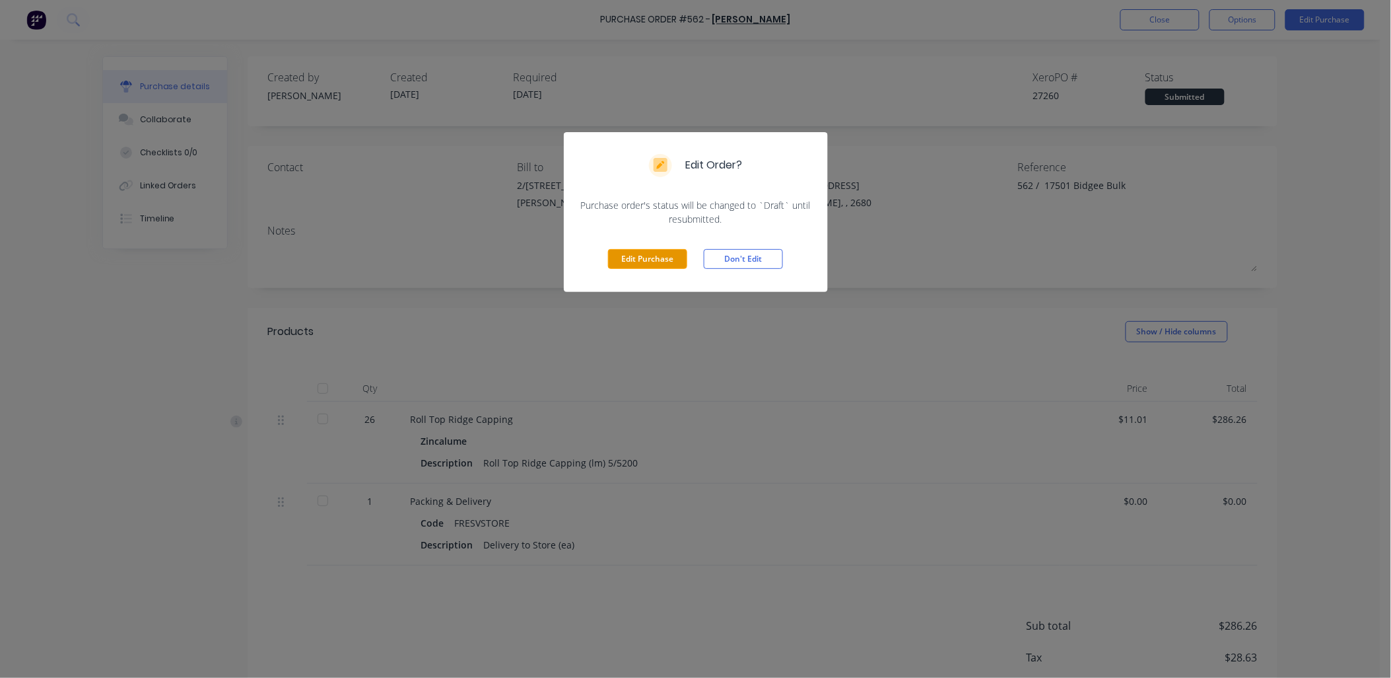
click at [637, 256] on button "Edit Purchase" at bounding box center [647, 259] width 79 height 20
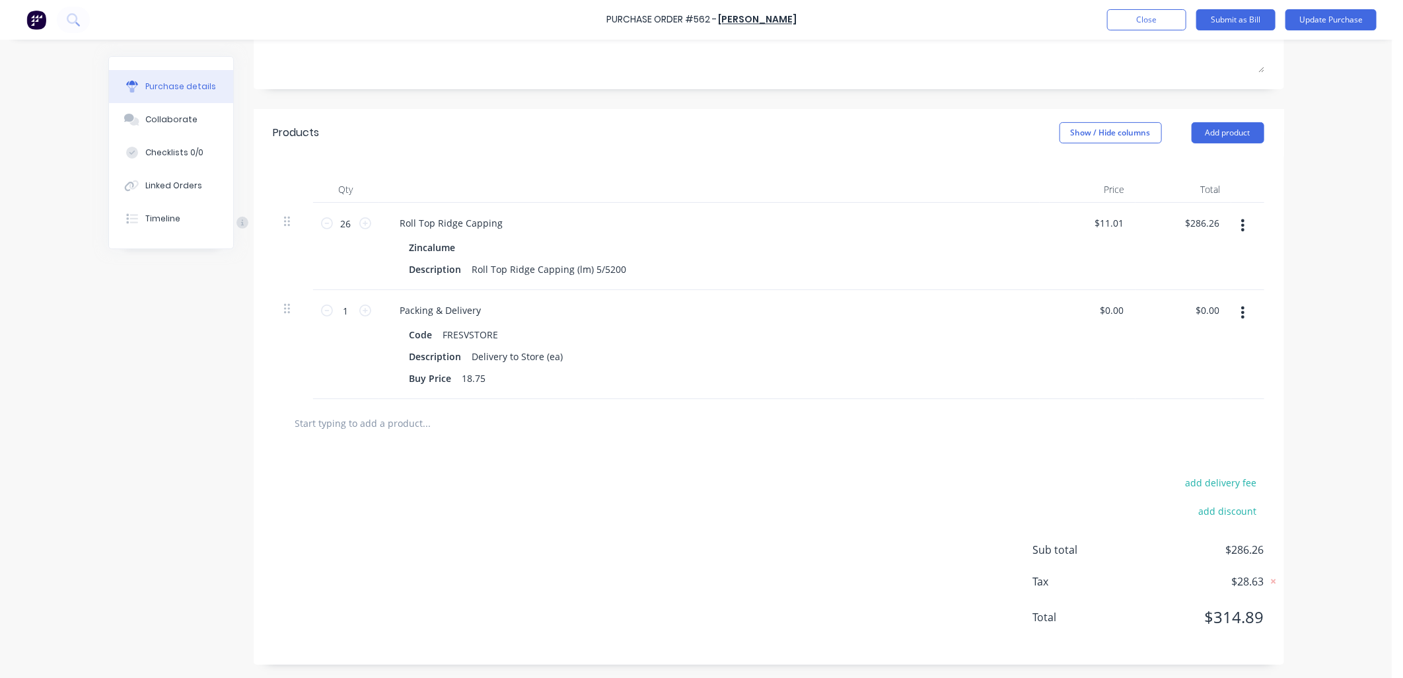
scroll to position [220, 0]
type textarea "x"
type input "11.0100"
click at [1111, 227] on input "11.0100" at bounding box center [1105, 222] width 41 height 19
type textarea "x"
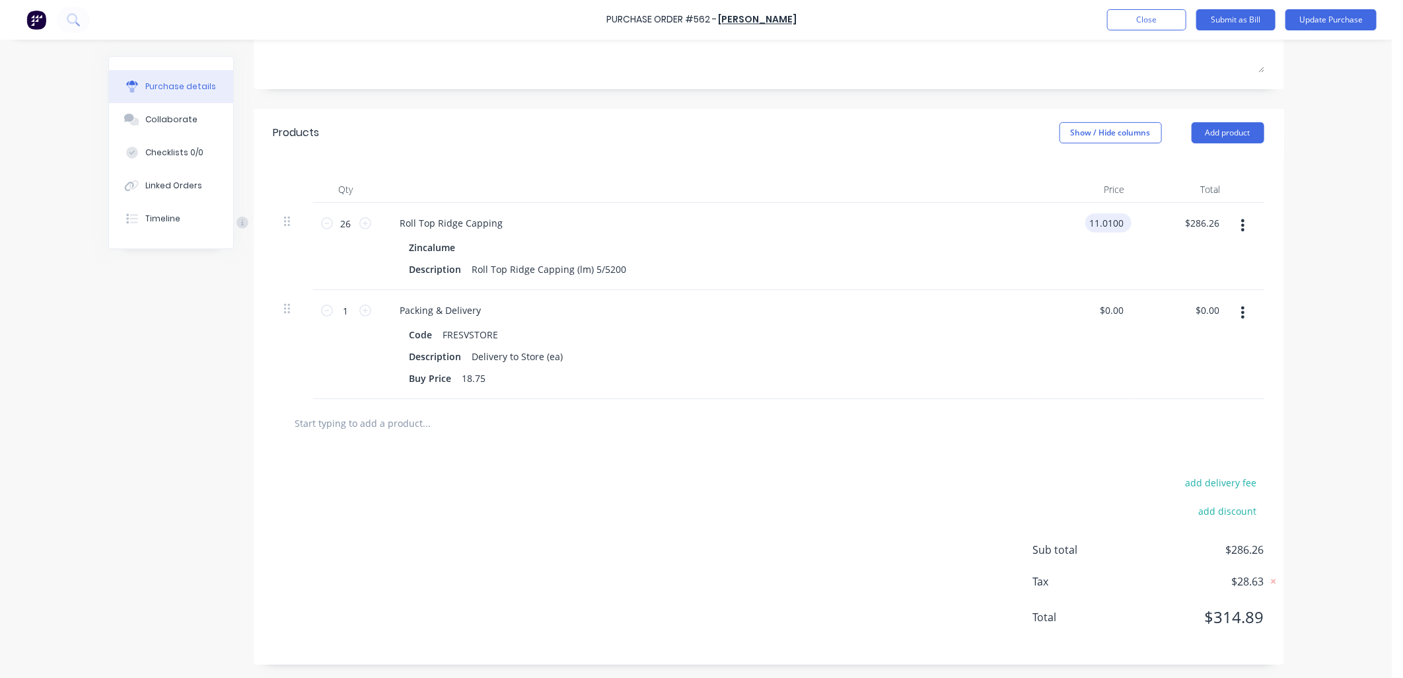
type input "$11.01"
drag, startPoint x: 1120, startPoint y: 225, endPoint x: 994, endPoint y: 256, distance: 129.9
click at [994, 256] on div "26 26 Roll Top Ridge Capping Zincalume Description Roll Top Ridge Capping (lm) …" at bounding box center [768, 246] width 991 height 87
type textarea "x"
type input "11.01"
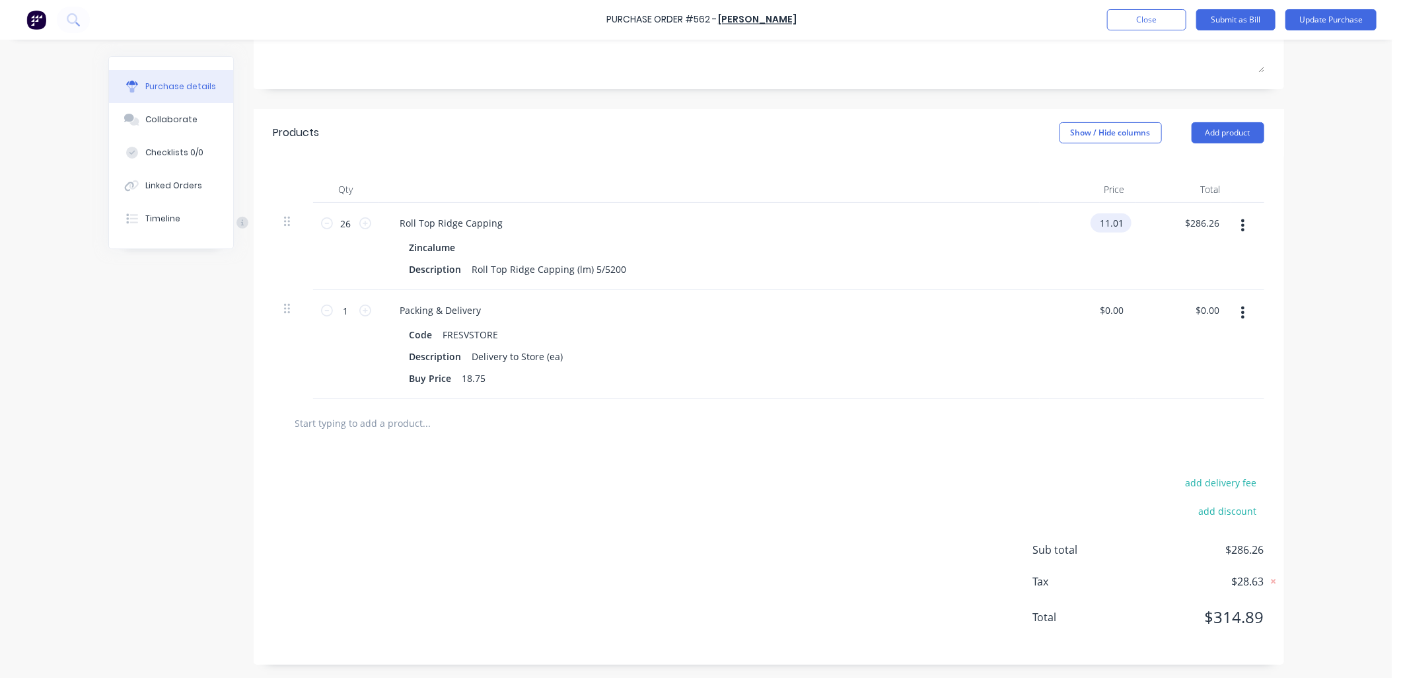
click at [1099, 221] on input "11.01" at bounding box center [1108, 222] width 36 height 19
click at [1104, 221] on input "11.01" at bounding box center [1111, 222] width 30 height 19
type textarea "x"
click at [1104, 221] on input "11.01" at bounding box center [1111, 222] width 30 height 19
type input "10.26"
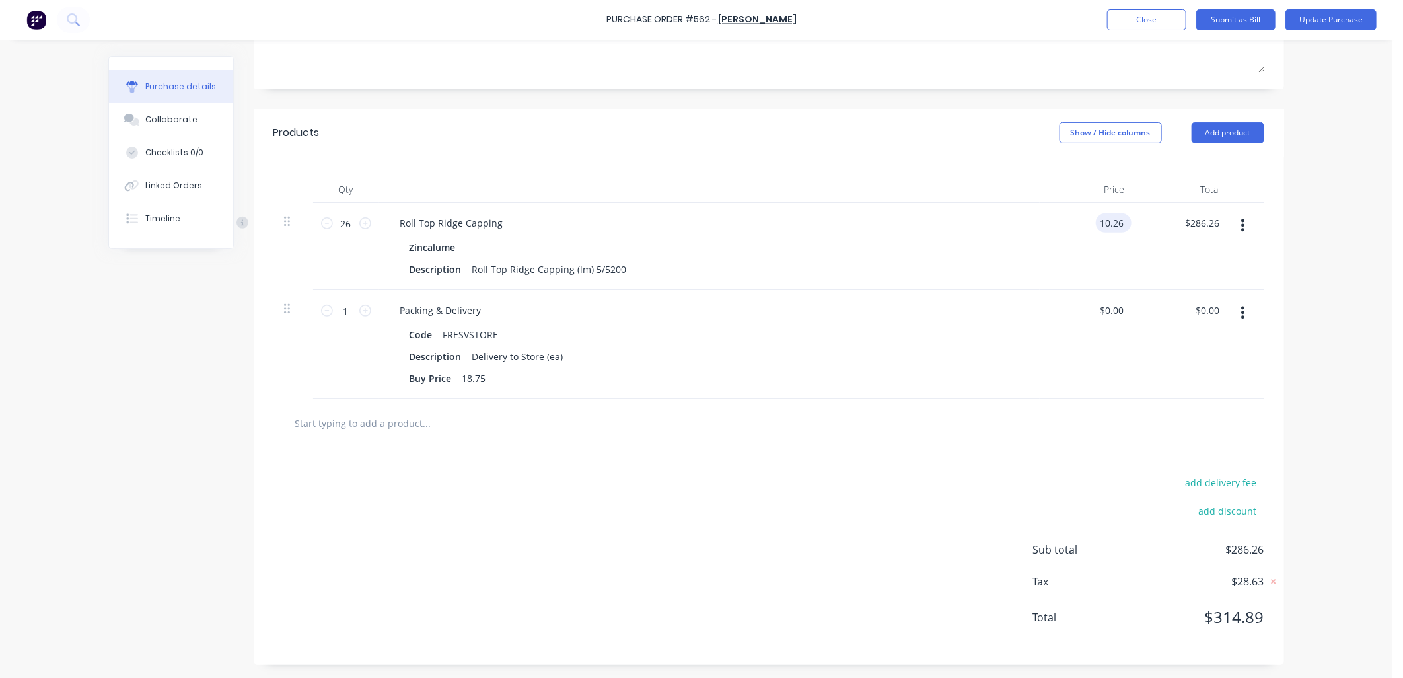
type textarea "x"
type input "$10.26"
type input "266.76"
type textarea "x"
type input "$266.76"
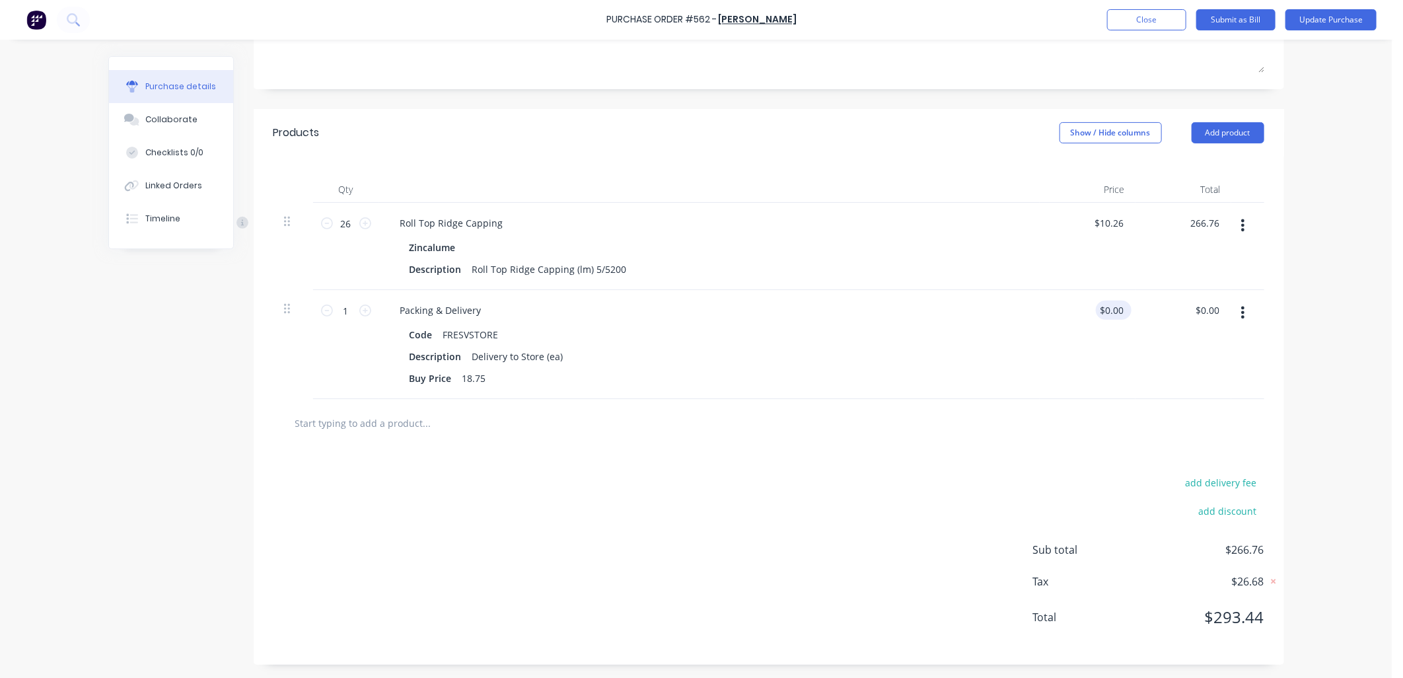
type input "0.0000"
click at [1105, 312] on input "0.0000" at bounding box center [1108, 309] width 36 height 19
type textarea "x"
click at [1105, 312] on input "0.0000" at bounding box center [1108, 309] width 36 height 19
type input "35"
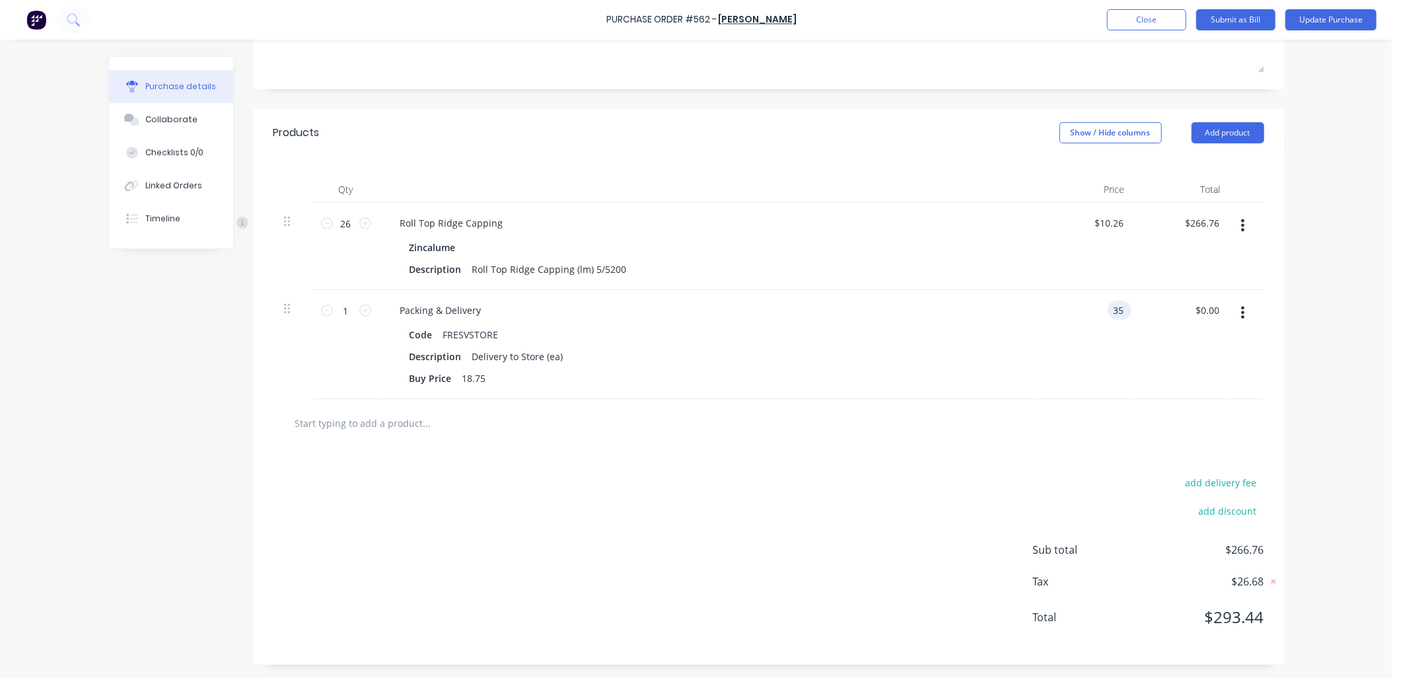
type textarea "x"
type input "$35.00"
type input "35.00"
type textarea "x"
type input "$35.00"
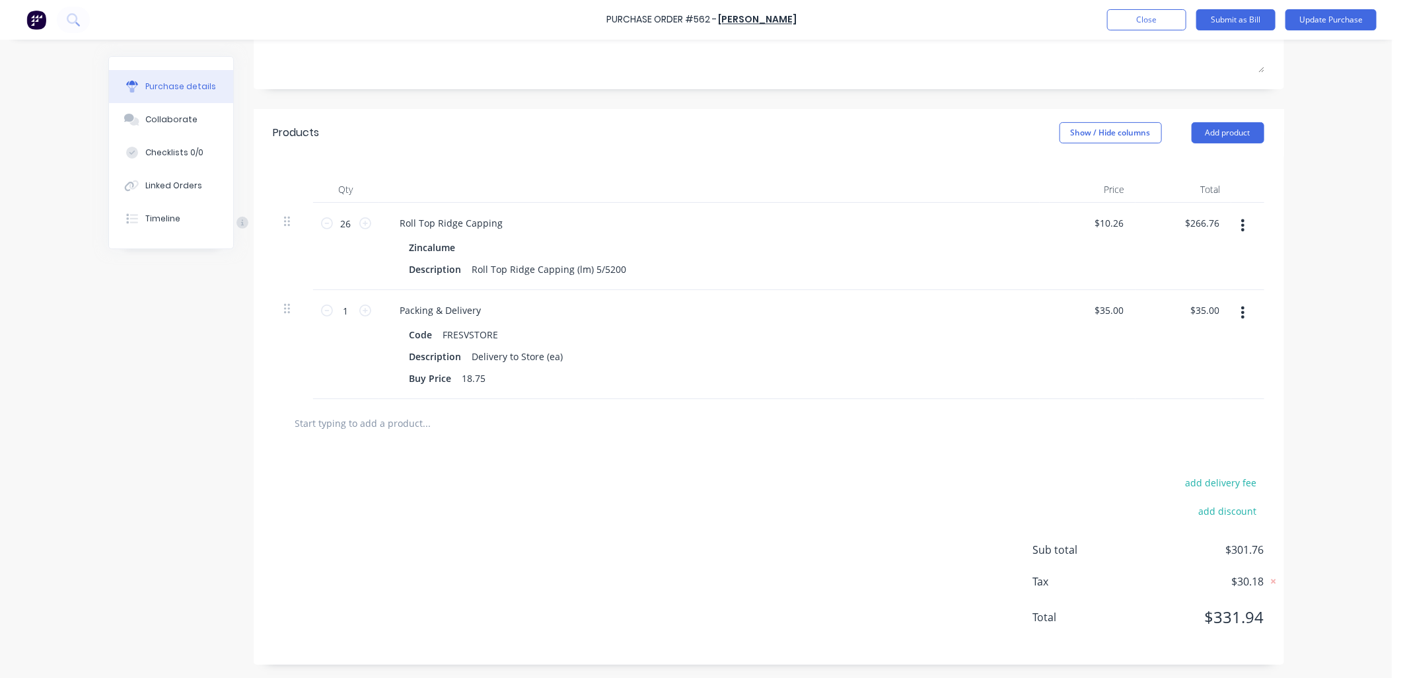
drag, startPoint x: 711, startPoint y: 440, endPoint x: 712, endPoint y: 431, distance: 8.6
click at [711, 438] on div at bounding box center [768, 423] width 991 height 48
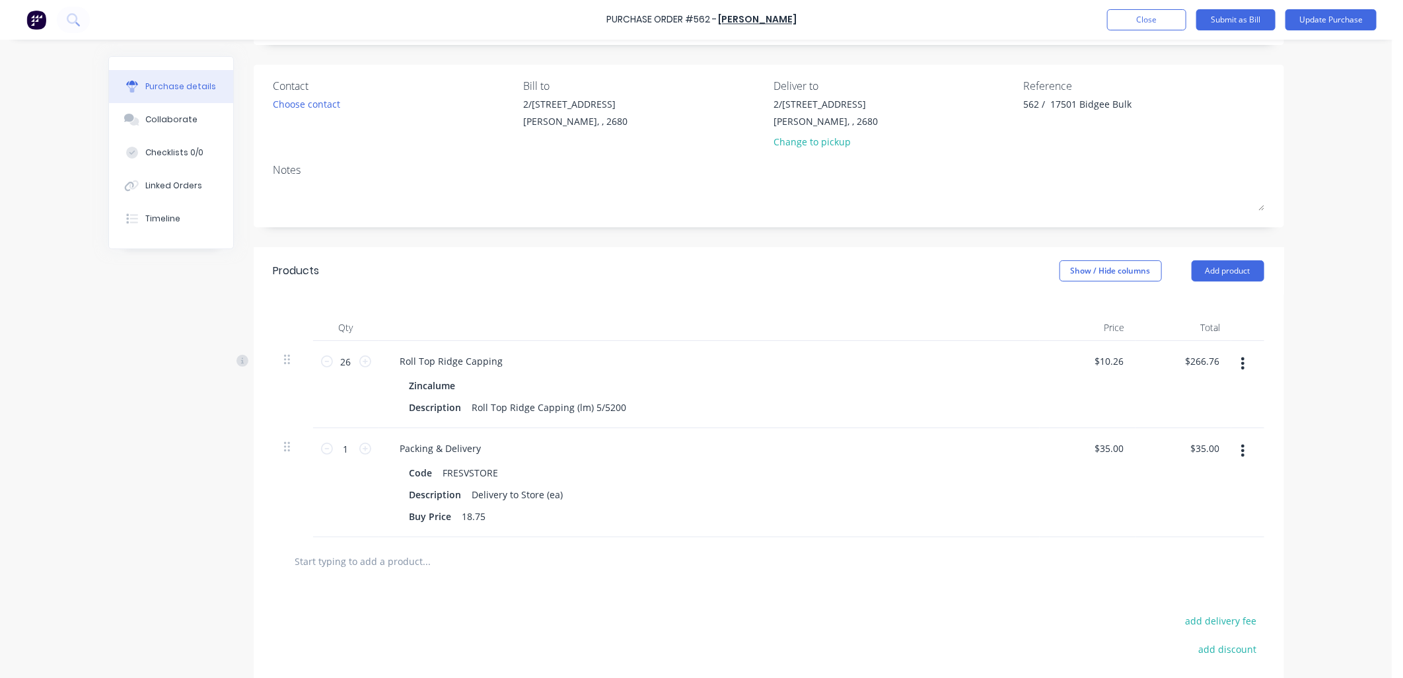
scroll to position [0, 0]
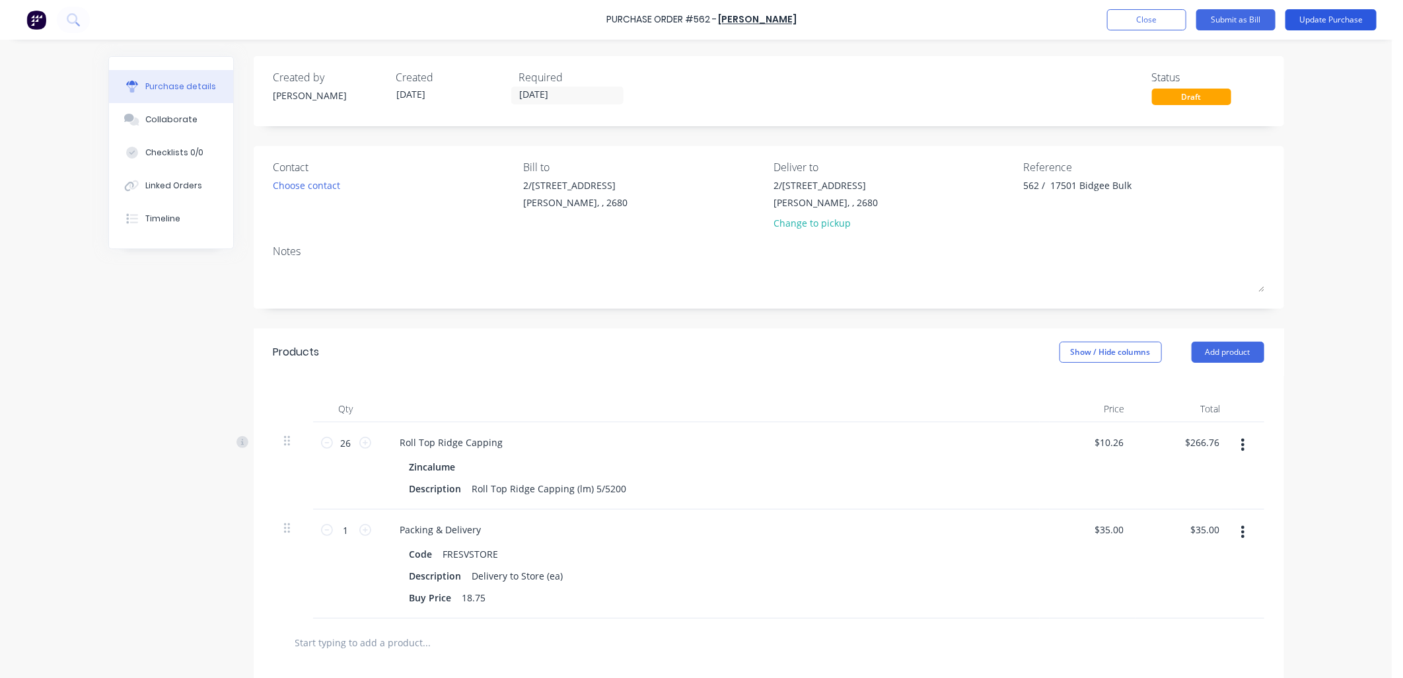
click at [1335, 22] on button "Update Purchase" at bounding box center [1330, 19] width 91 height 21
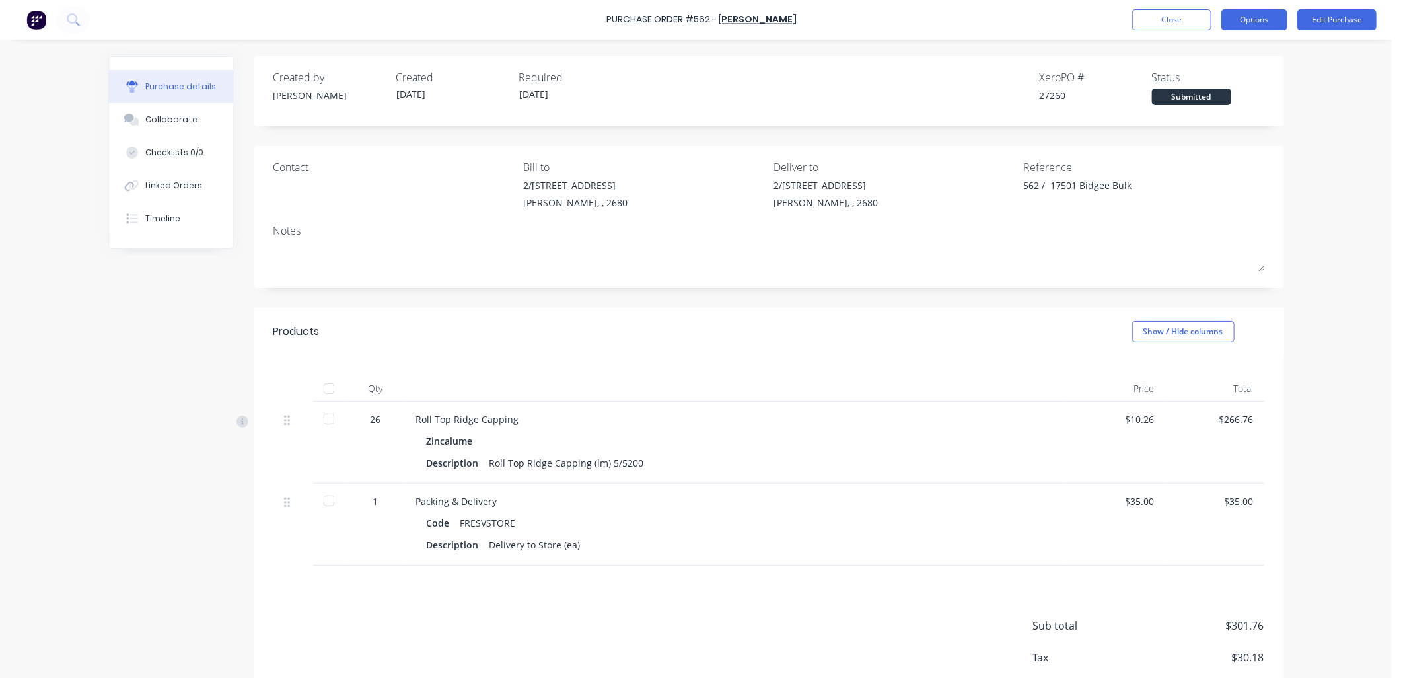
click at [1268, 22] on button "Options" at bounding box center [1254, 19] width 66 height 21
click at [1224, 55] on div "Print / Email" at bounding box center [1224, 53] width 102 height 19
click at [1341, 16] on button "Edit Purchase" at bounding box center [1336, 19] width 79 height 21
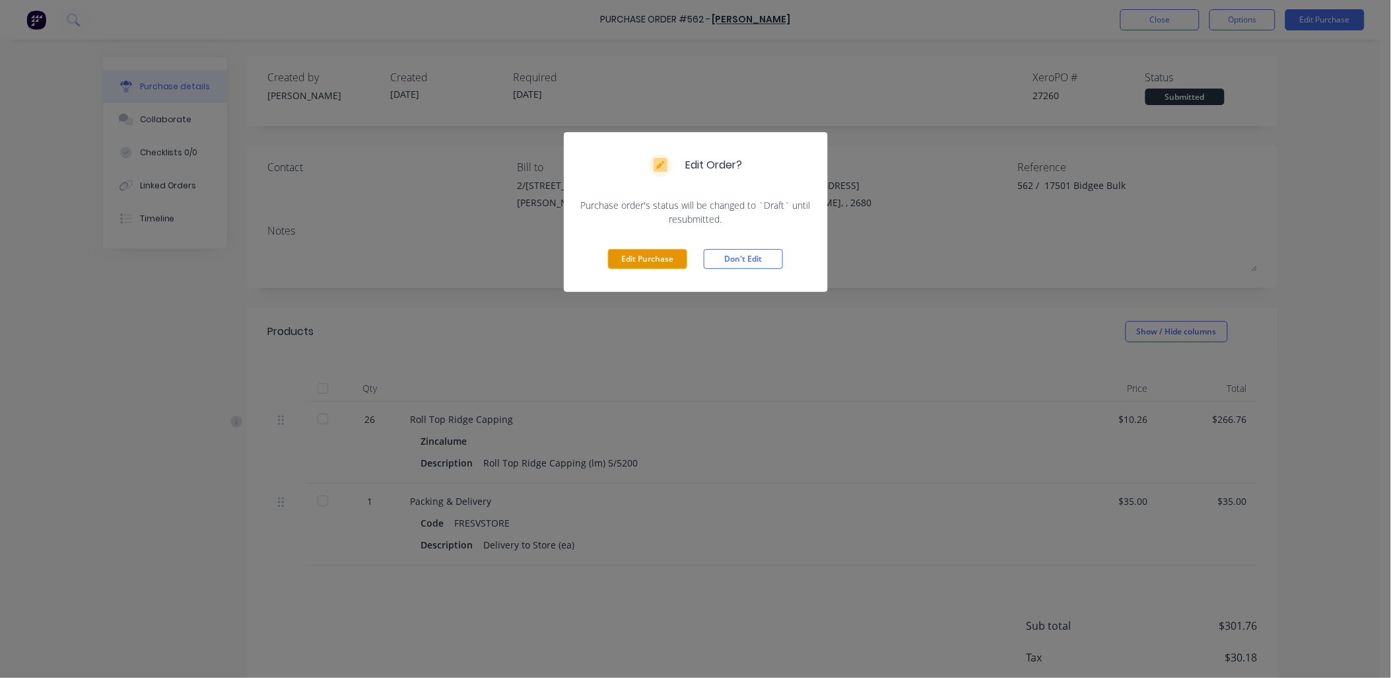
click at [658, 255] on button "Edit Purchase" at bounding box center [647, 259] width 79 height 20
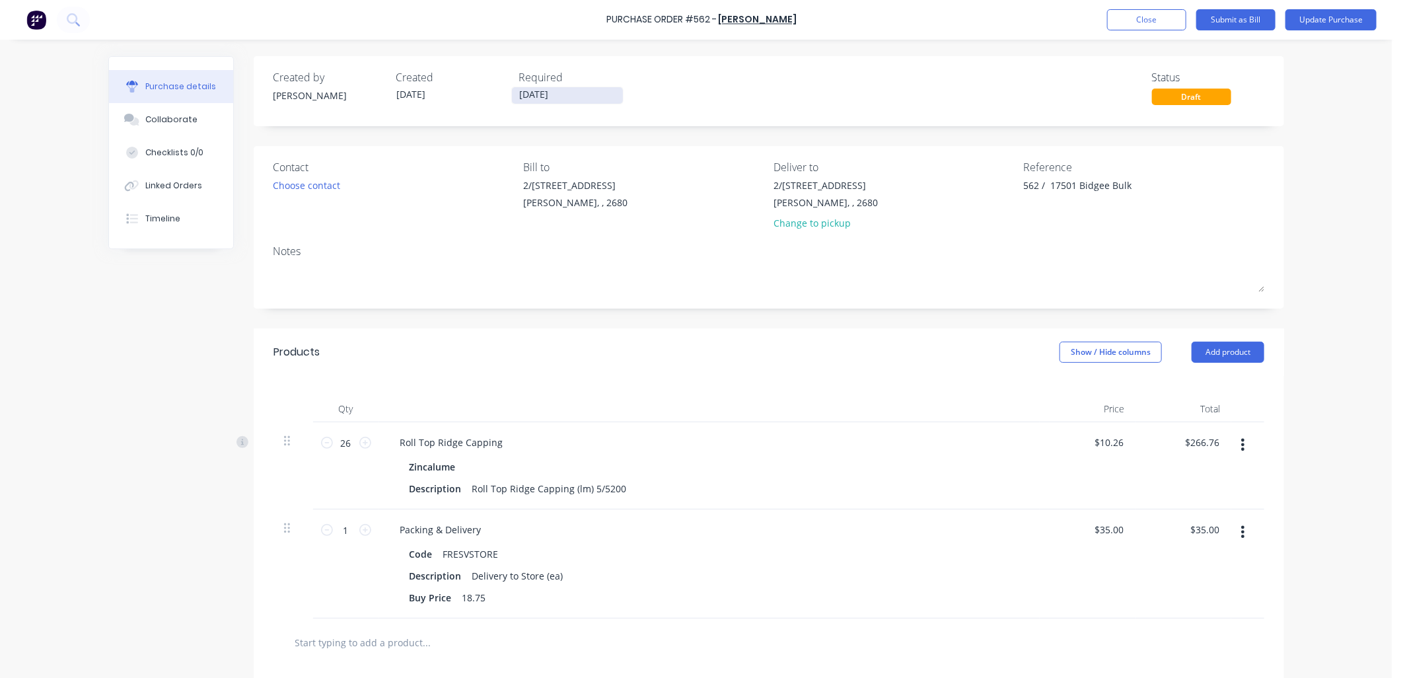
click at [556, 102] on input "[DATE]" at bounding box center [567, 95] width 111 height 17
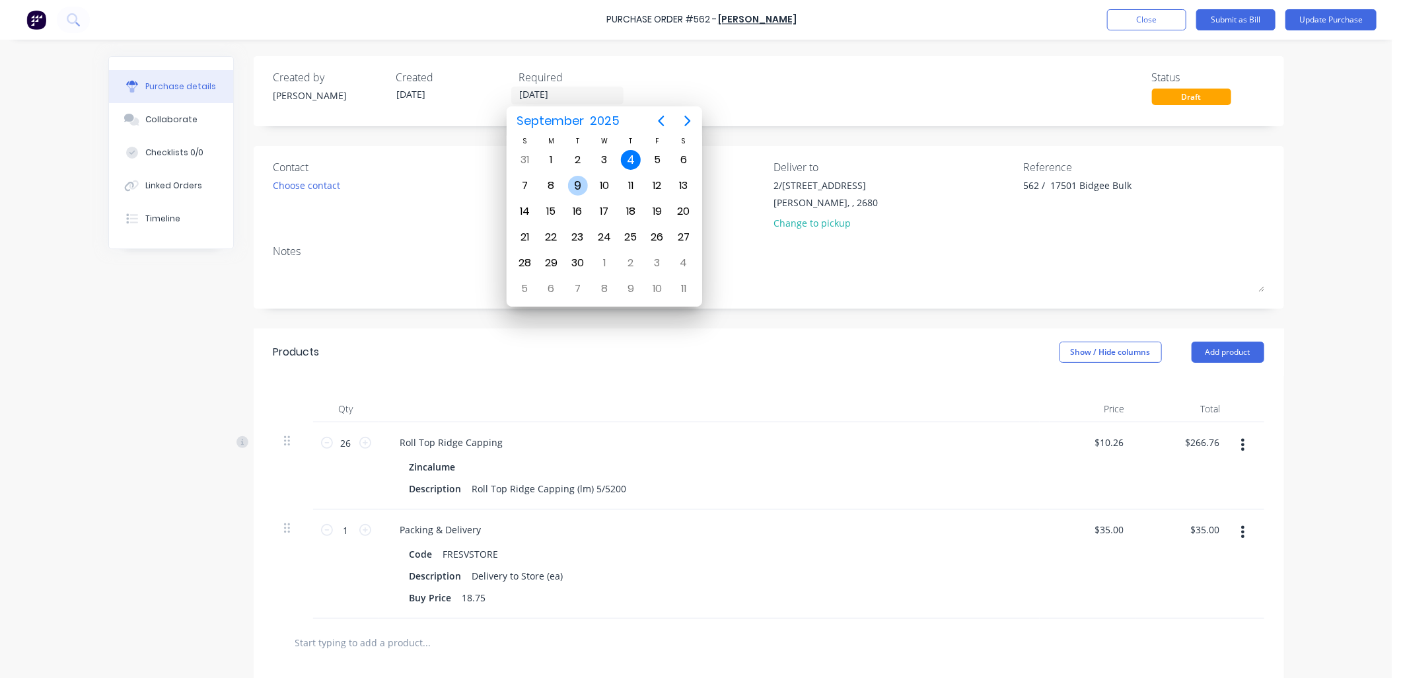
click at [571, 181] on div "9" at bounding box center [578, 186] width 20 height 20
type input "[DATE]"
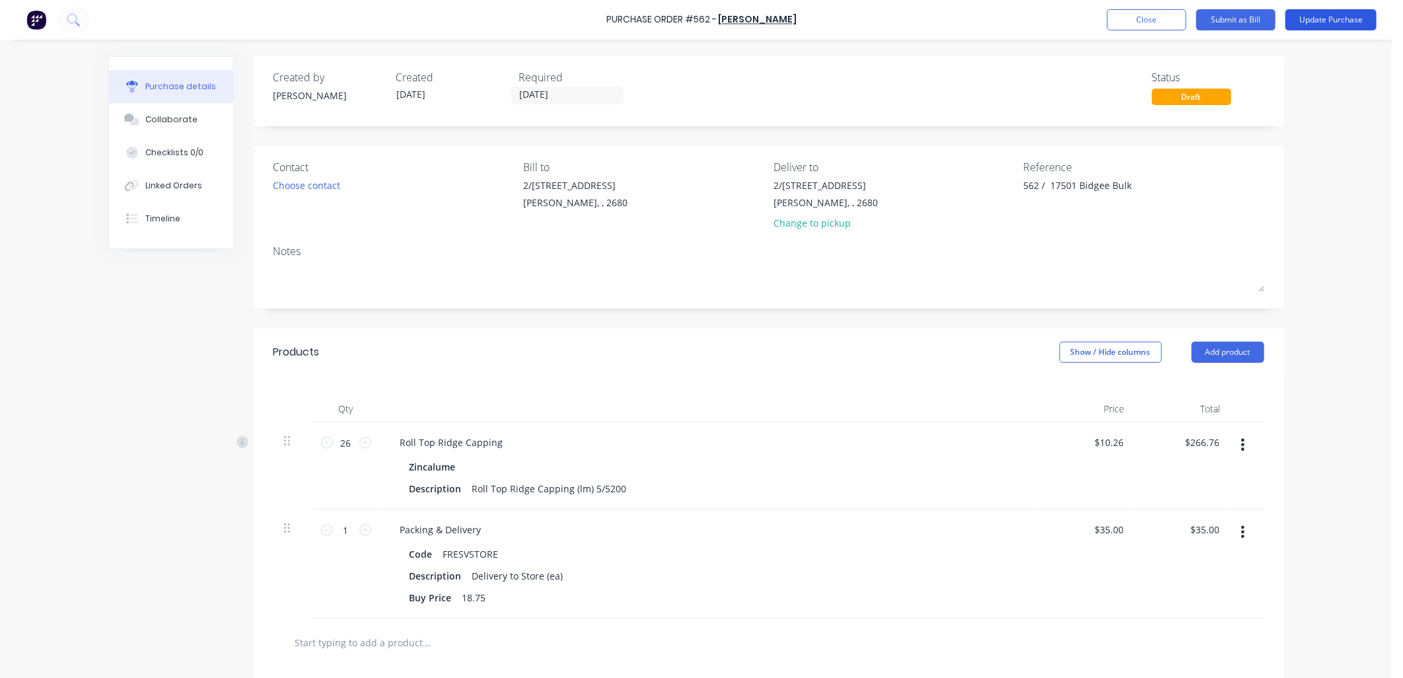
click at [1333, 17] on button "Update Purchase" at bounding box center [1330, 19] width 91 height 21
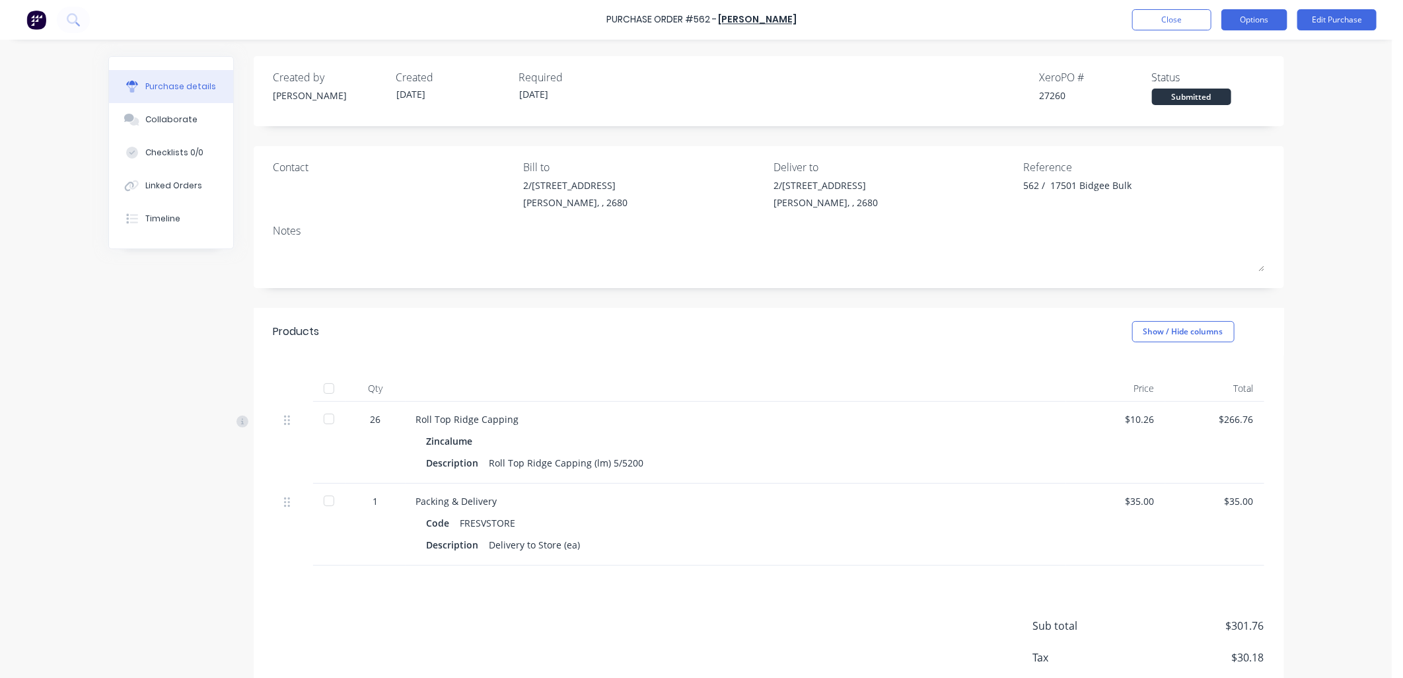
click at [1243, 17] on button "Options" at bounding box center [1254, 19] width 66 height 21
click at [1230, 20] on button "Options" at bounding box center [1254, 19] width 66 height 21
click at [1236, 20] on button "Options" at bounding box center [1254, 19] width 66 height 21
click at [1337, 106] on div "Purchase Order #562 - Lysaght VIC Close Options Back With pricing Without prici…" at bounding box center [695, 339] width 1391 height 678
click at [1249, 15] on button "Options" at bounding box center [1254, 19] width 66 height 21
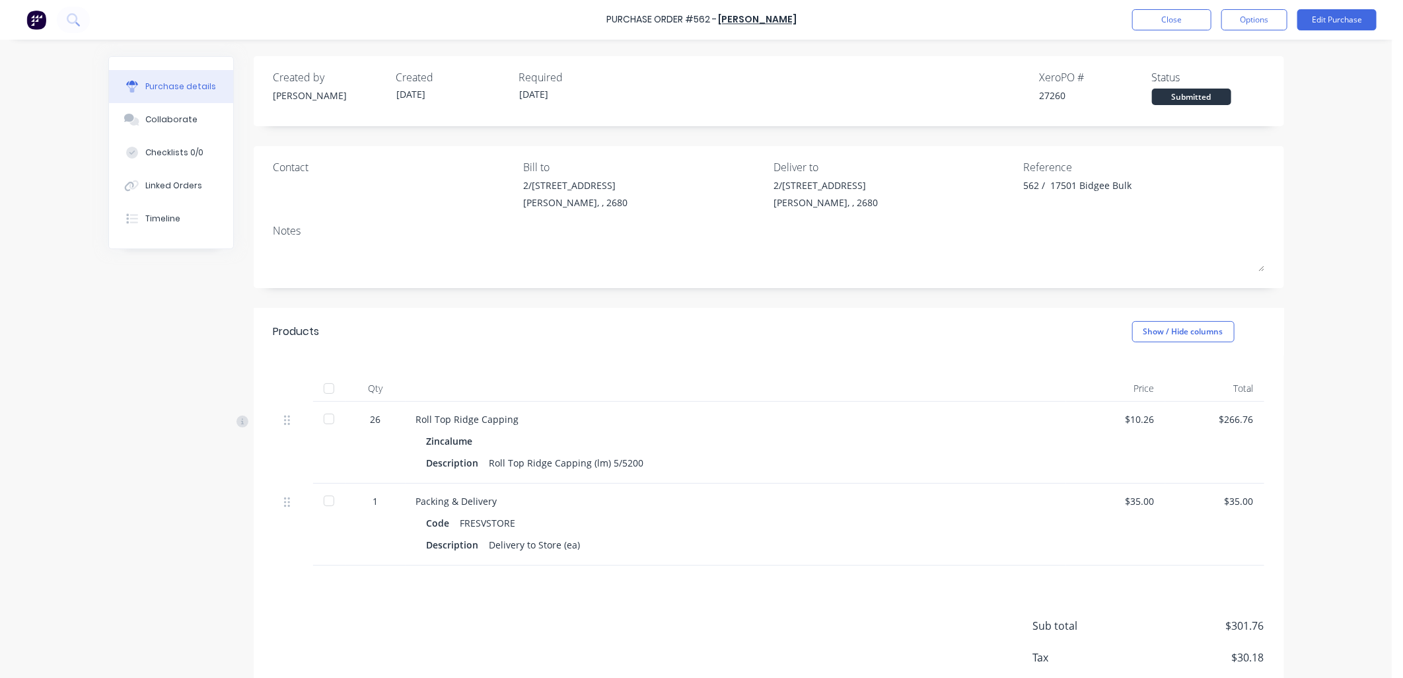
click at [1314, 150] on div "Purchase Order #562 - Lysaght VIC Close Options Edit Purchase Purchase details …" at bounding box center [695, 339] width 1391 height 678
click at [1342, 17] on button "Edit Purchase" at bounding box center [1336, 19] width 79 height 21
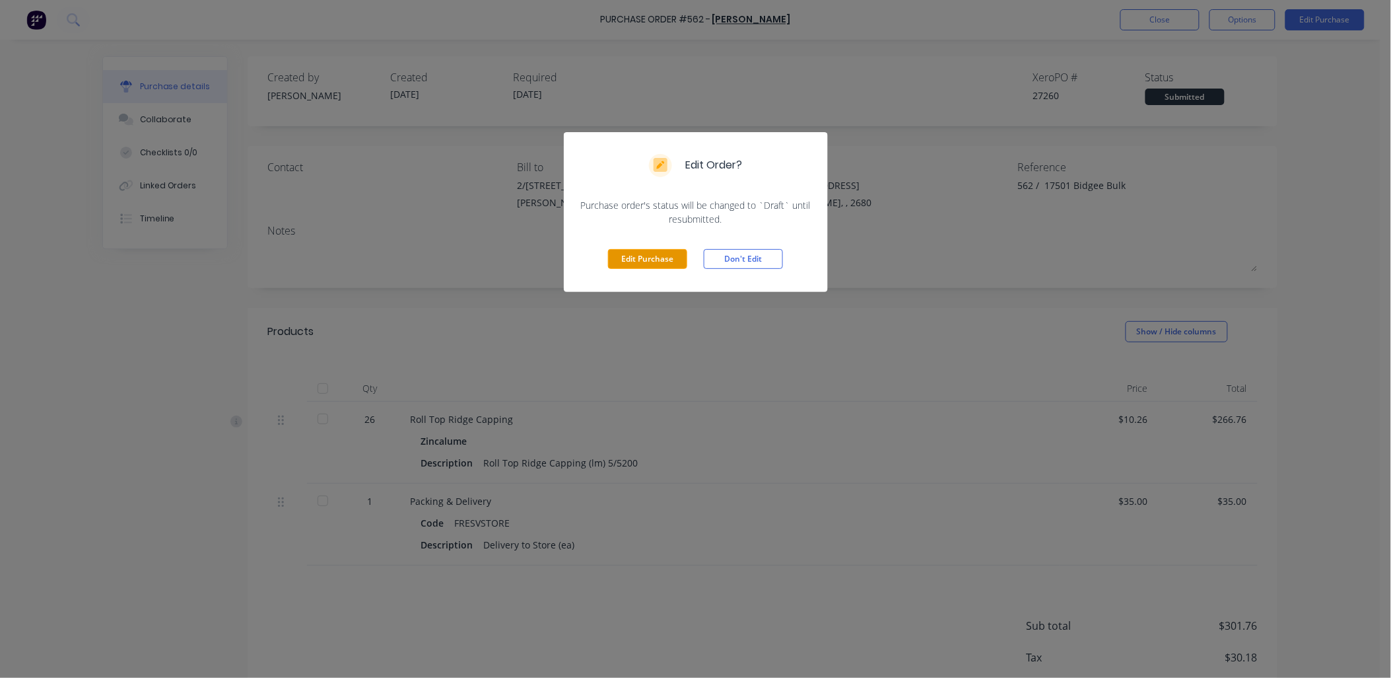
click at [641, 256] on button "Edit Purchase" at bounding box center [647, 259] width 79 height 20
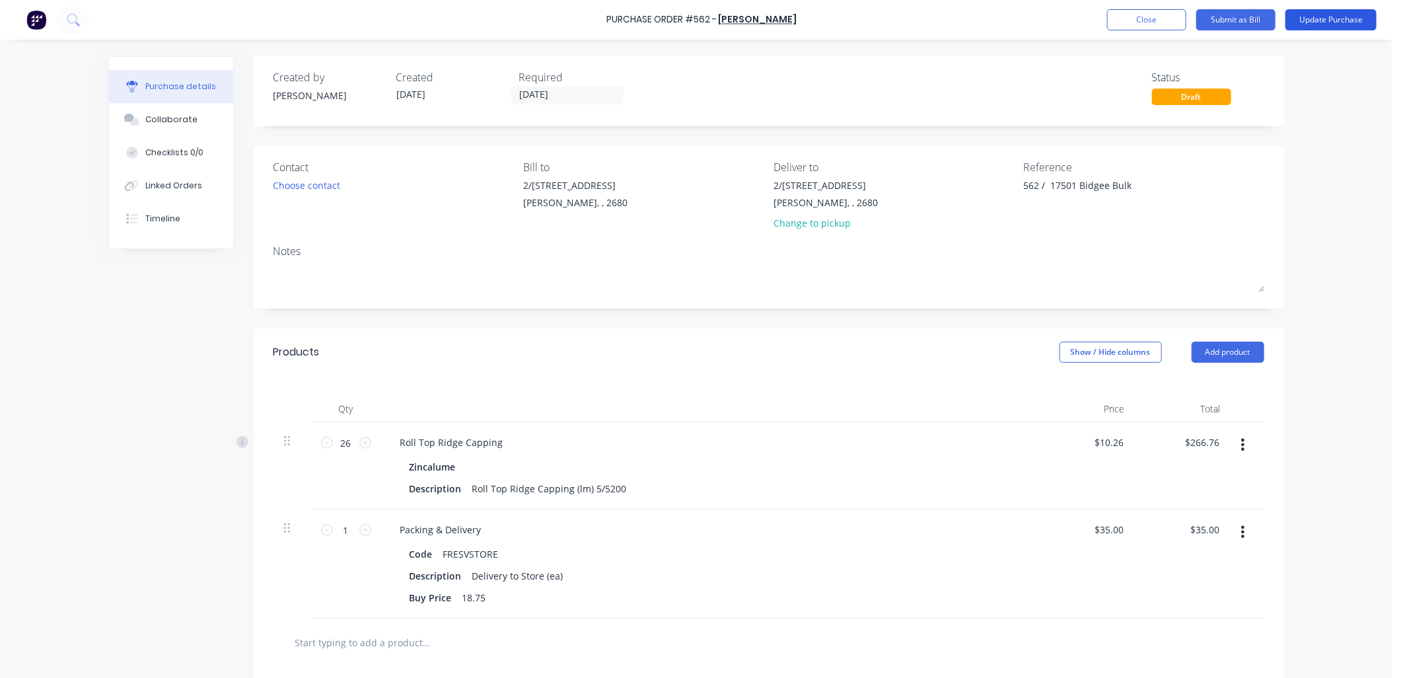
click at [1319, 20] on button "Update Purchase" at bounding box center [1330, 19] width 91 height 21
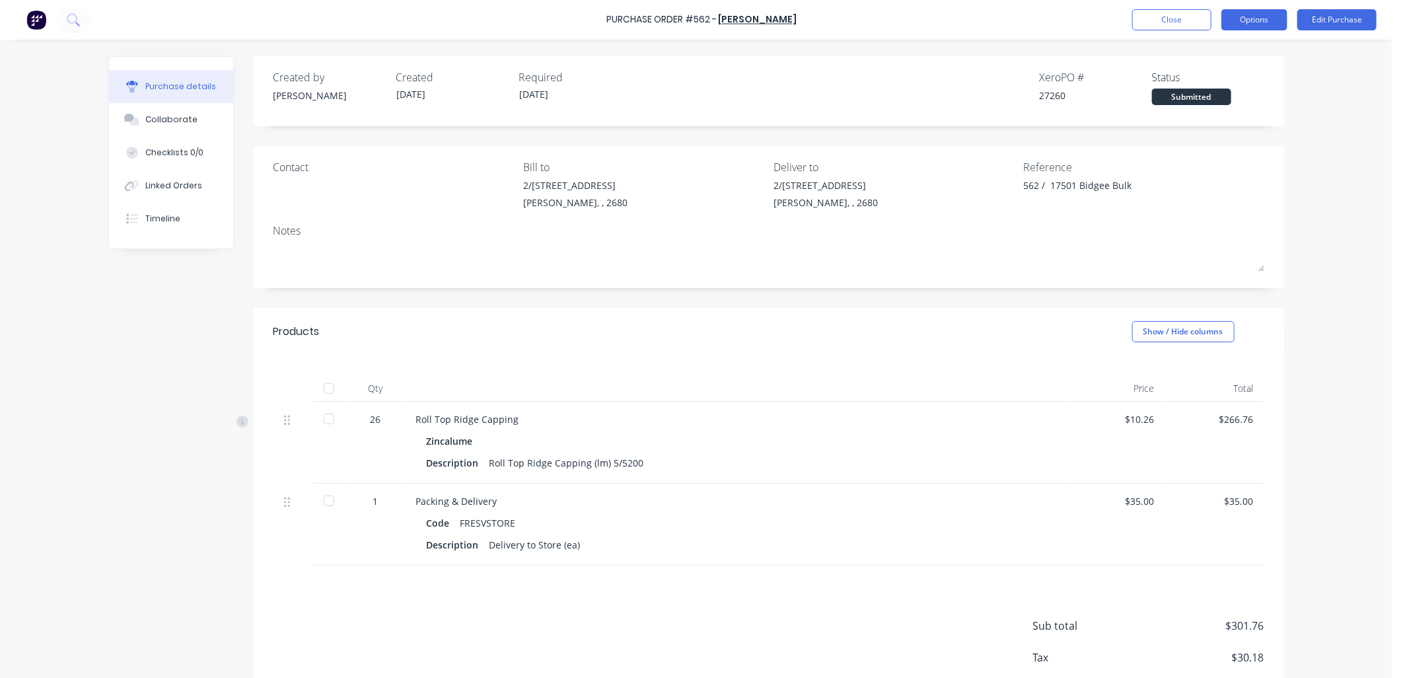
click at [1270, 16] on button "Options" at bounding box center [1254, 19] width 66 height 21
click at [1316, 130] on div "Purchase Order #562 - Lysaght VIC Close Options Edit Purchase Purchase details …" at bounding box center [695, 339] width 1391 height 678
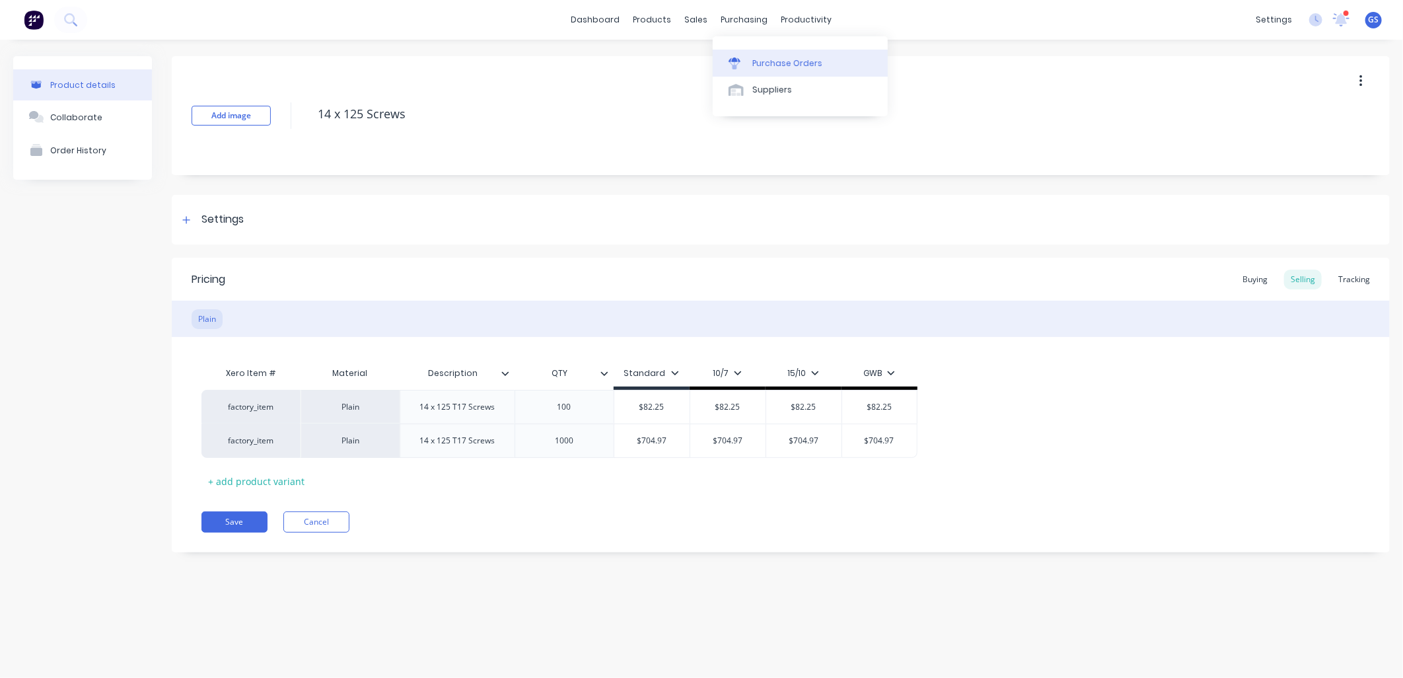
click at [787, 65] on div "Purchase Orders" at bounding box center [787, 63] width 70 height 12
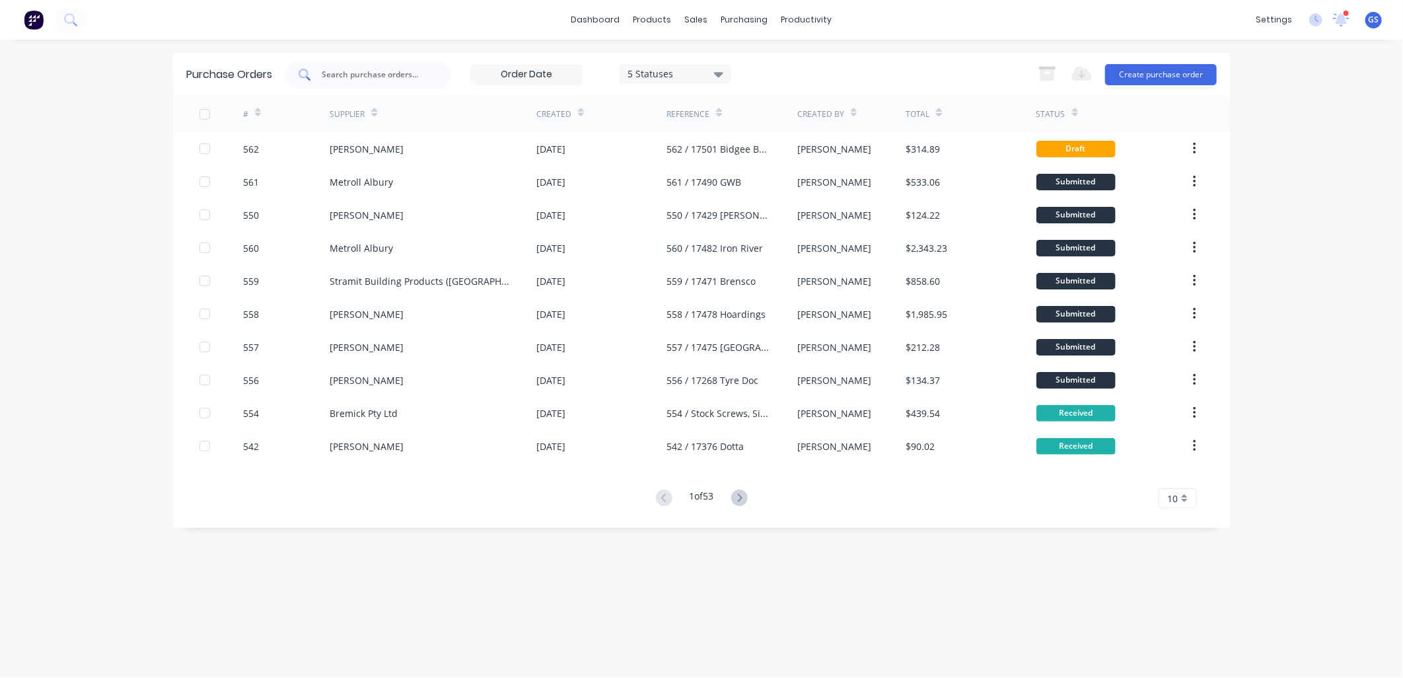
click at [405, 67] on div at bounding box center [367, 74] width 165 height 26
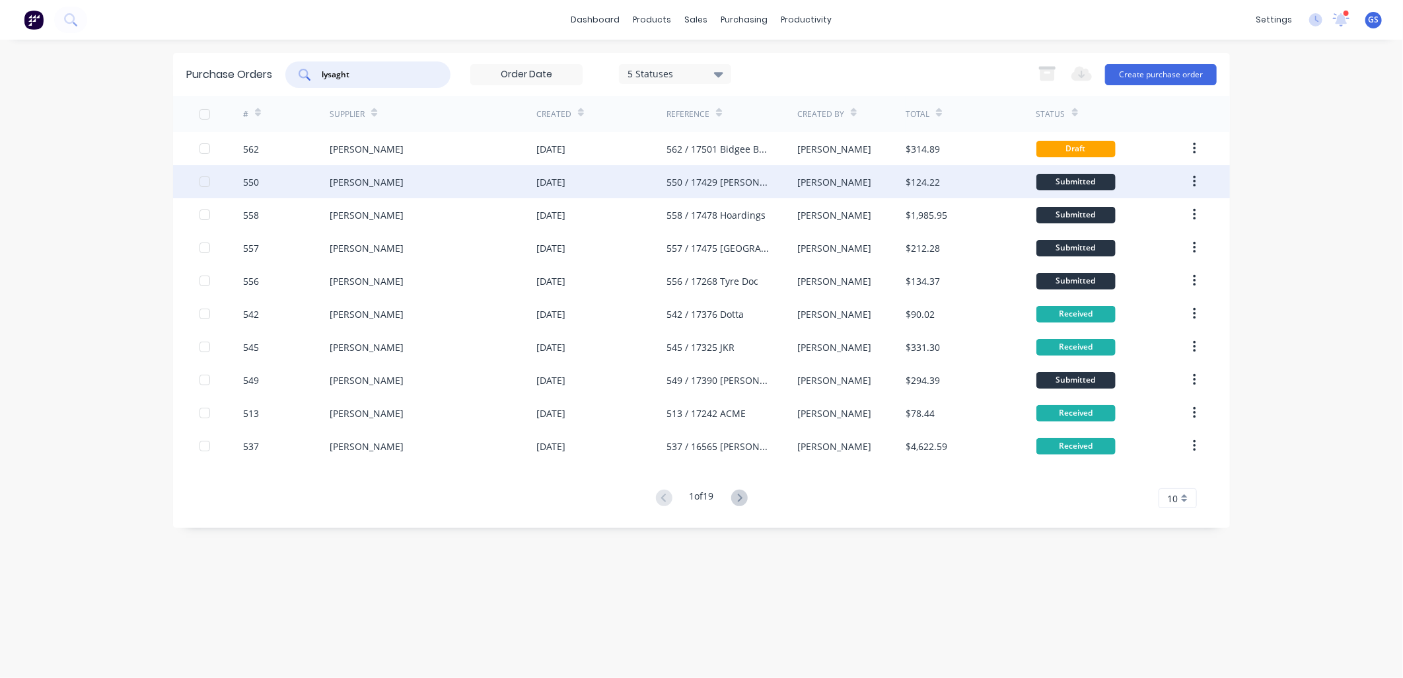
type input "lysaght"
click at [709, 180] on div "550 / 17429 Rudkin" at bounding box center [718, 182] width 104 height 14
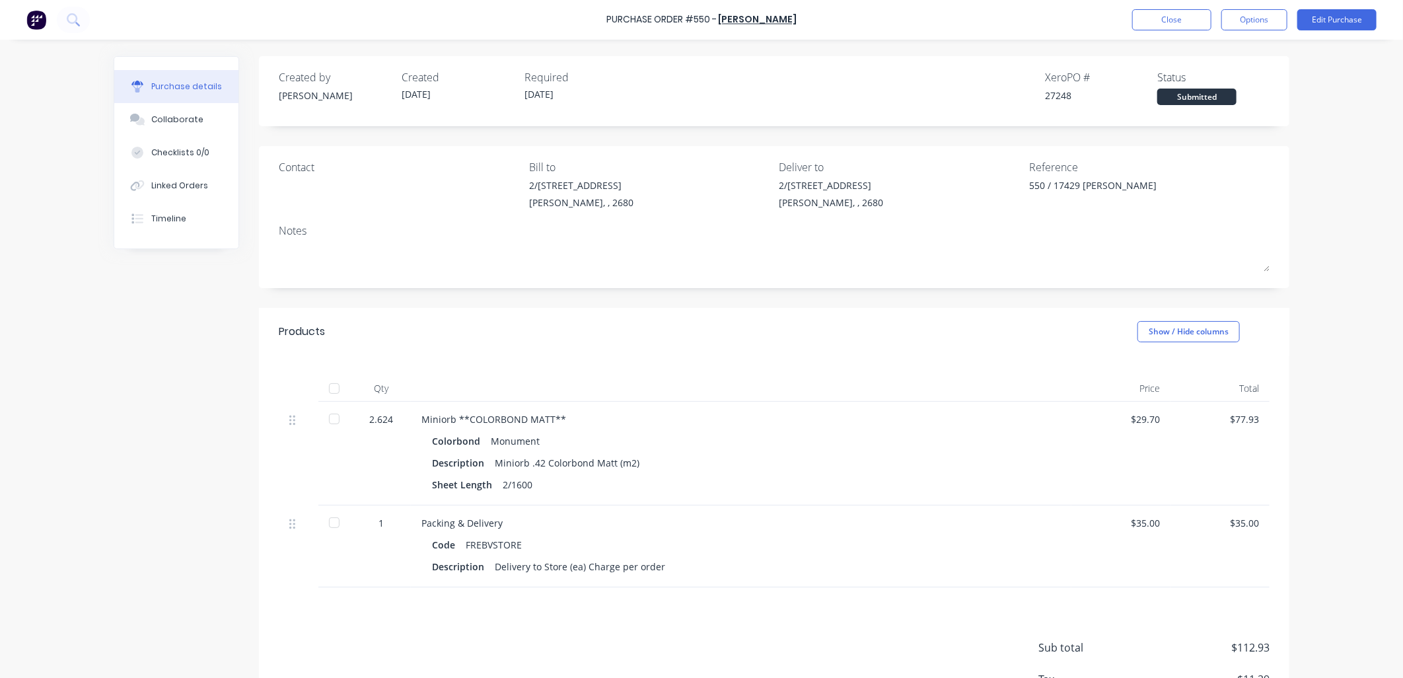
type textarea "x"
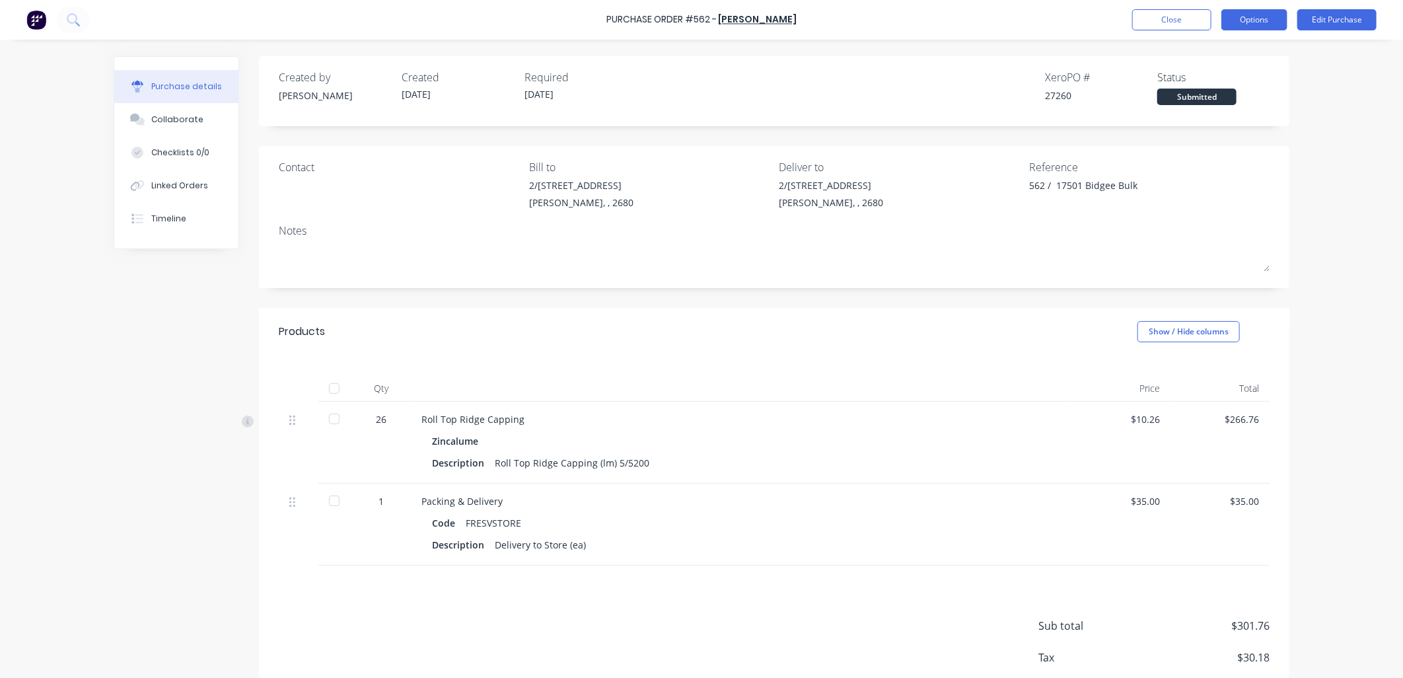
click at [1270, 22] on button "Options" at bounding box center [1254, 19] width 66 height 21
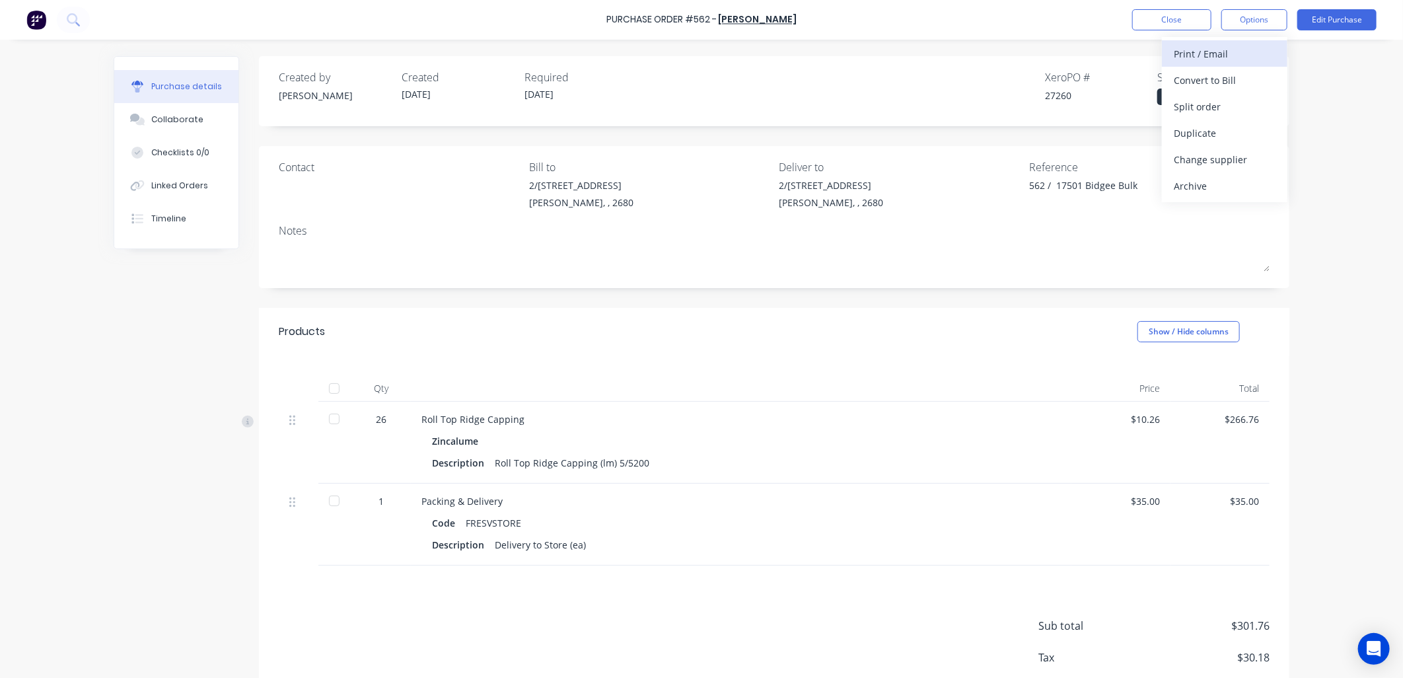
click at [1216, 48] on div "Print / Email" at bounding box center [1224, 53] width 102 height 19
click at [1227, 76] on div "With pricing" at bounding box center [1224, 80] width 102 height 19
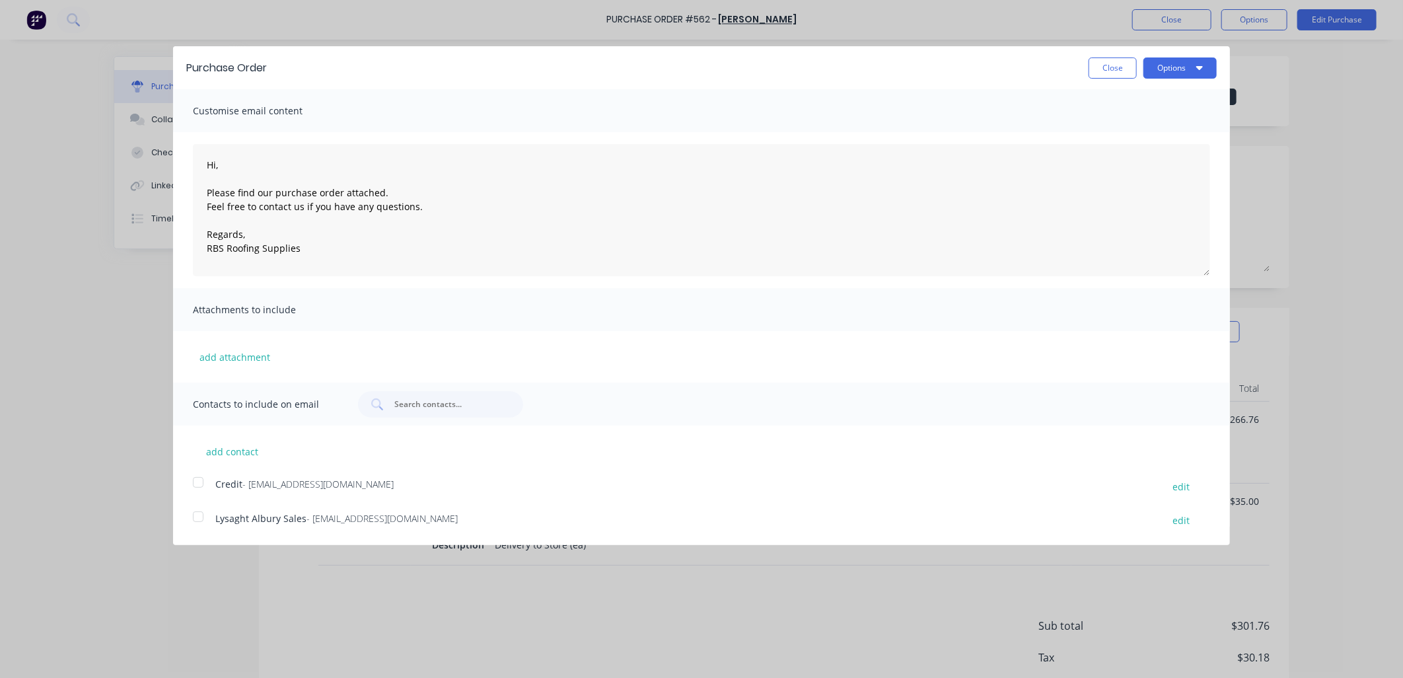
click at [190, 518] on div at bounding box center [198, 516] width 26 height 26
click at [1207, 71] on button "Options" at bounding box center [1179, 67] width 73 height 21
click at [1139, 136] on div "Email" at bounding box center [1154, 127] width 102 height 19
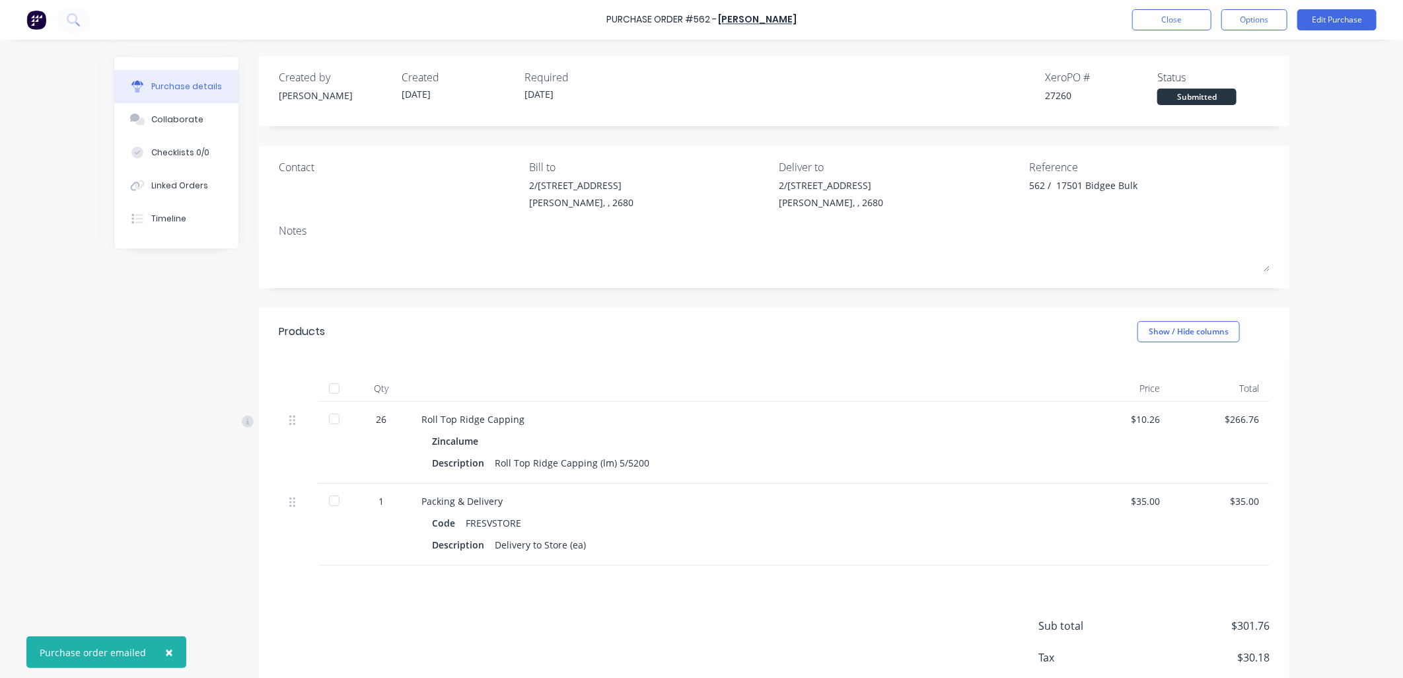
type textarea "x"
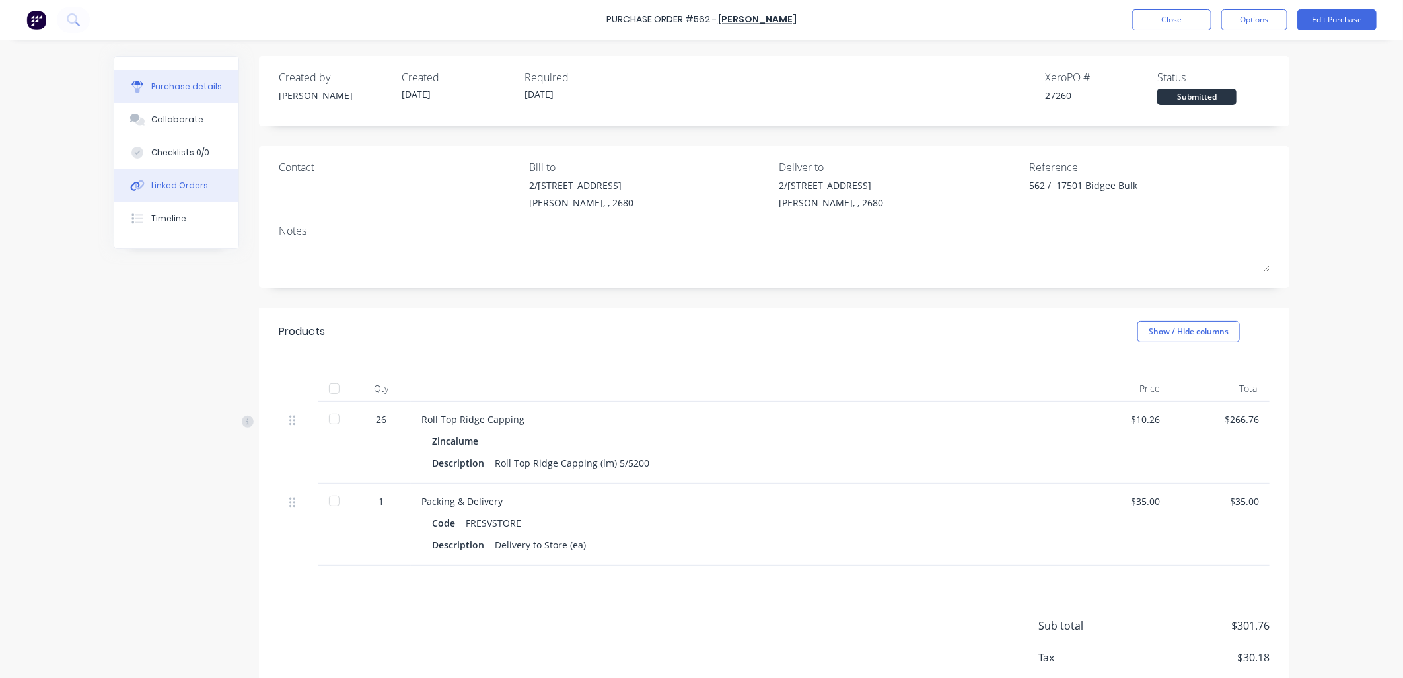
click at [189, 188] on div "Linked Orders" at bounding box center [179, 186] width 57 height 12
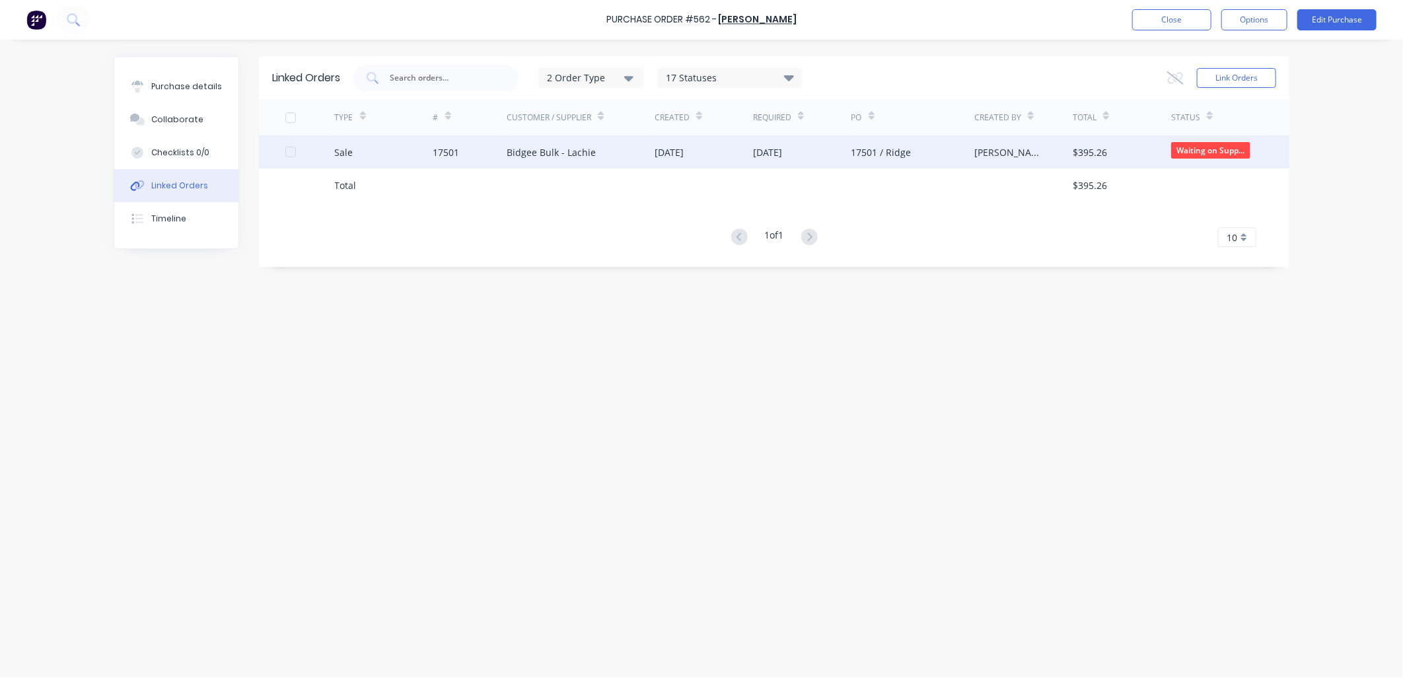
click at [544, 147] on div "Bidgee Bulk - Lachie" at bounding box center [550, 152] width 89 height 14
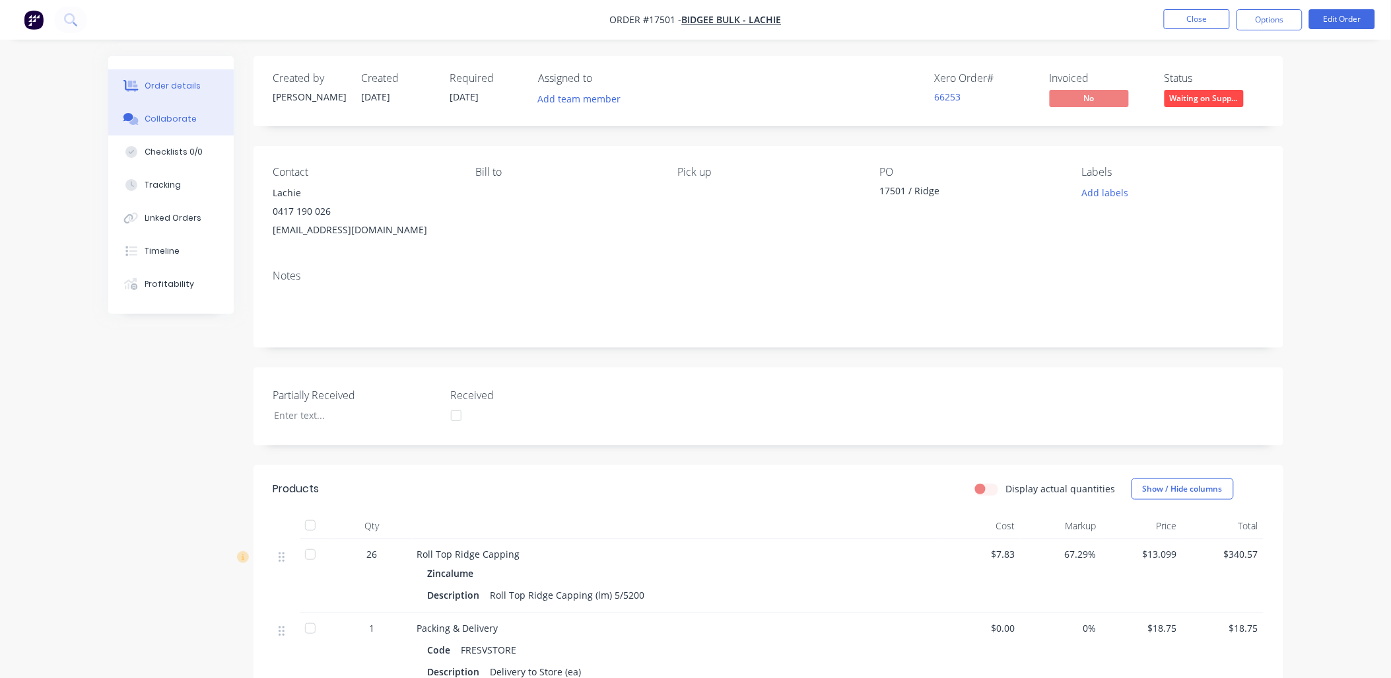
click at [185, 126] on button "Collaborate" at bounding box center [170, 118] width 125 height 33
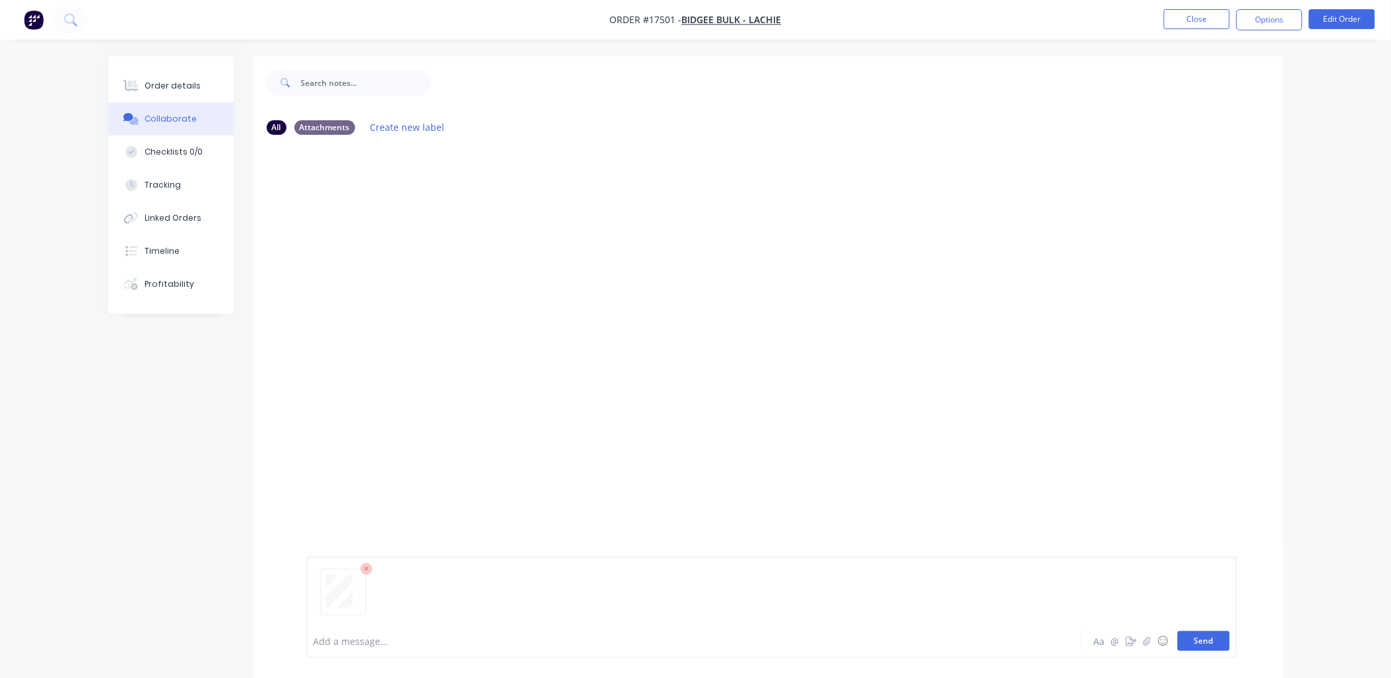
click at [1209, 639] on button "Send" at bounding box center [1204, 641] width 52 height 20
click at [176, 90] on div "Order details" at bounding box center [173, 86] width 56 height 12
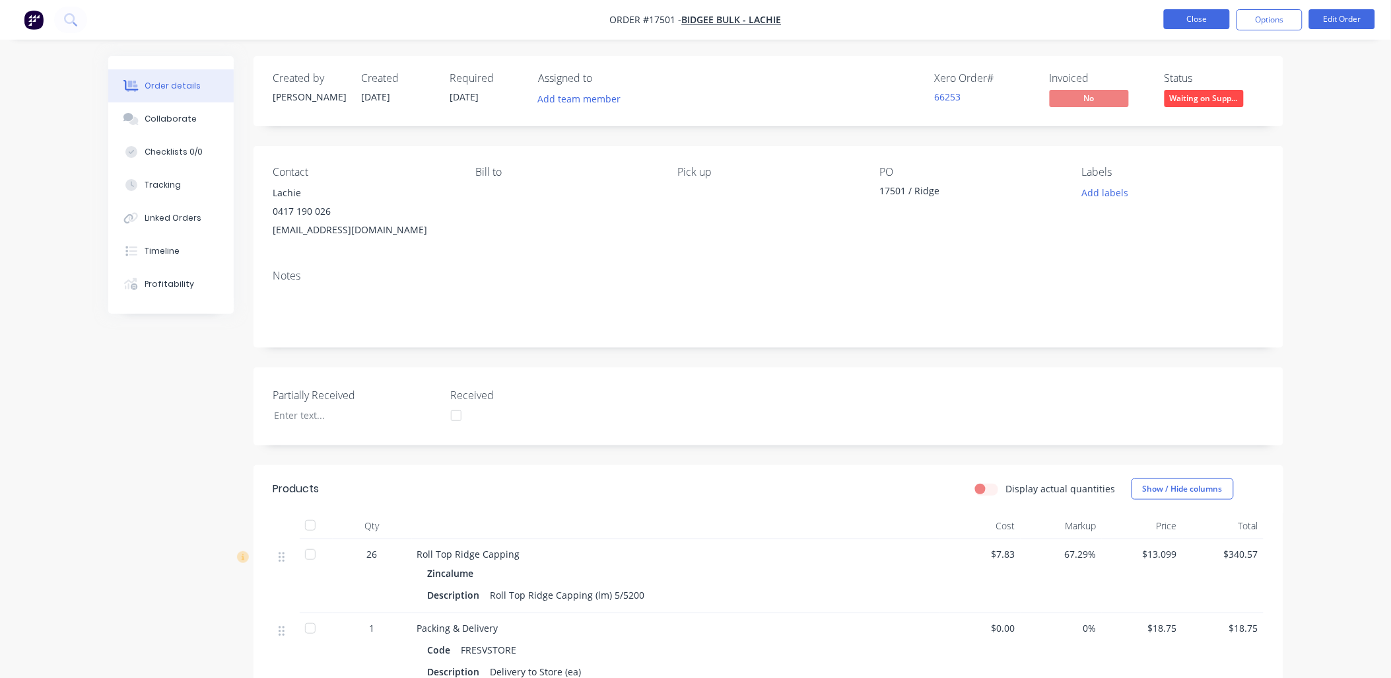
click at [1192, 16] on button "Close" at bounding box center [1197, 19] width 66 height 20
